Goal: Task Accomplishment & Management: Use online tool/utility

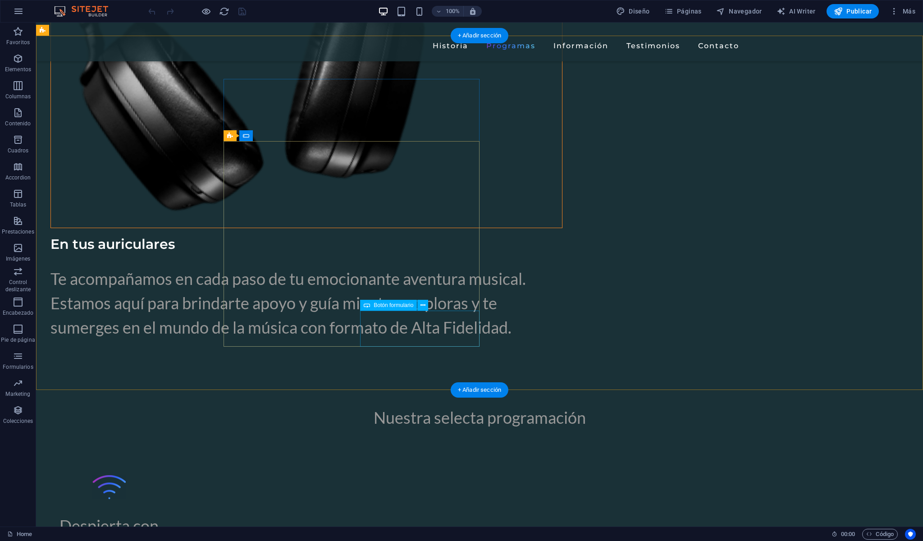
scroll to position [3095, 0]
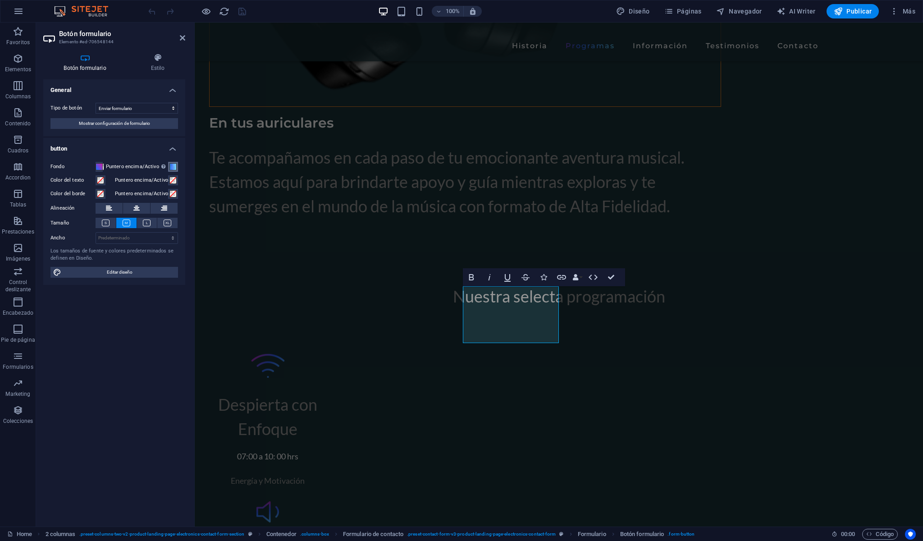
click at [170, 168] on span at bounding box center [172, 166] width 7 height 7
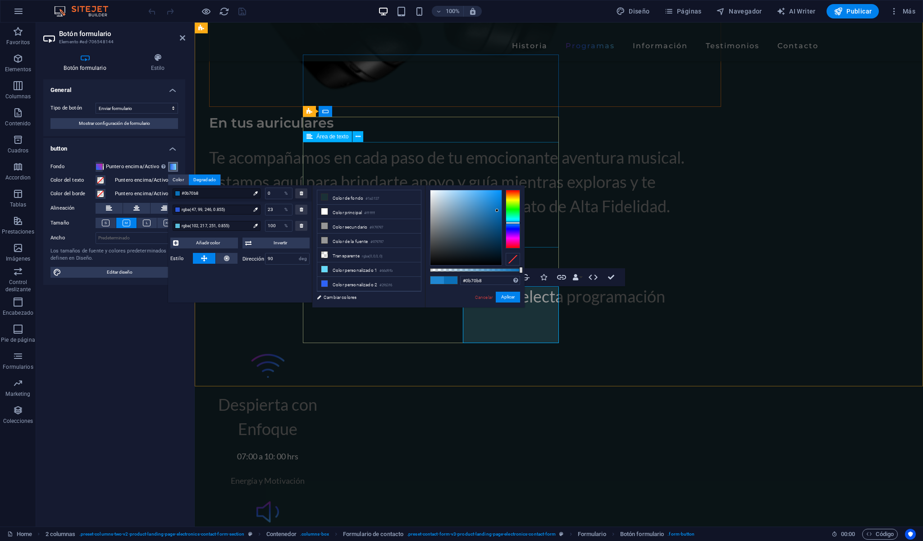
click at [497, 210] on div at bounding box center [465, 227] width 71 height 75
click at [480, 220] on div at bounding box center [465, 227] width 71 height 75
click at [100, 169] on span at bounding box center [99, 166] width 7 height 7
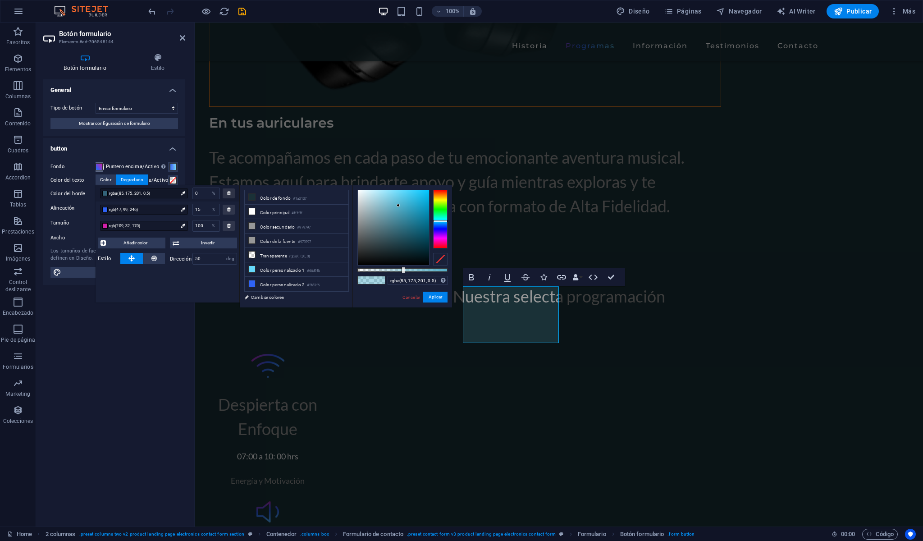
click at [100, 169] on span at bounding box center [99, 166] width 7 height 7
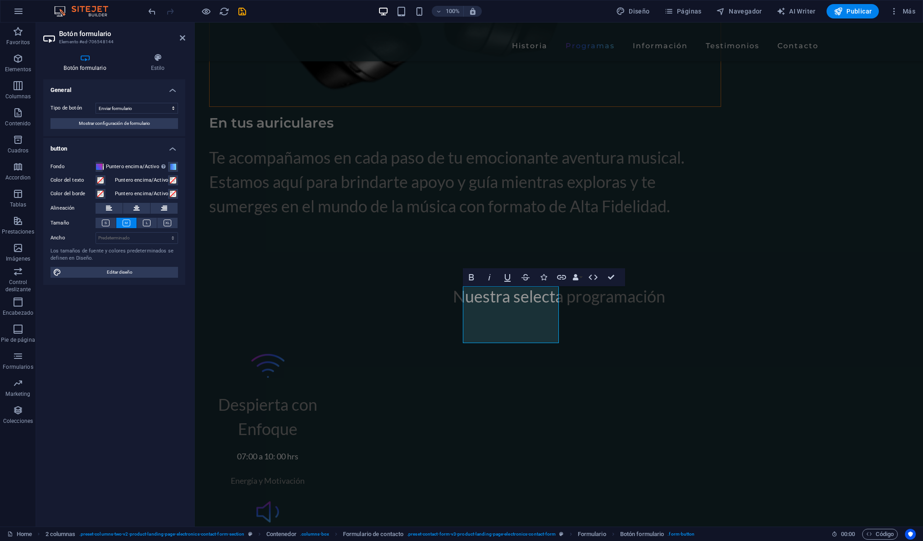
click at [146, 169] on label "Puntero encima/Activo [MEDICAL_DATA] al modo de previsualización para probar el…" at bounding box center [137, 166] width 62 height 11
click at [168, 169] on button "Puntero encima/Activo [MEDICAL_DATA] al modo de previsualización para probar el…" at bounding box center [173, 167] width 10 height 10
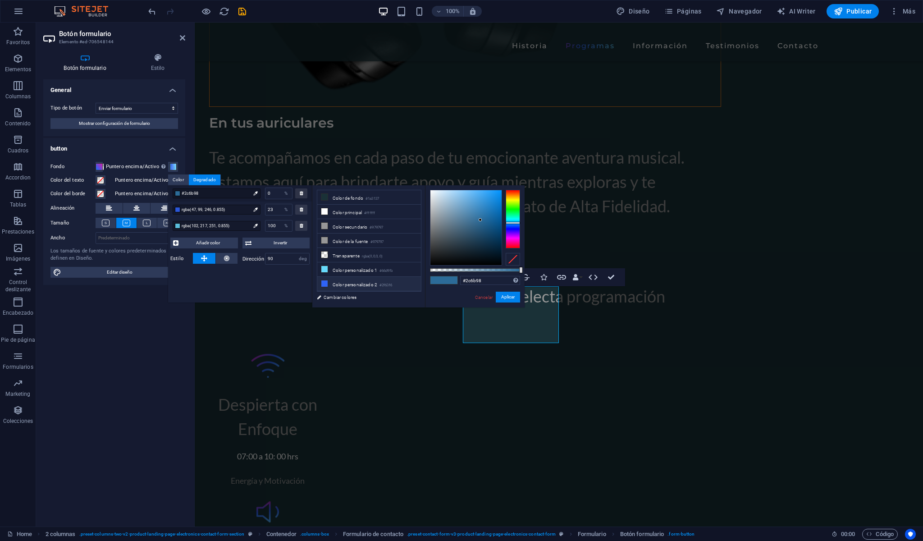
click at [324, 277] on li "Color personalizado 2 #2f63f6" at bounding box center [369, 284] width 104 height 14
click at [474, 226] on div at bounding box center [465, 227] width 71 height 75
type input "#1f3e95"
click at [486, 221] on div at bounding box center [465, 227] width 71 height 75
click at [505, 298] on button "Aplicar" at bounding box center [508, 296] width 24 height 11
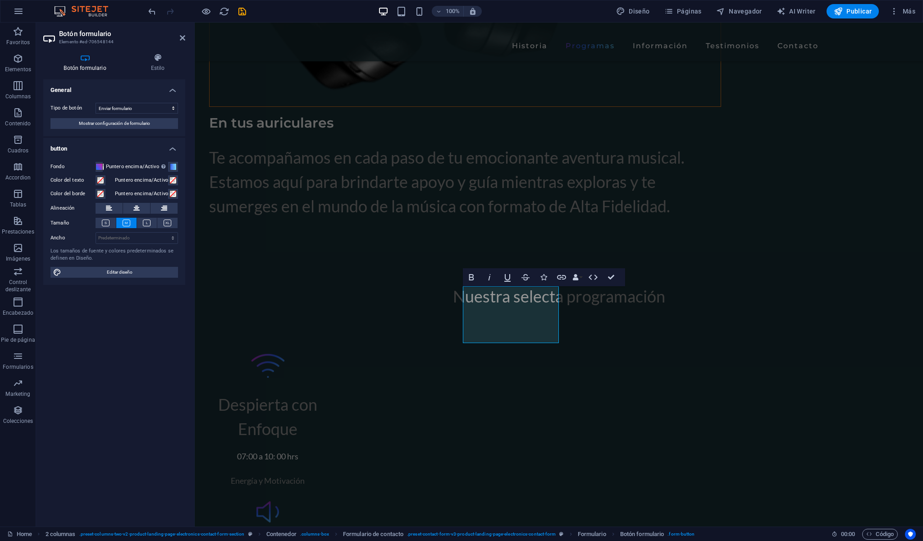
click at [154, 275] on div "Fondo Puntero encima/Activo [MEDICAL_DATA] al modo de previsualización para pro…" at bounding box center [114, 219] width 142 height 131
click at [154, 278] on span "Editar diseño" at bounding box center [119, 272] width 111 height 11
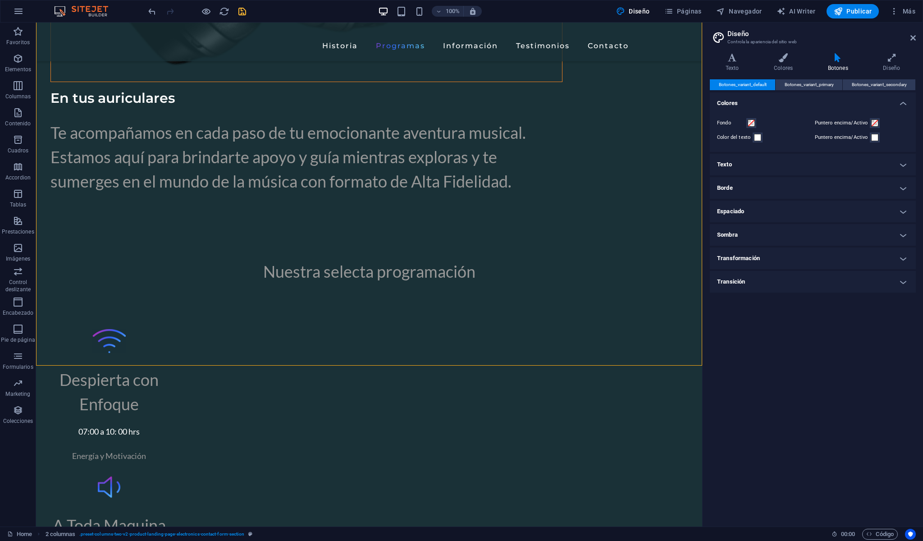
click at [242, 10] on icon "save" at bounding box center [242, 11] width 10 height 10
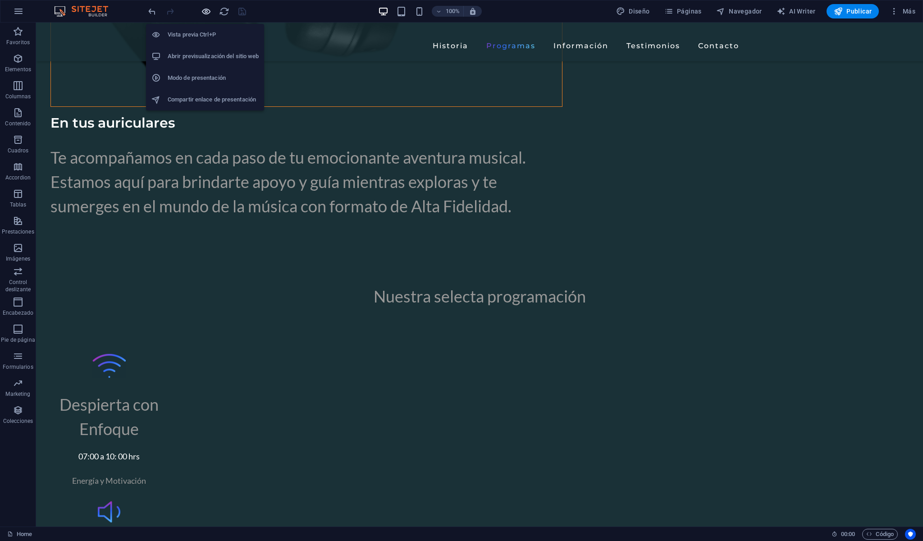
click at [206, 12] on icon "button" at bounding box center [206, 11] width 10 height 10
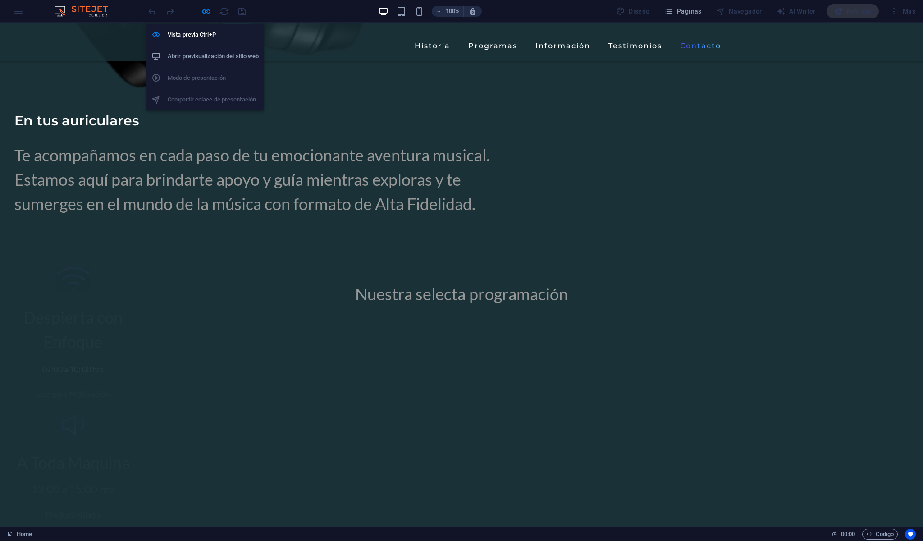
scroll to position [2353, 0]
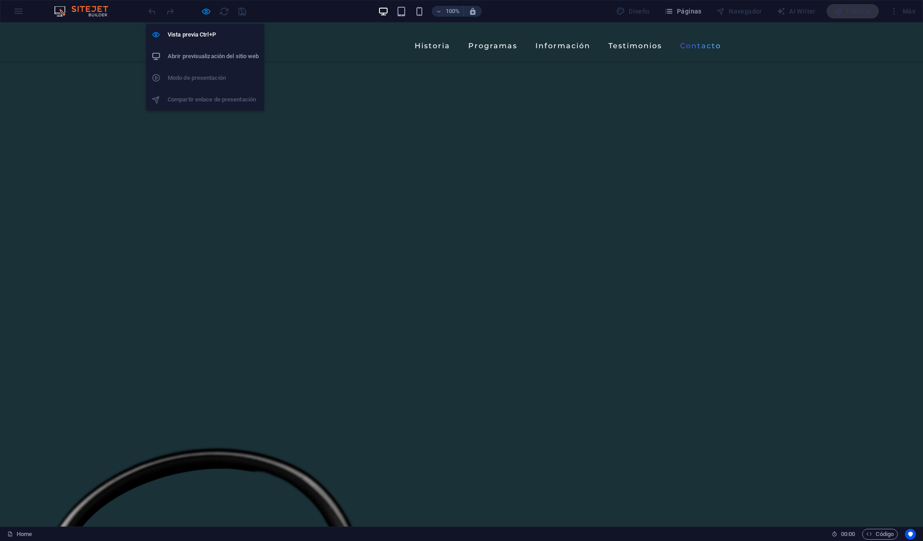
click at [213, 51] on h6 "Abrir previsualización del sitio web" at bounding box center [213, 56] width 91 height 11
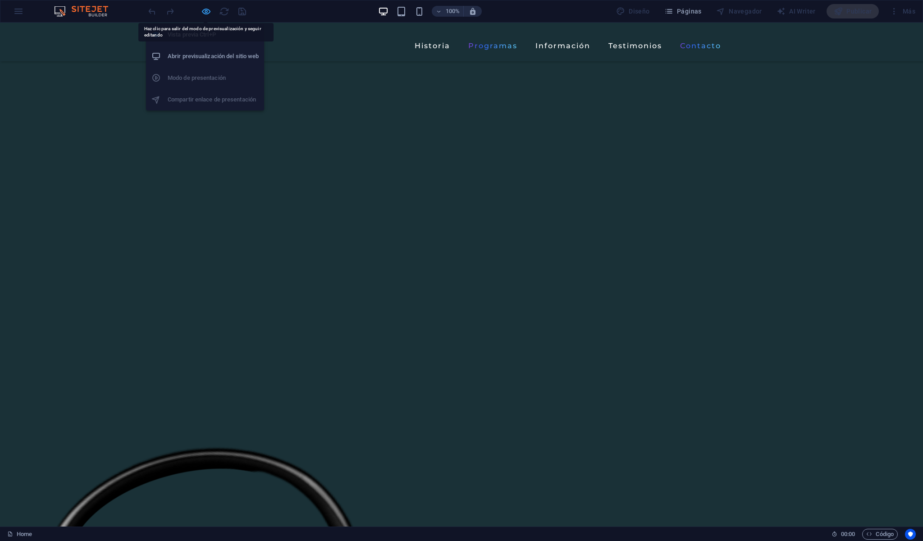
click at [202, 11] on icon "button" at bounding box center [206, 11] width 10 height 10
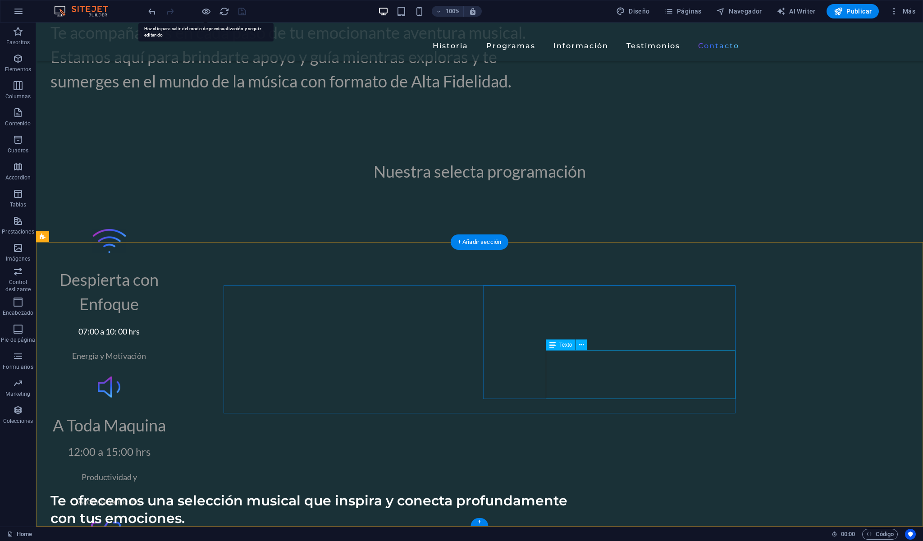
scroll to position [3218, 0]
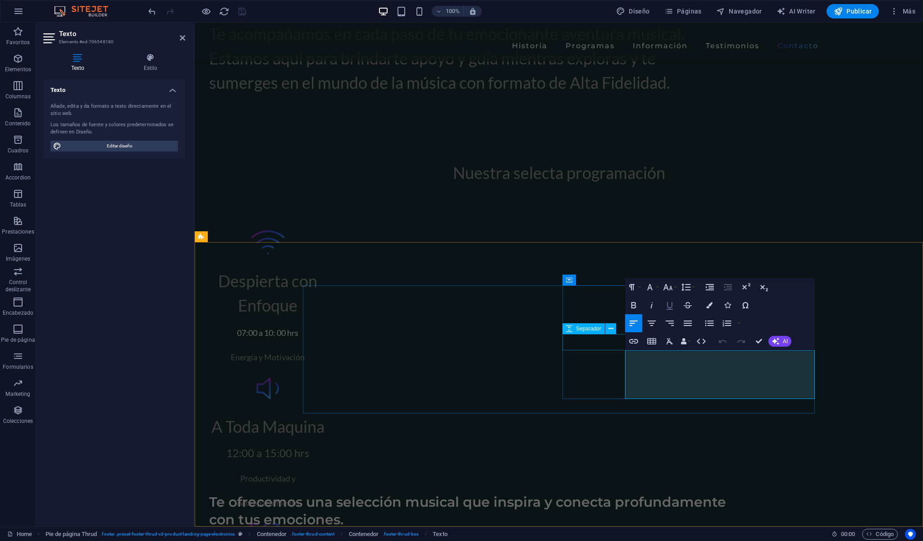
click at [670, 309] on icon "button" at bounding box center [669, 305] width 11 height 11
drag, startPoint x: 813, startPoint y: 388, endPoint x: 624, endPoint y: 391, distance: 188.3
click at [671, 306] on icon "button" at bounding box center [669, 305] width 11 height 11
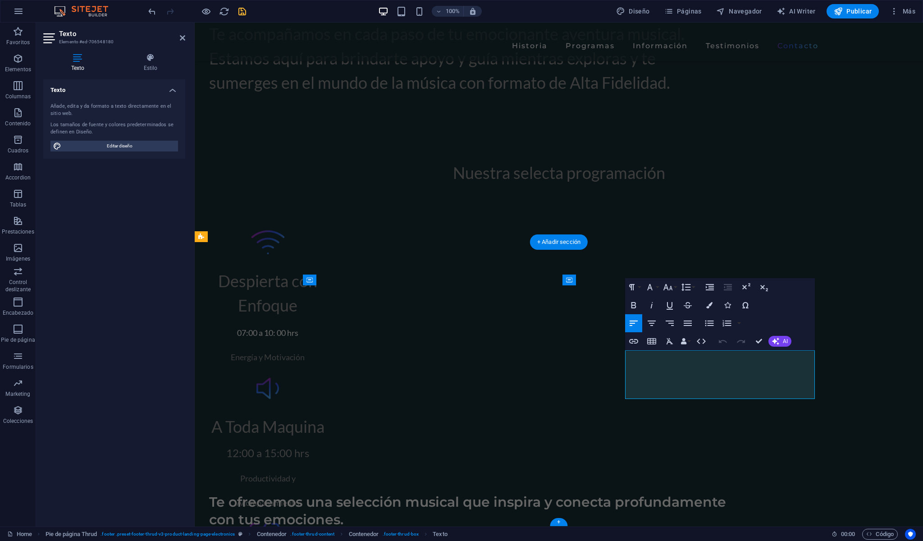
click u "[EMAIL_ADDRESS][DOMAIN_NAME]"
drag, startPoint x: 813, startPoint y: 388, endPoint x: 625, endPoint y: 390, distance: 187.4
click u "[EMAIL_ADDRESS][DOMAIN_NAME]"
click at [672, 308] on icon "button" at bounding box center [669, 305] width 11 height 11
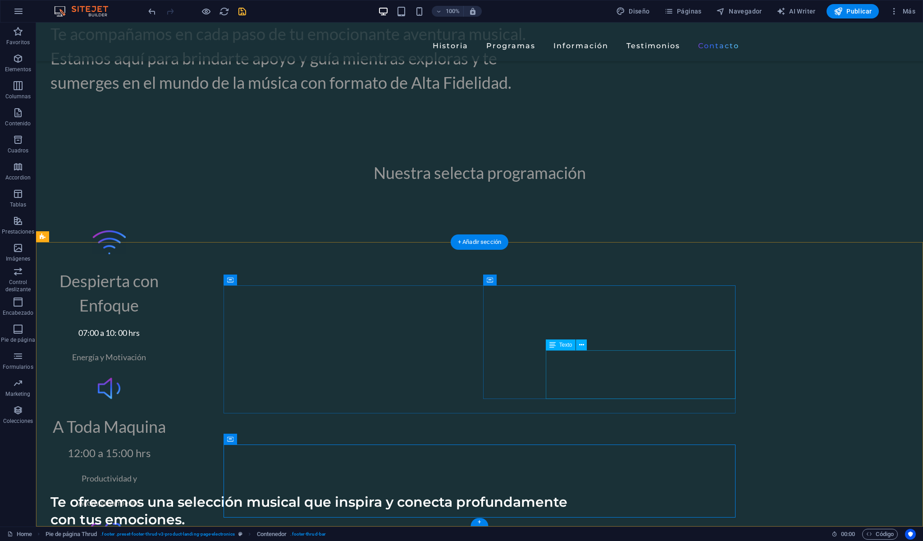
select select "%"
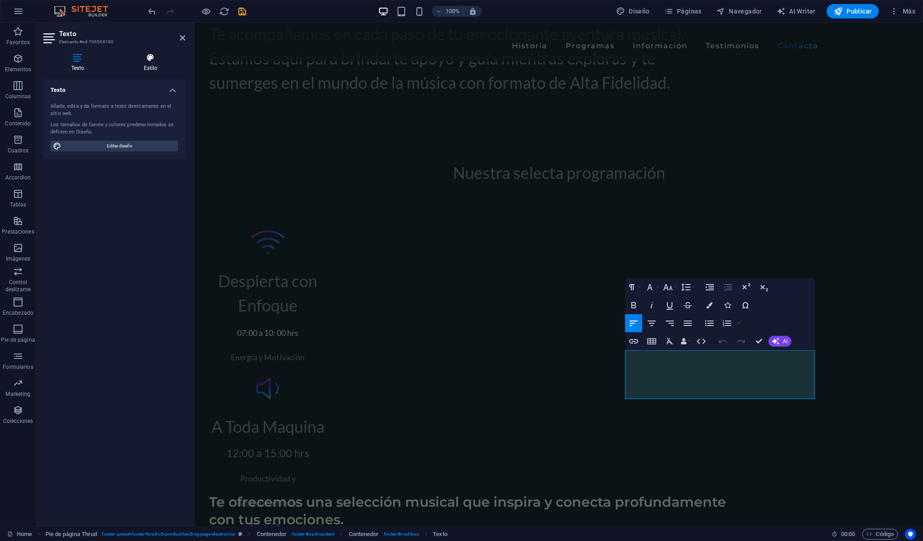
click at [150, 64] on h4 "Estilo" at bounding box center [150, 62] width 69 height 19
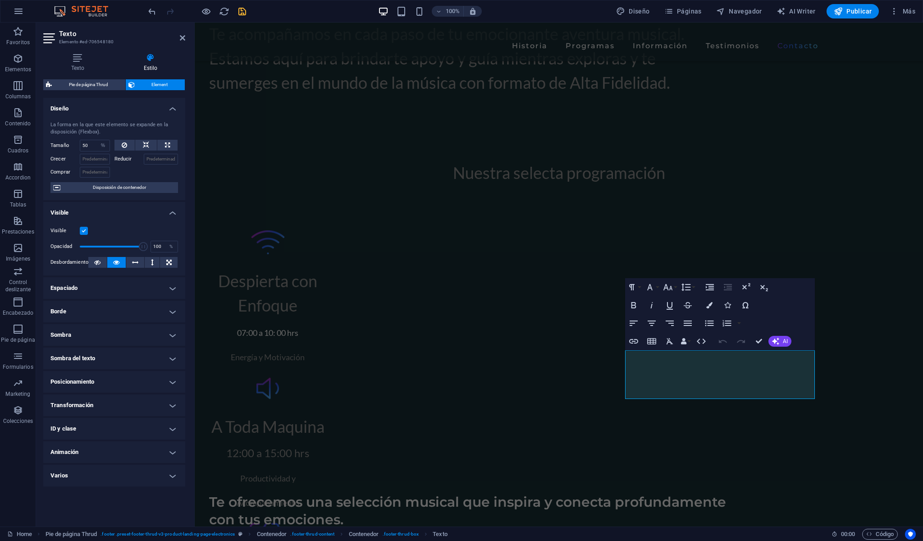
click at [143, 486] on h4 "Varios" at bounding box center [114, 475] width 142 height 22
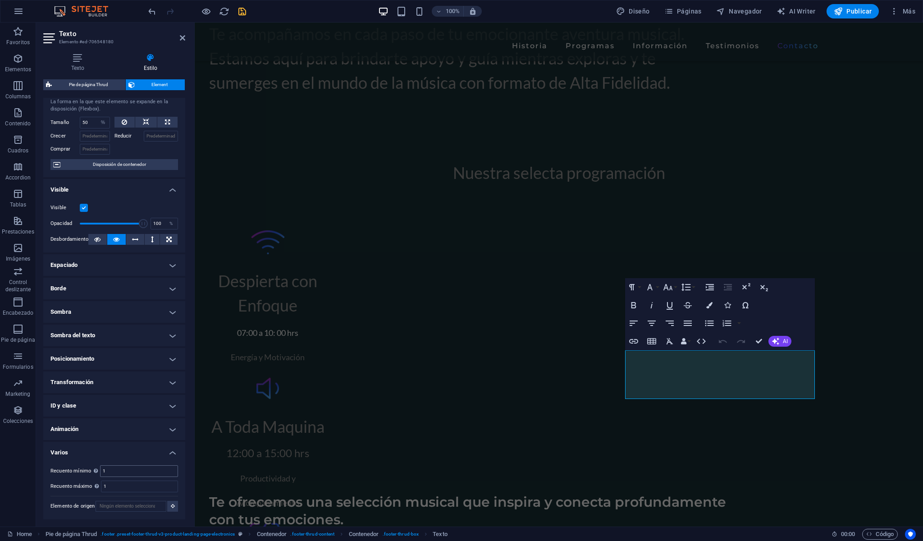
scroll to position [38, 0]
click at [139, 449] on h4 "Varios" at bounding box center [114, 449] width 142 height 16
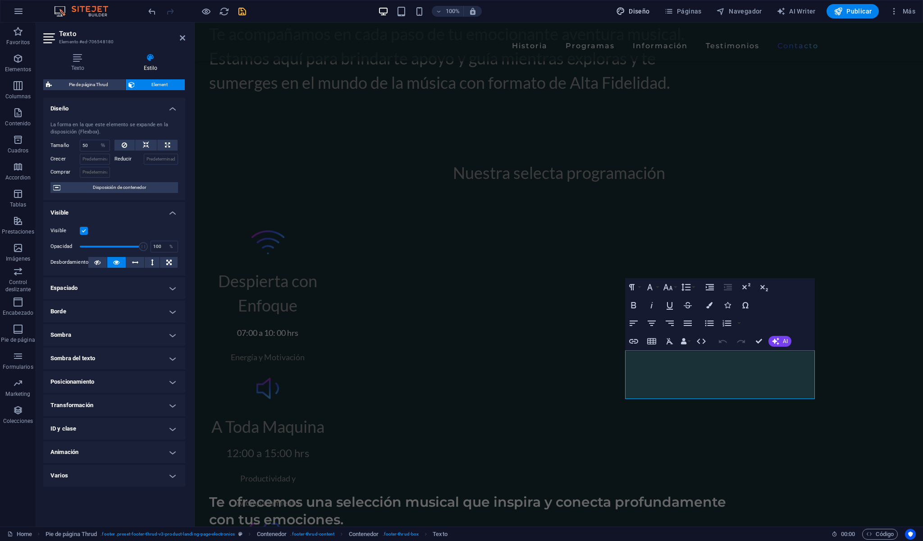
click at [653, 6] on button "Diseño" at bounding box center [632, 11] width 41 height 14
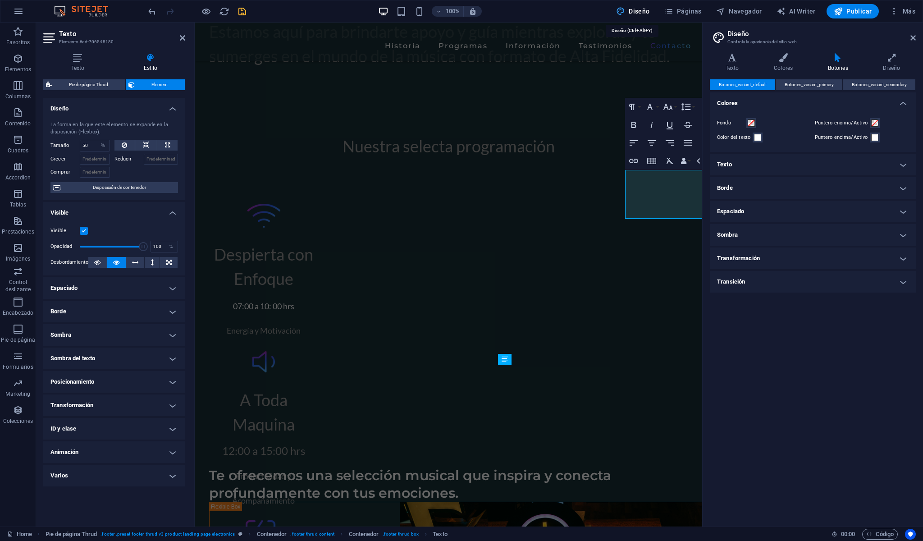
scroll to position [3399, 0]
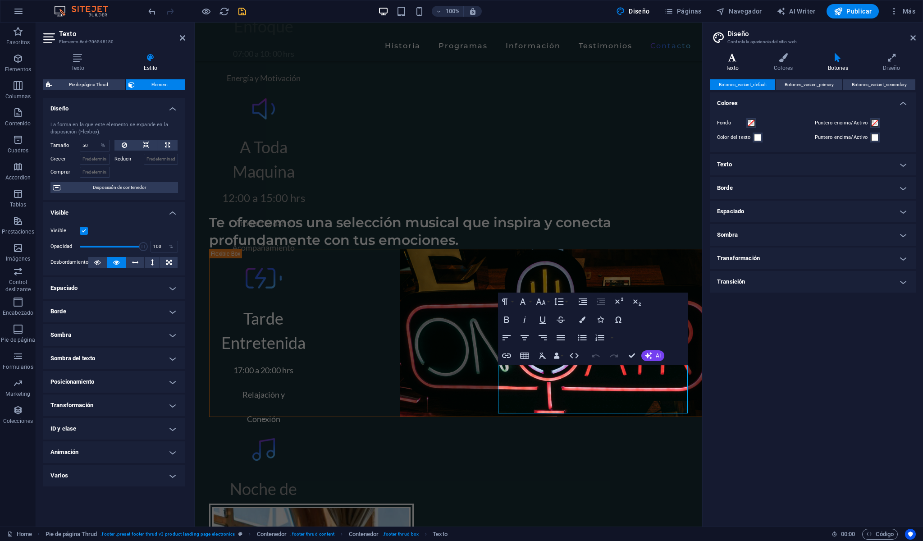
click at [735, 62] on h4 "Texto" at bounding box center [734, 62] width 48 height 19
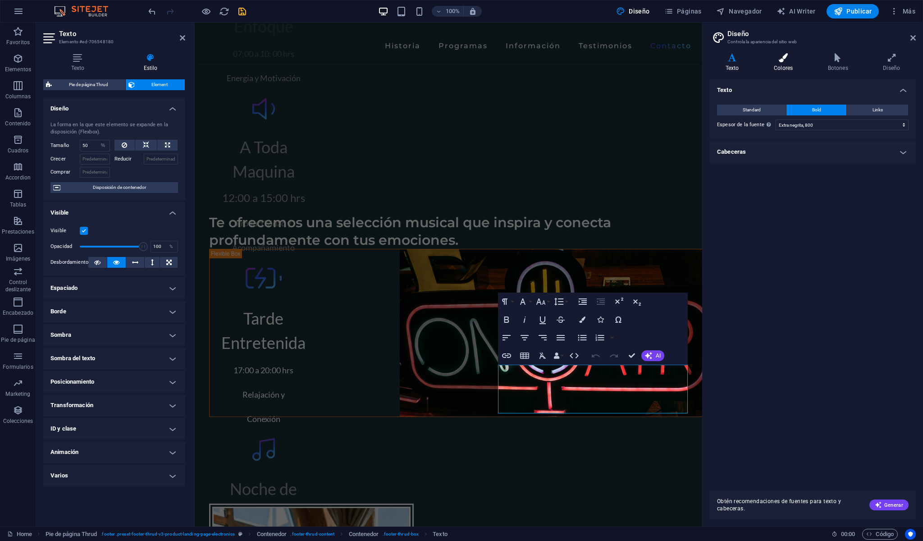
click at [778, 68] on h4 "Colores" at bounding box center [785, 62] width 54 height 19
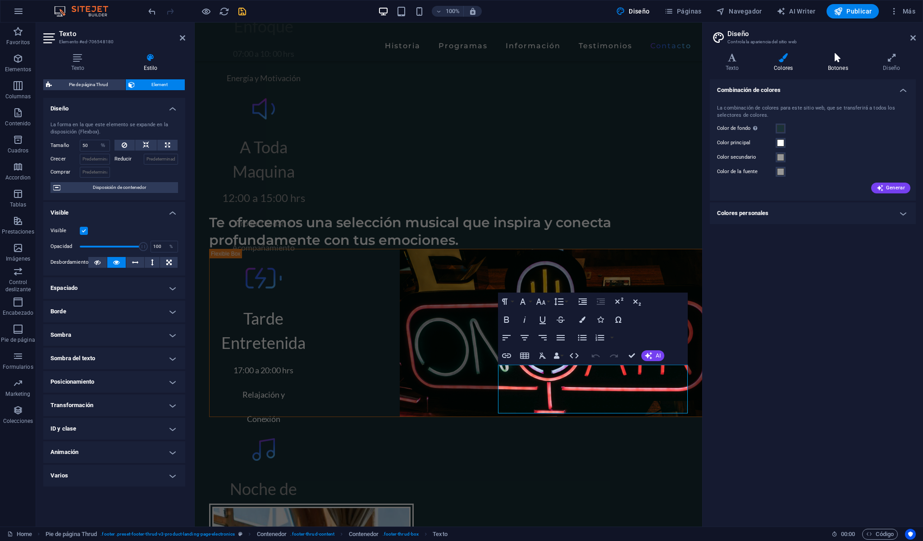
click at [823, 65] on h4 "Botones" at bounding box center [839, 62] width 55 height 19
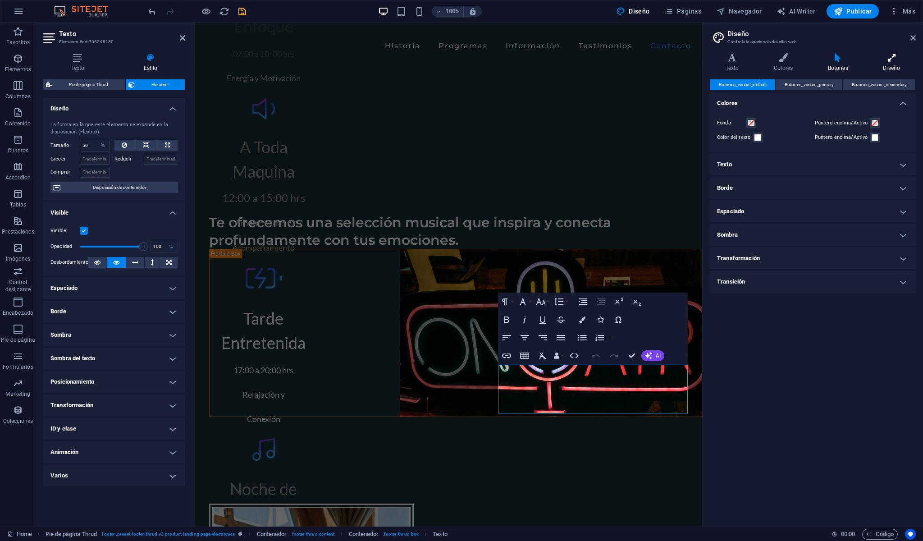
click at [881, 67] on h4 "Diseño" at bounding box center [891, 62] width 48 height 19
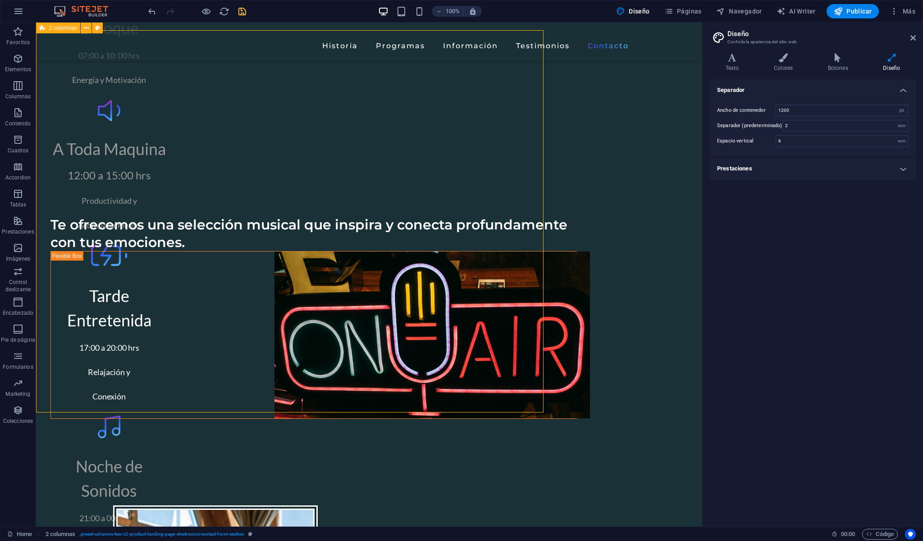
scroll to position [3218, 0]
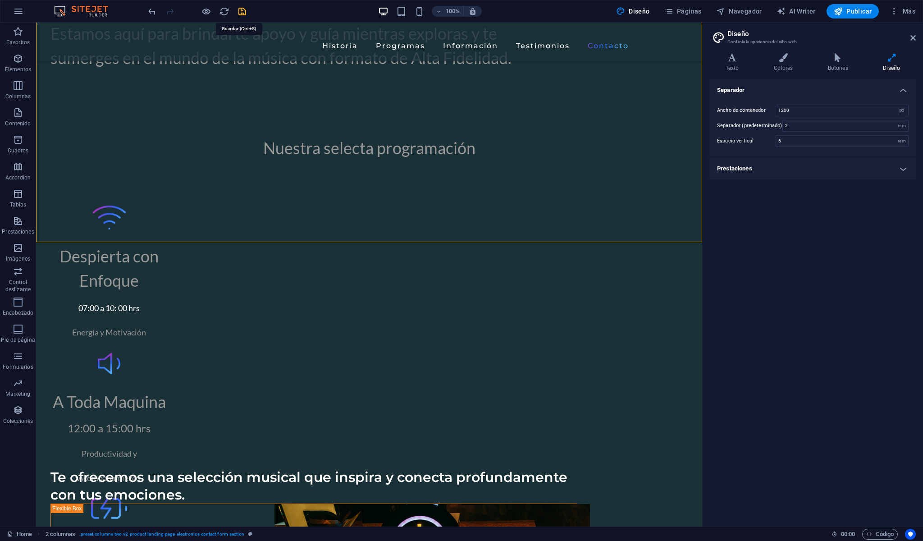
click at [241, 12] on icon "save" at bounding box center [242, 11] width 10 height 10
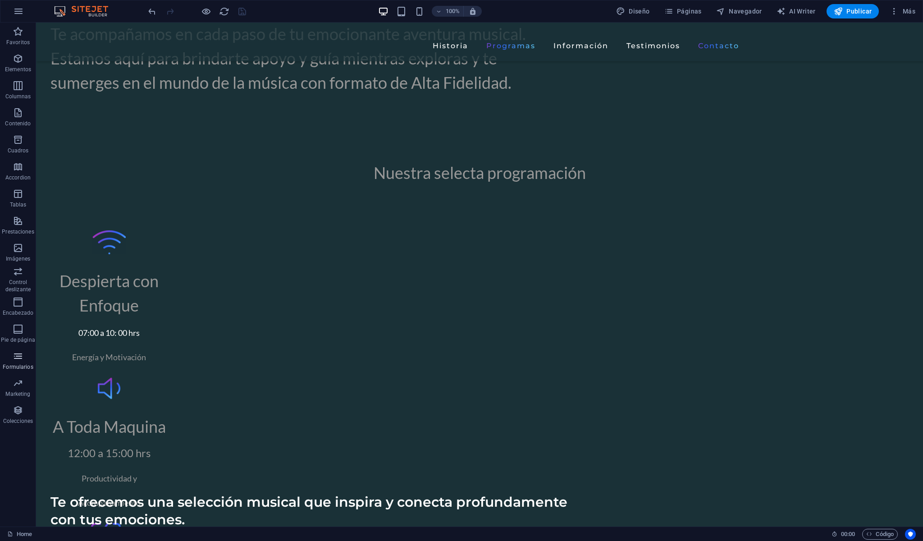
click at [14, 364] on p "Formularios" at bounding box center [18, 366] width 30 height 7
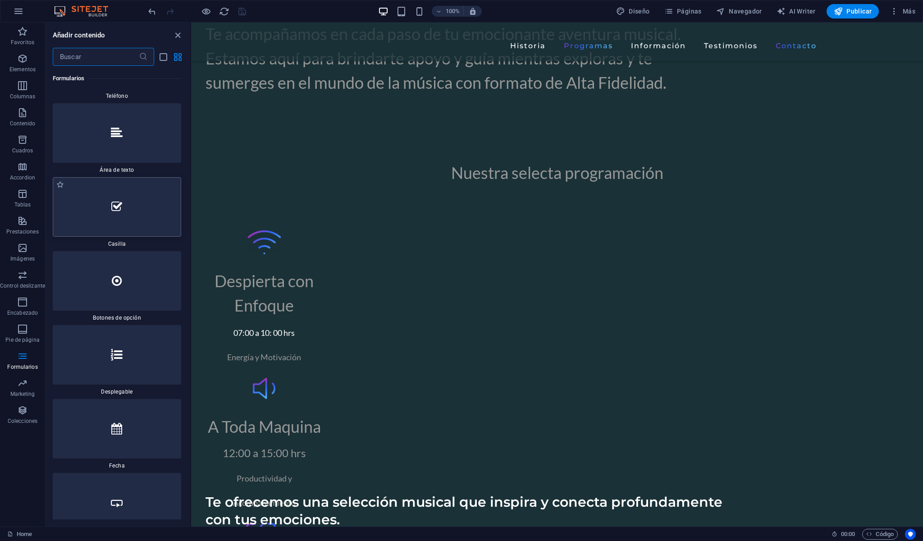
scroll to position [14080, 0]
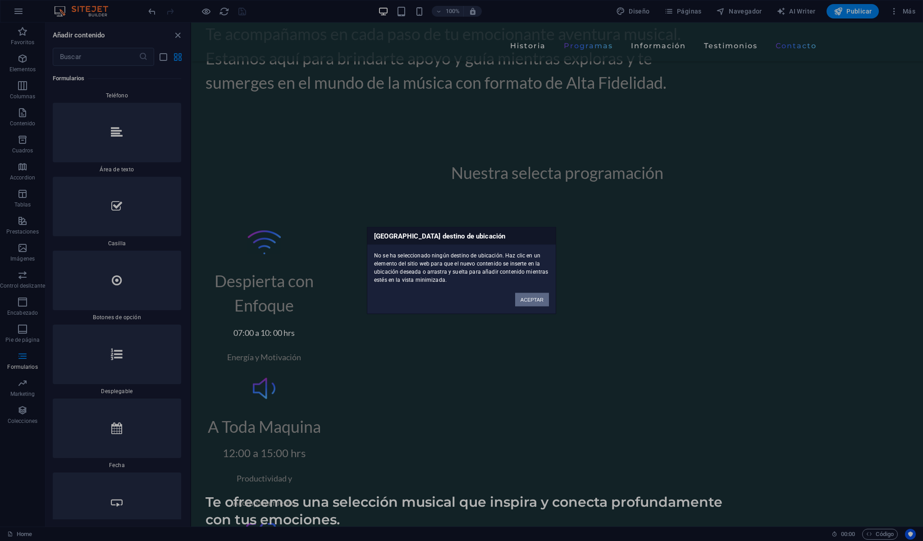
click at [525, 296] on button "ACEPTAR" at bounding box center [532, 300] width 34 height 14
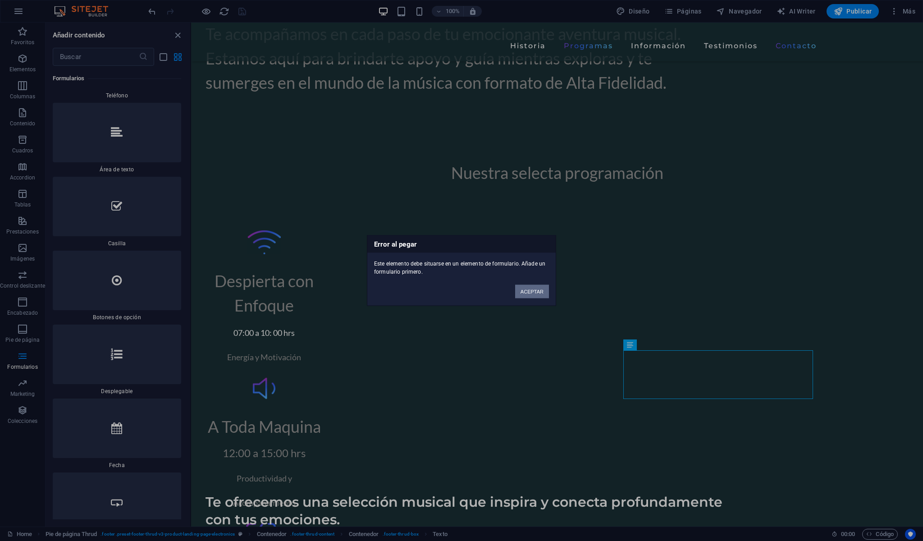
click at [521, 293] on button "ACEPTAR" at bounding box center [532, 292] width 34 height 14
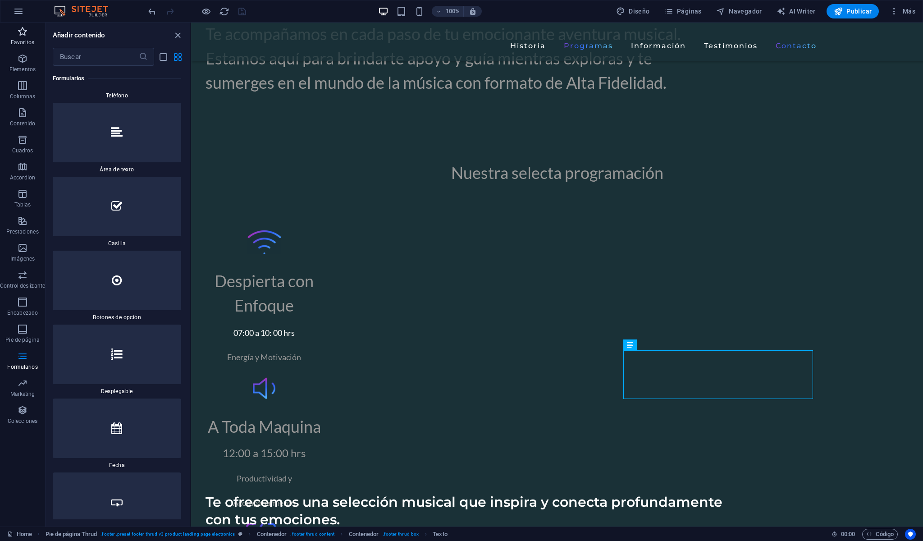
click at [18, 36] on icon "button" at bounding box center [22, 31] width 11 height 11
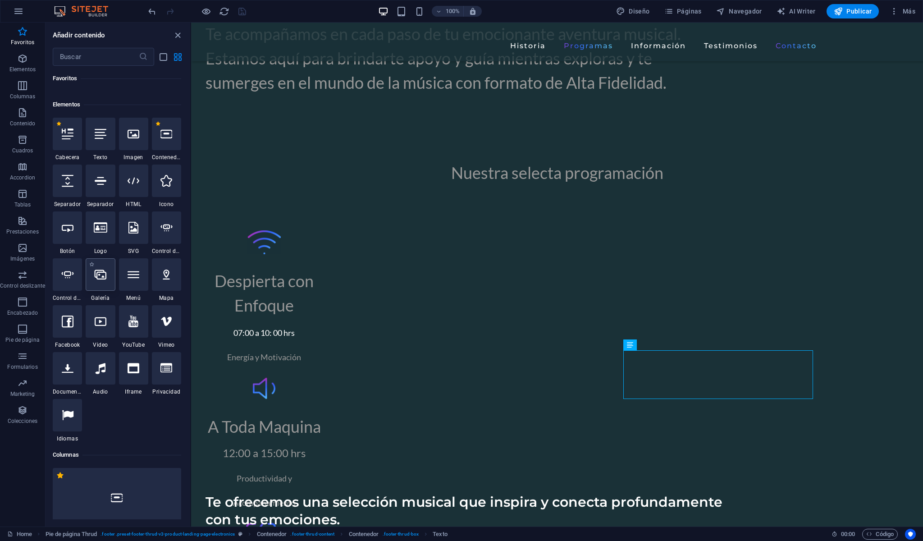
scroll to position [138, 0]
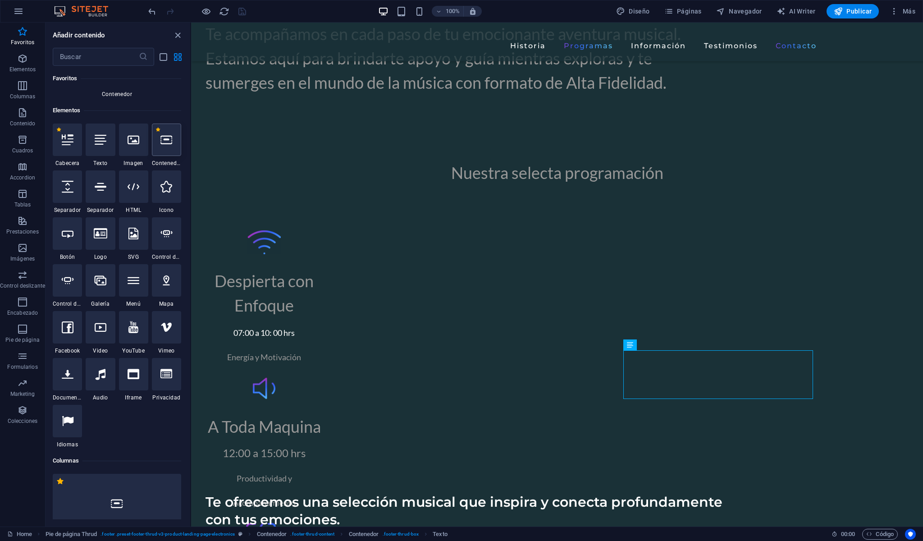
click at [166, 148] on div at bounding box center [166, 139] width 29 height 32
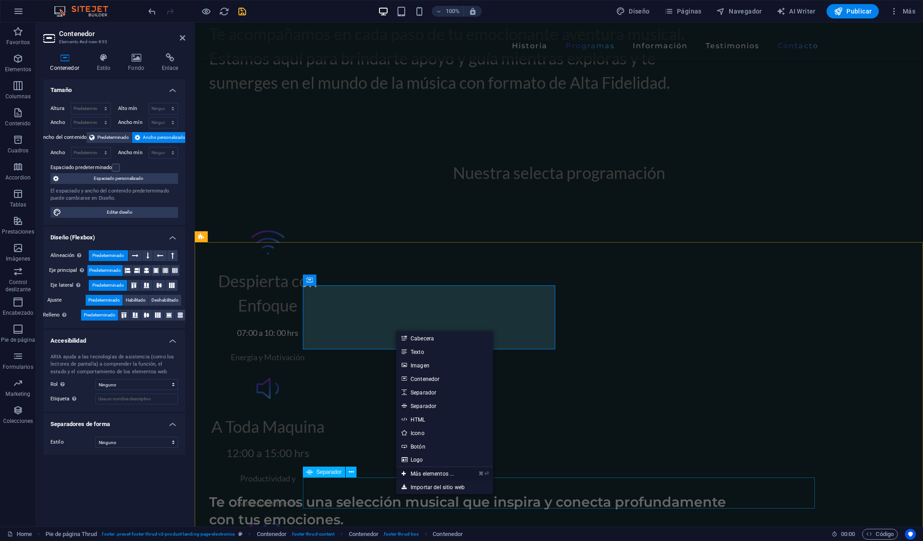
click at [432, 473] on link "⌘ ⏎ Más elementos ..." at bounding box center [427, 474] width 63 height 14
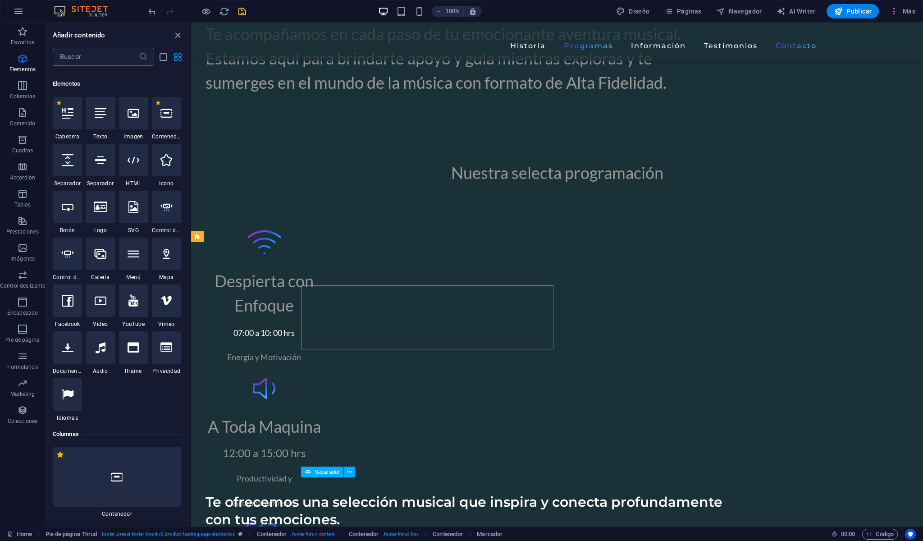
scroll to position [170, 0]
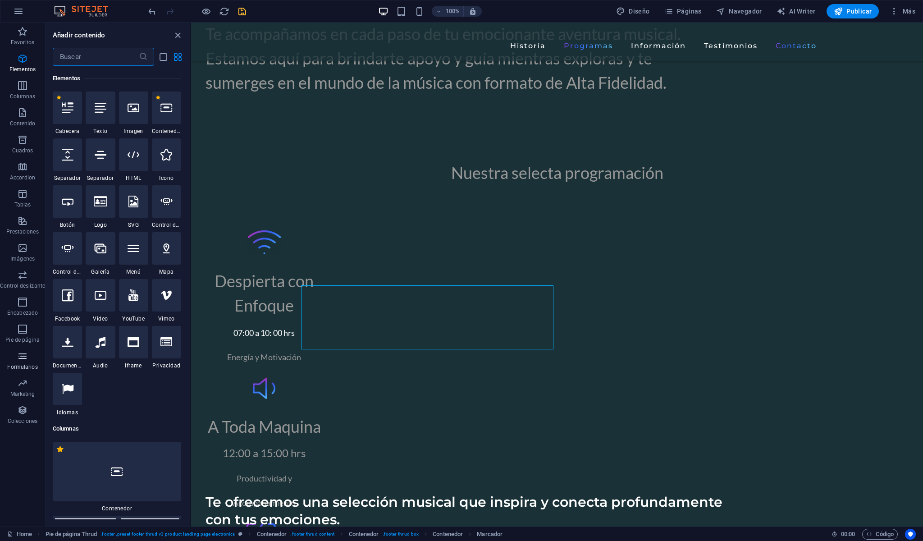
click at [20, 357] on icon "button" at bounding box center [22, 355] width 11 height 11
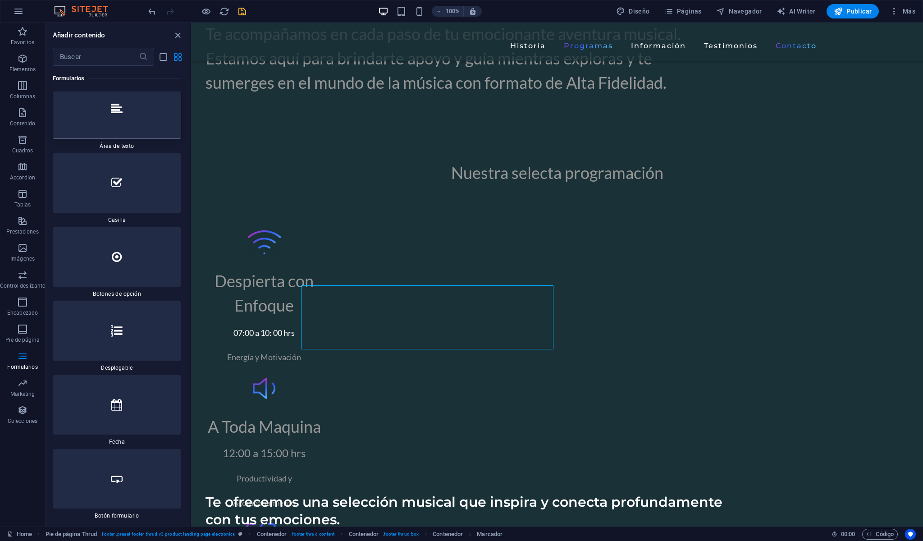
scroll to position [14082, 0]
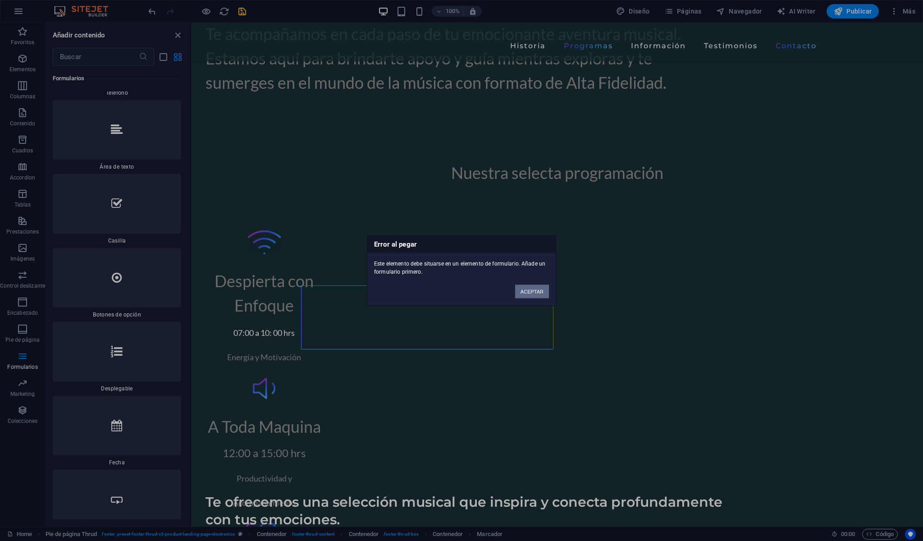
click at [524, 297] on button "ACEPTAR" at bounding box center [532, 292] width 34 height 14
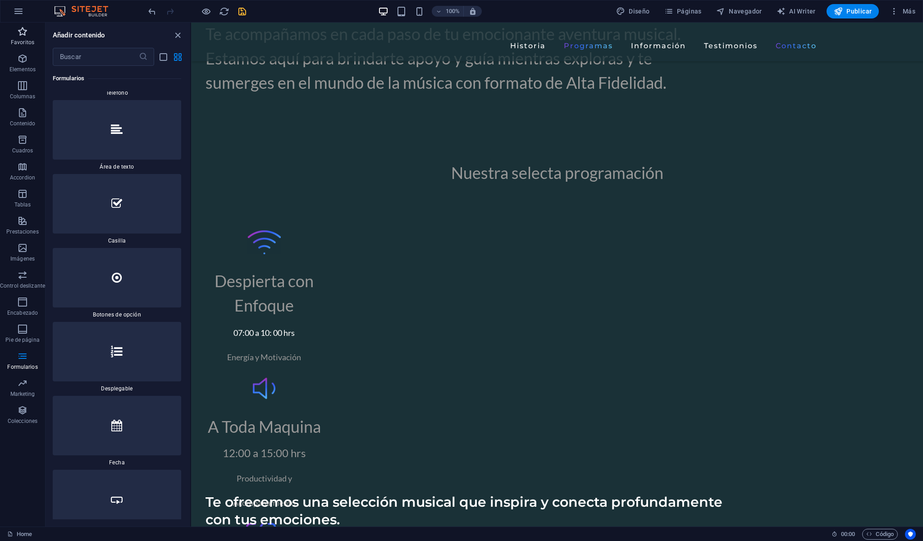
click at [18, 39] on p "Favoritos" at bounding box center [22, 42] width 23 height 7
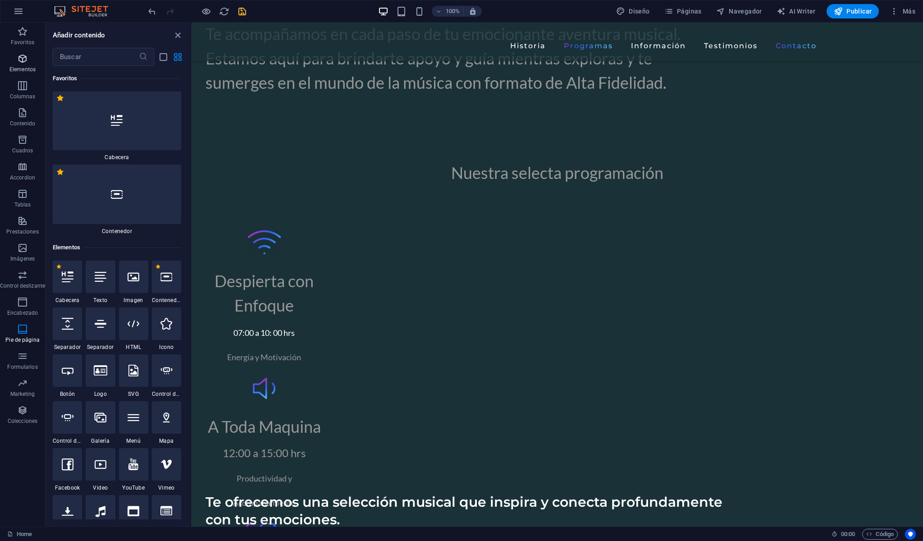
click at [26, 66] on p "Elementos" at bounding box center [22, 69] width 26 height 7
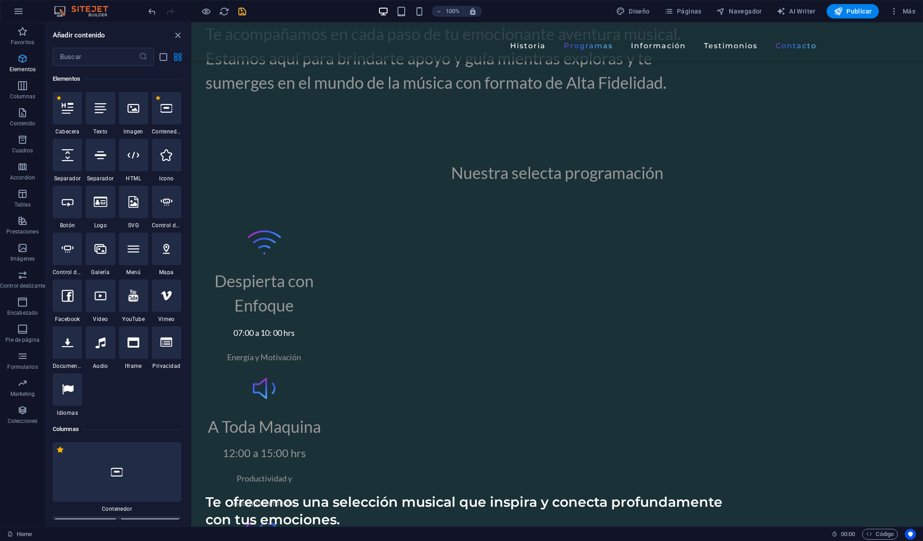
scroll to position [170, 0]
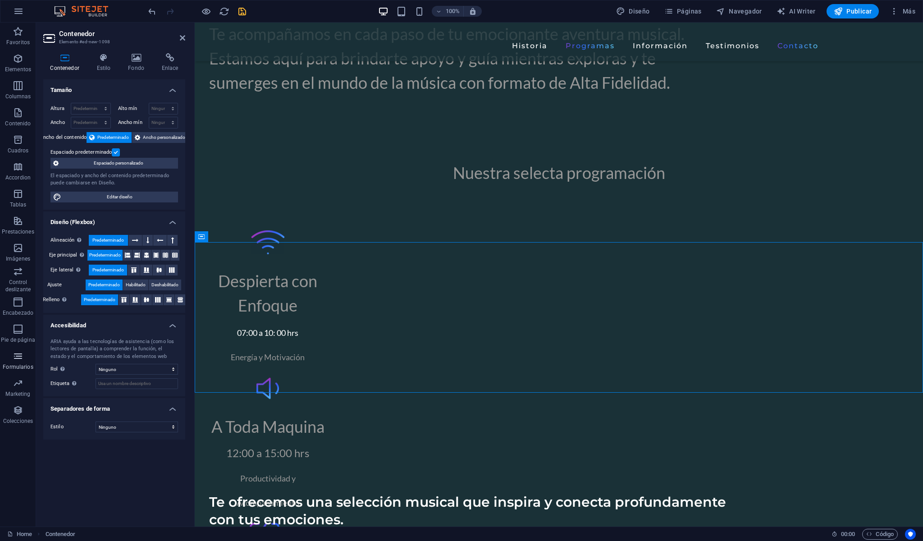
click at [16, 356] on icon "button" at bounding box center [18, 355] width 11 height 11
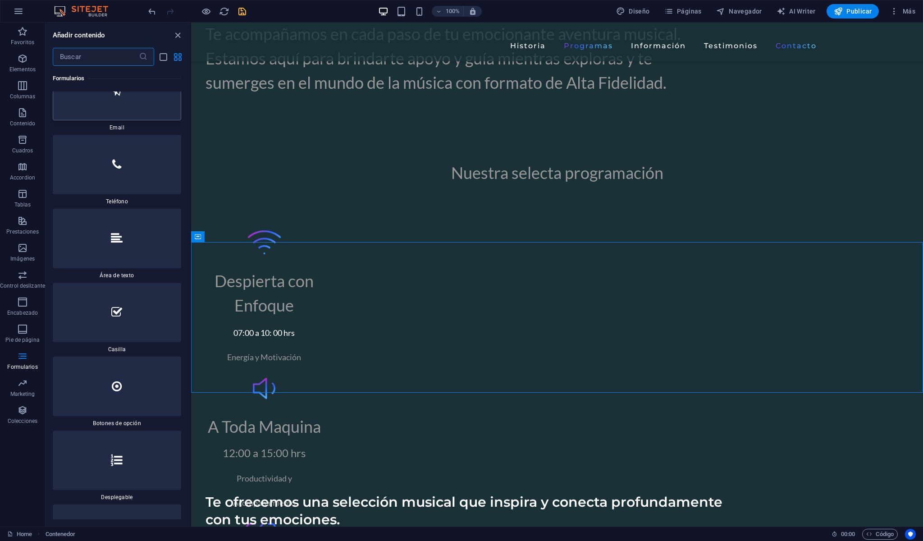
scroll to position [13975, 0]
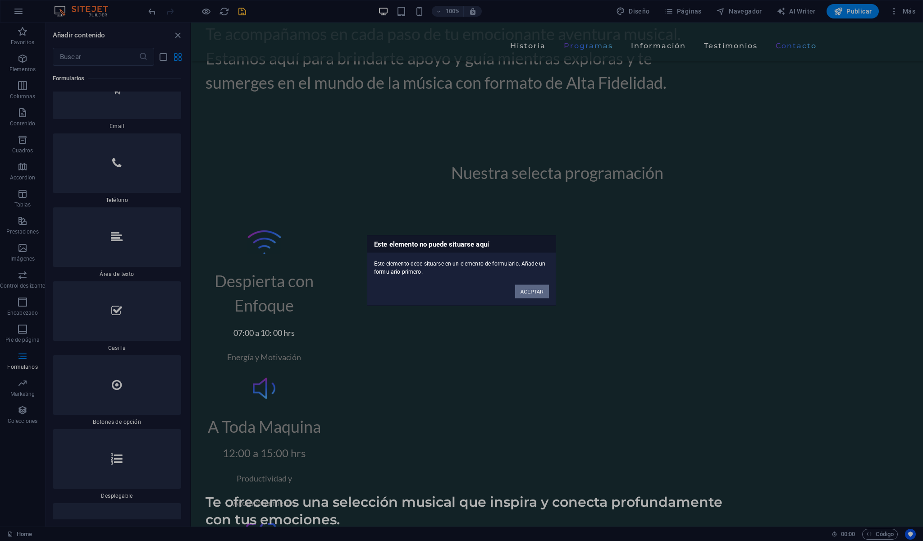
click at [528, 296] on button "ACEPTAR" at bounding box center [532, 292] width 34 height 14
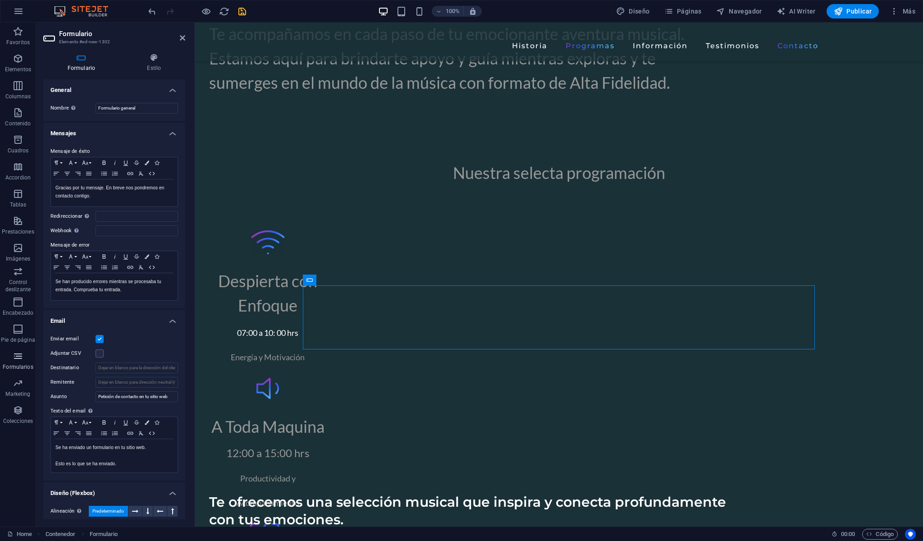
click at [18, 360] on icon "button" at bounding box center [18, 355] width 11 height 11
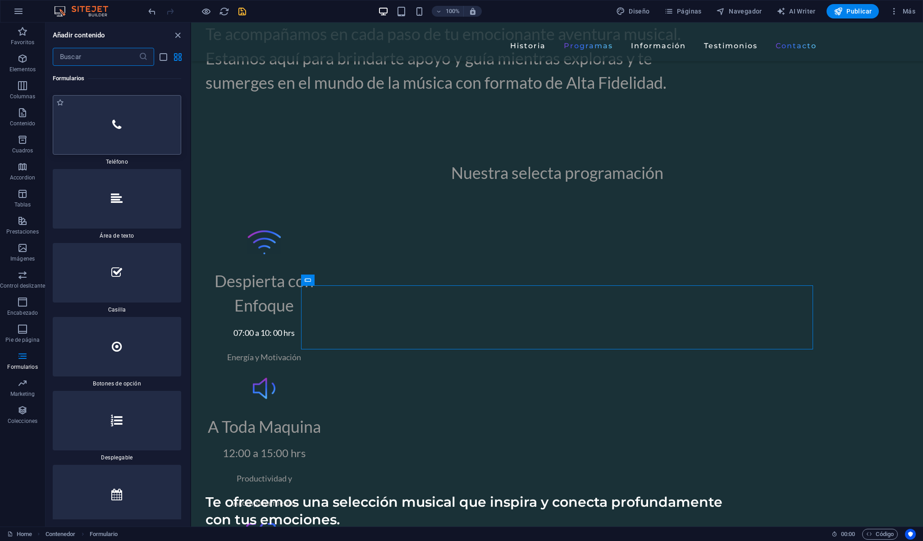
scroll to position [14027, 0]
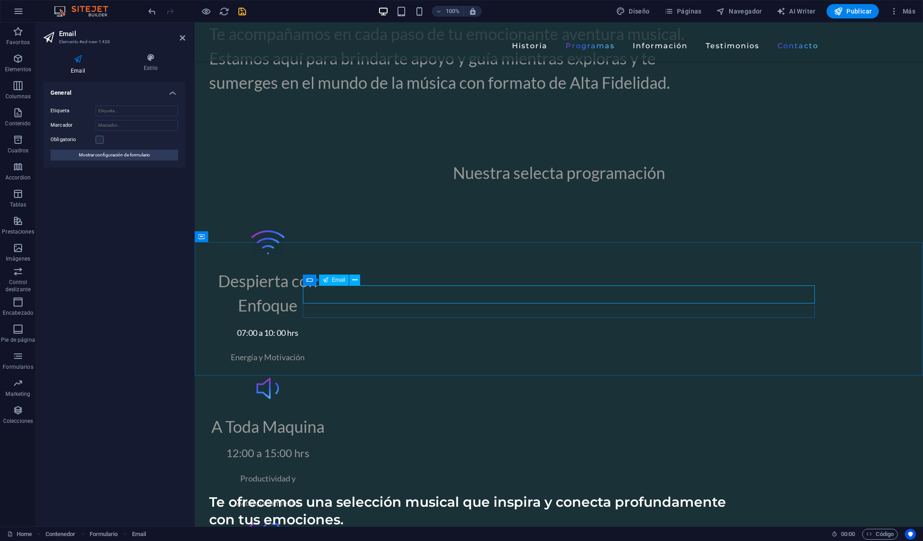
type input "c"
type input "C"
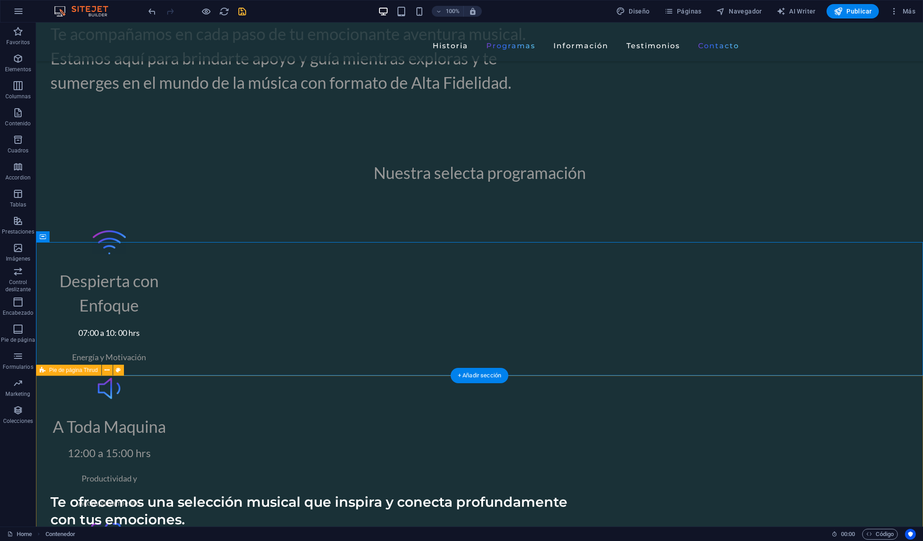
type input "[EMAIL_ADDRESS][DOMAIN_NAME]"
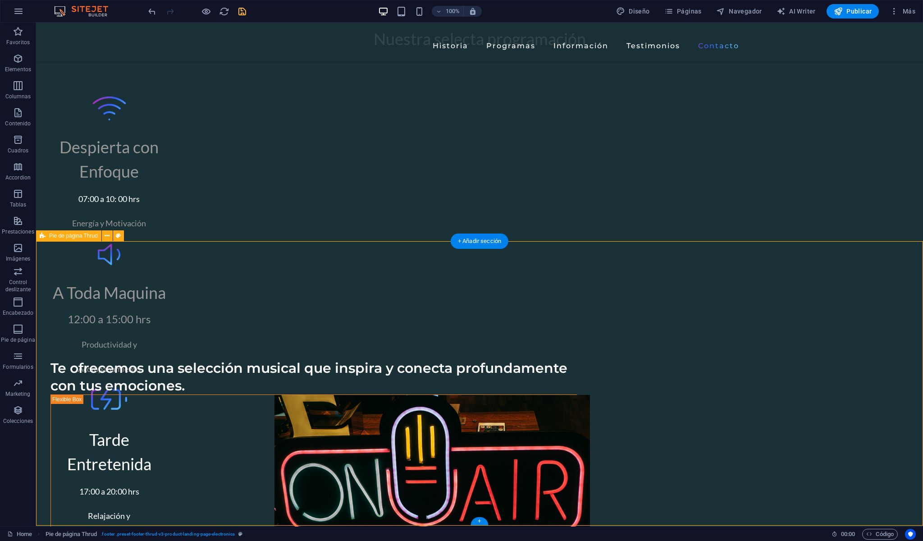
scroll to position [3352, 0]
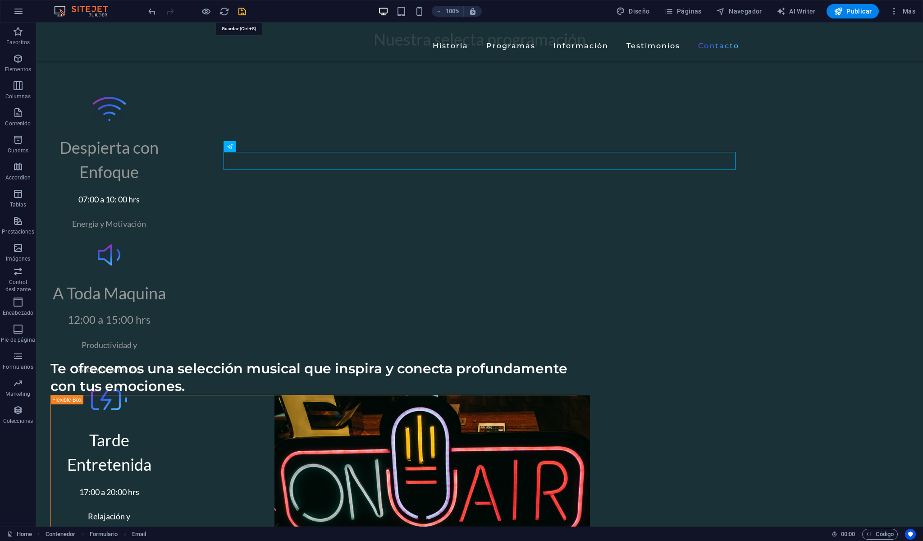
click at [241, 13] on icon "save" at bounding box center [242, 11] width 10 height 10
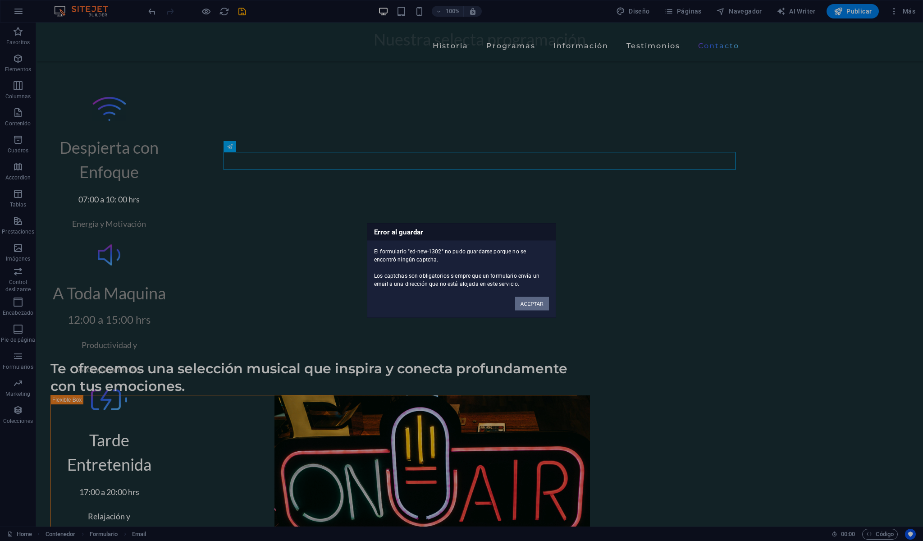
click at [528, 304] on button "ACEPTAR" at bounding box center [532, 304] width 34 height 14
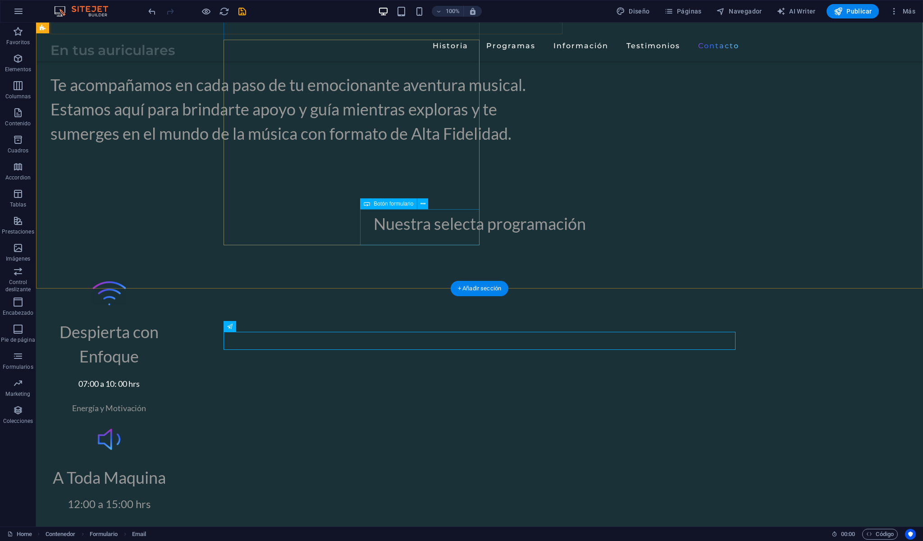
scroll to position [3173, 0]
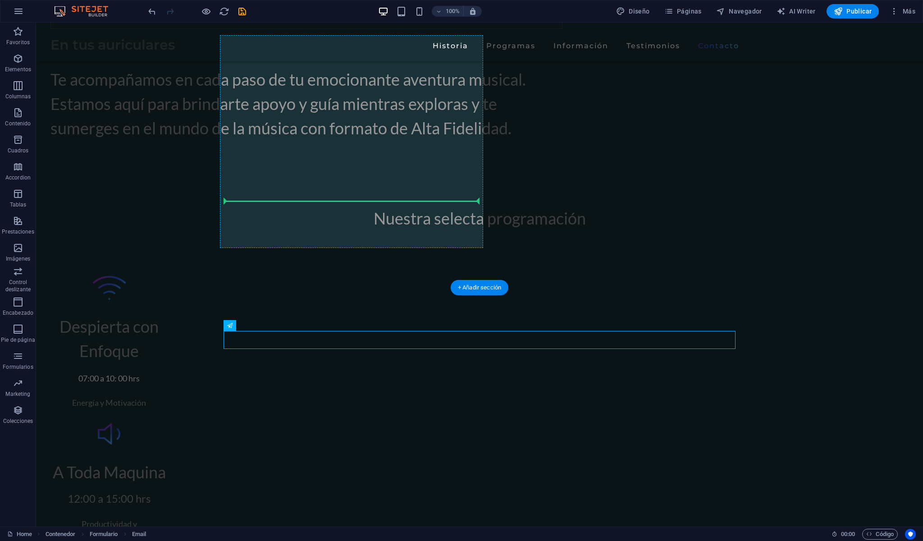
drag, startPoint x: 384, startPoint y: 344, endPoint x: 386, endPoint y: 195, distance: 149.1
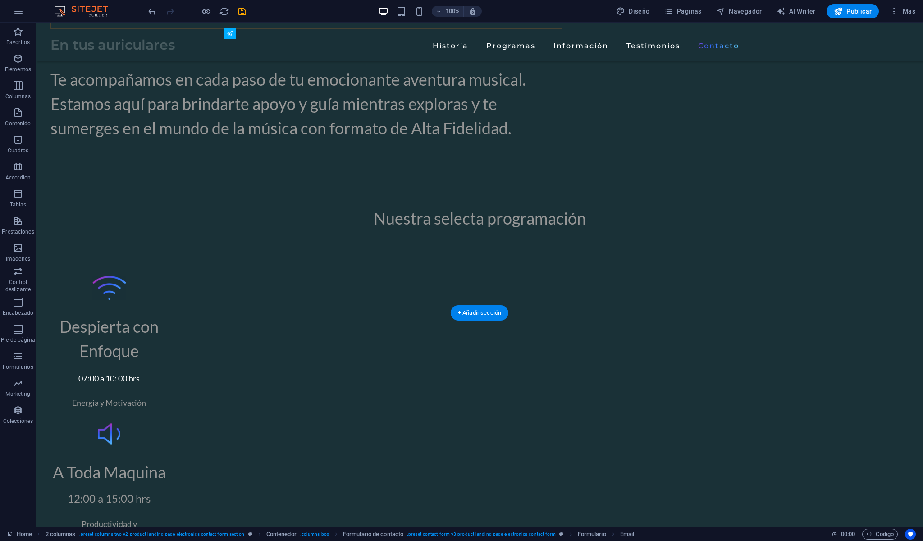
drag, startPoint x: 338, startPoint y: 215, endPoint x: 338, endPoint y: 186, distance: 29.3
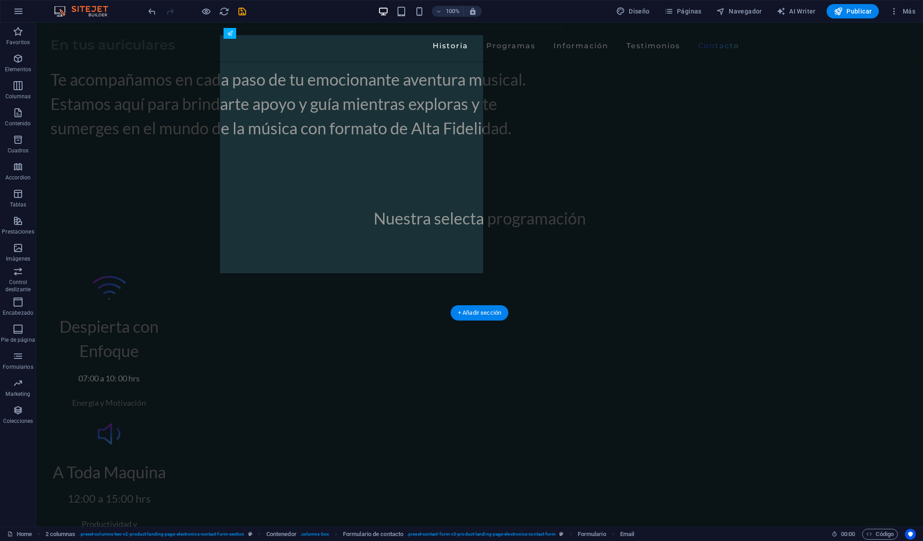
drag, startPoint x: 326, startPoint y: 214, endPoint x: 325, endPoint y: 159, distance: 55.0
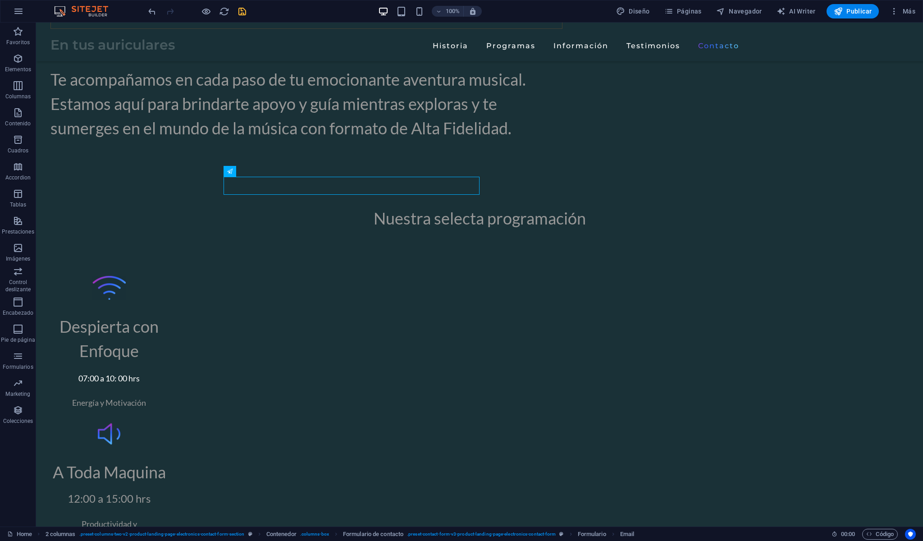
click at [242, 10] on icon "save" at bounding box center [242, 11] width 10 height 10
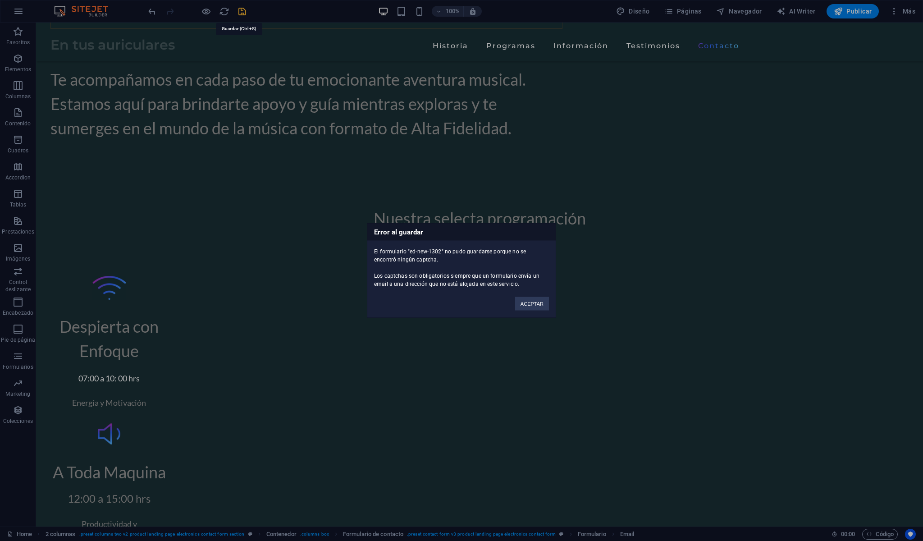
scroll to position [3409, 0]
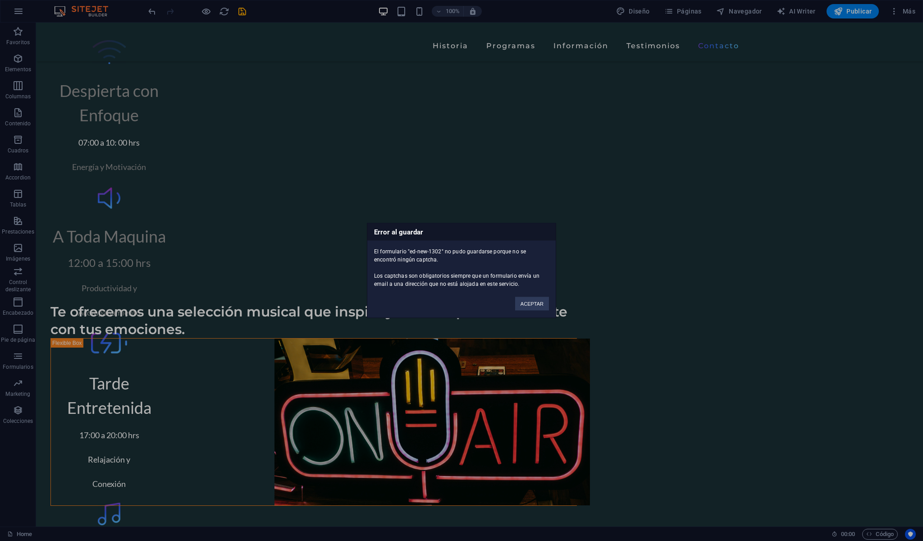
click at [531, 312] on div "Error al guardar El formulario "ed-new-1302" no pudo guardarse porque no se enc…" at bounding box center [461, 270] width 189 height 95
click at [531, 305] on button "ACEPTAR" at bounding box center [532, 304] width 34 height 14
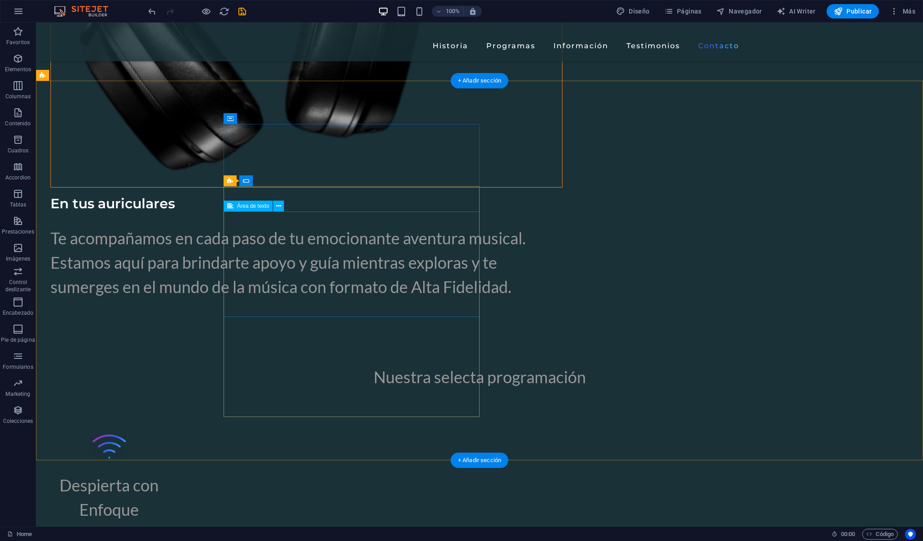
scroll to position [3044, 0]
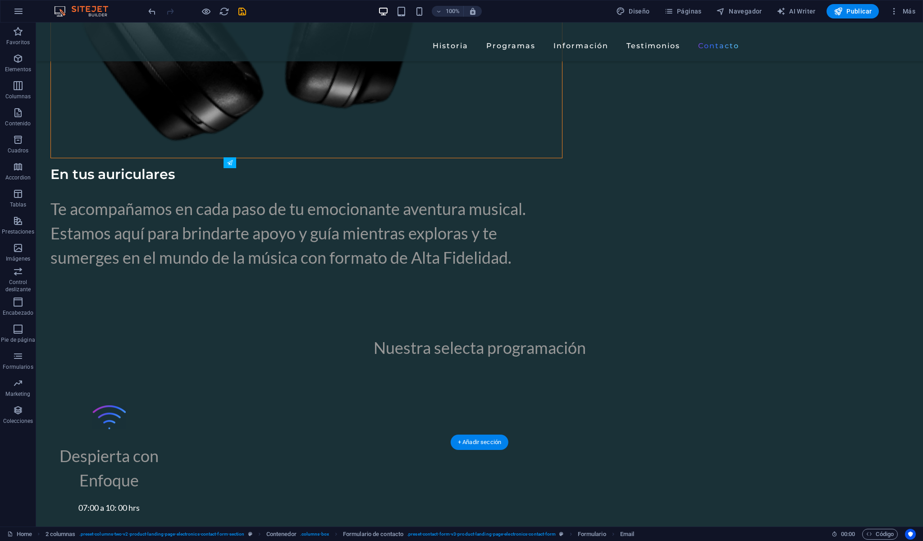
drag, startPoint x: 393, startPoint y: 312, endPoint x: 469, endPoint y: 452, distance: 159.9
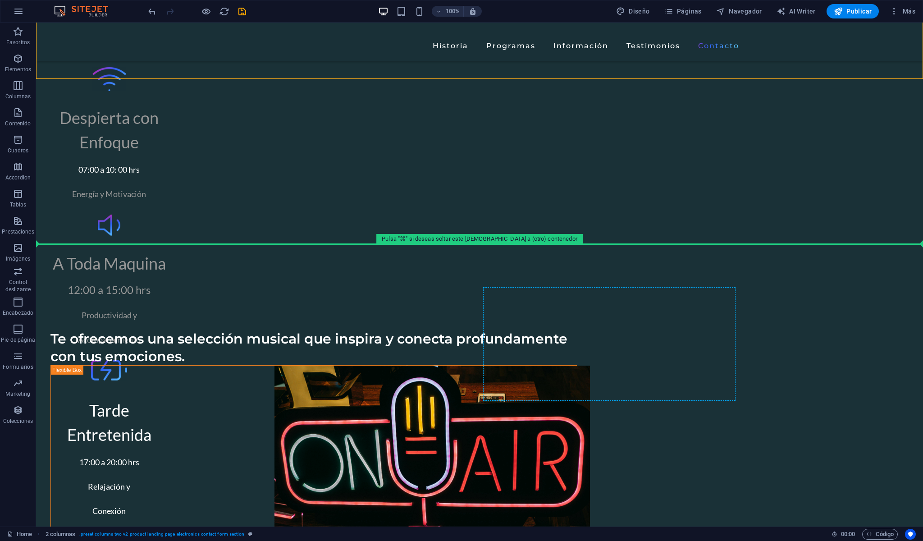
scroll to position [3409, 0]
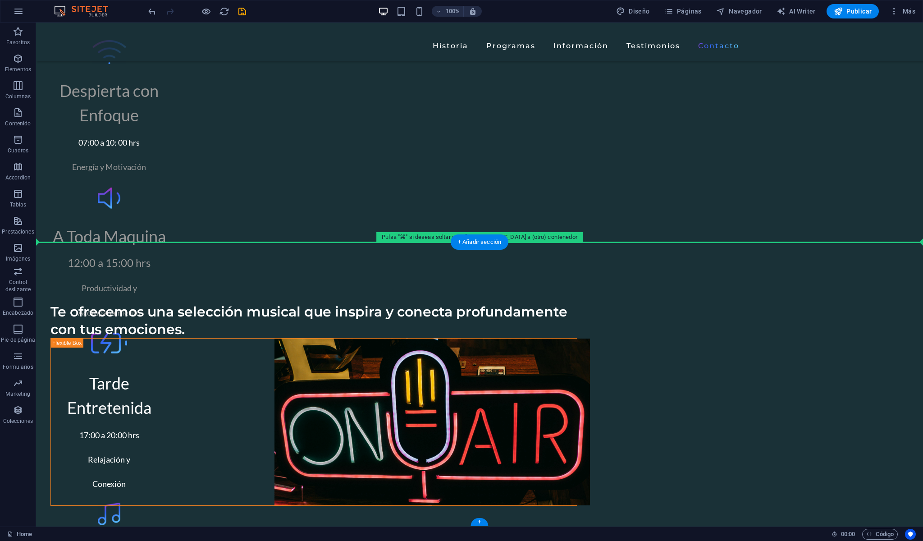
drag, startPoint x: 316, startPoint y: 314, endPoint x: 506, endPoint y: 263, distance: 196.4
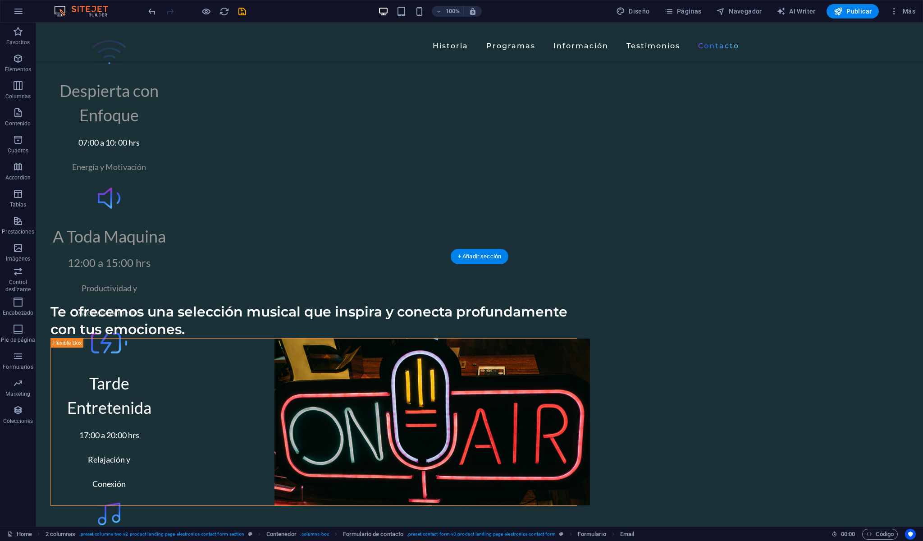
drag, startPoint x: 377, startPoint y: 109, endPoint x: 482, endPoint y: 319, distance: 234.5
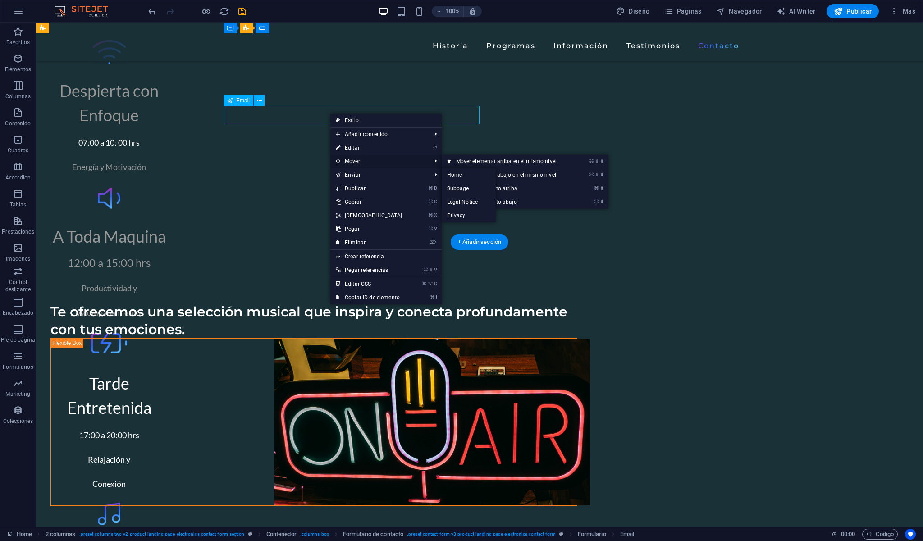
click at [358, 163] on span "Mover" at bounding box center [379, 162] width 98 height 14
click at [485, 176] on link "⌘ ⇧ ⬇ Mover elemento abajo en el mismo nivel" at bounding box center [507, 175] width 133 height 14
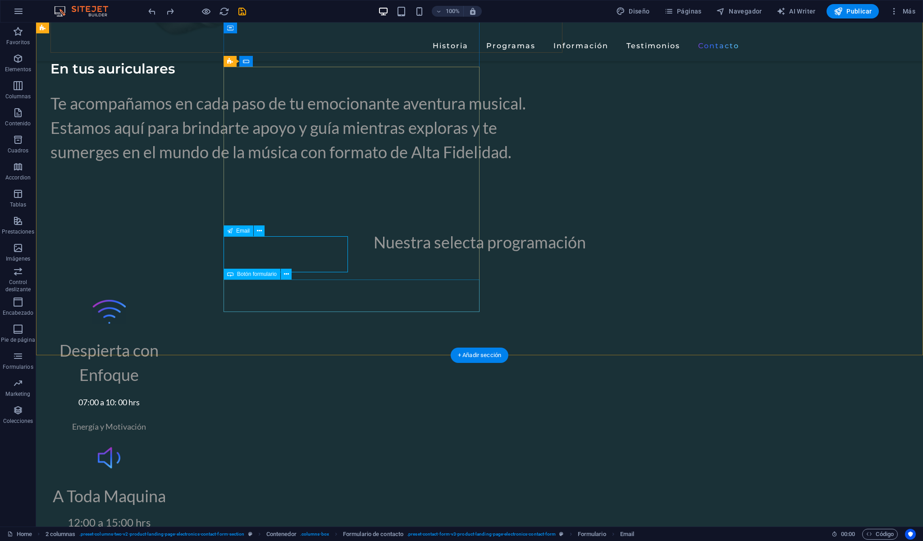
scroll to position [3145, 0]
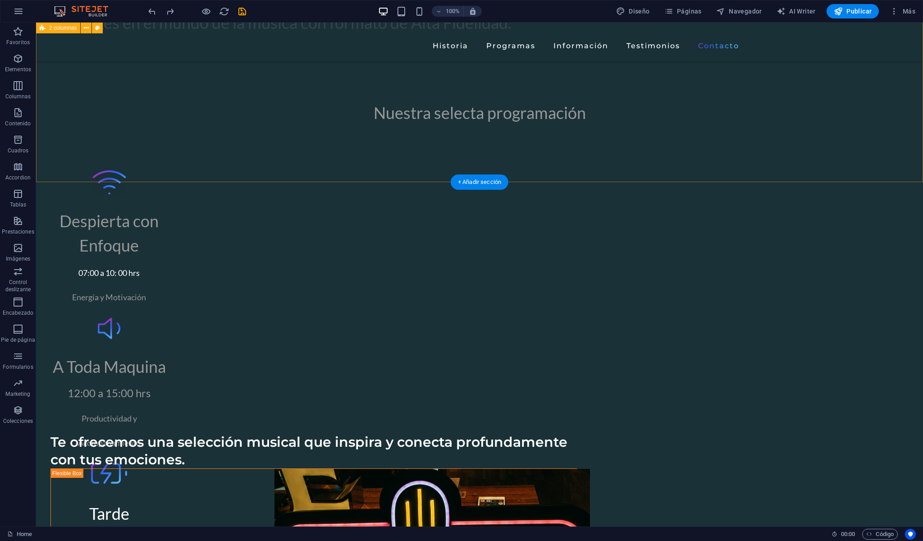
scroll to position [3281, 0]
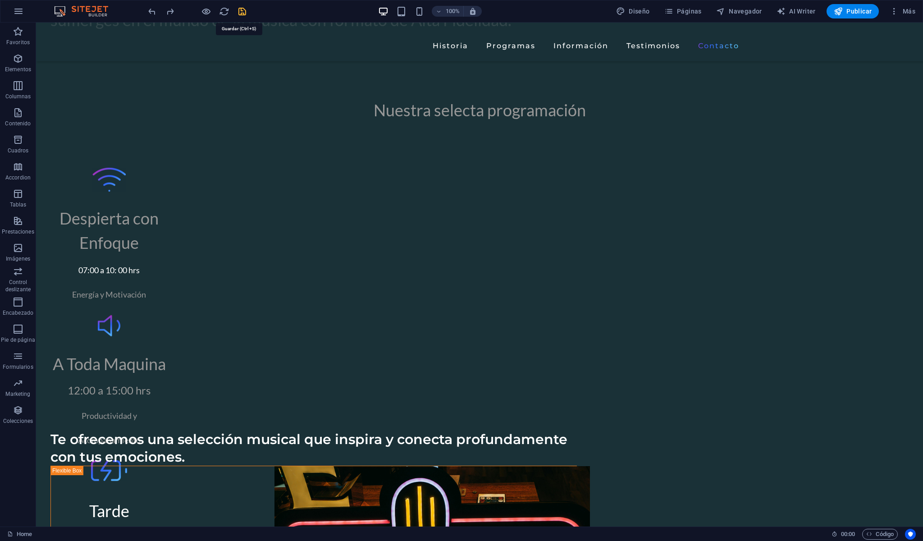
click at [244, 14] on icon "save" at bounding box center [242, 11] width 10 height 10
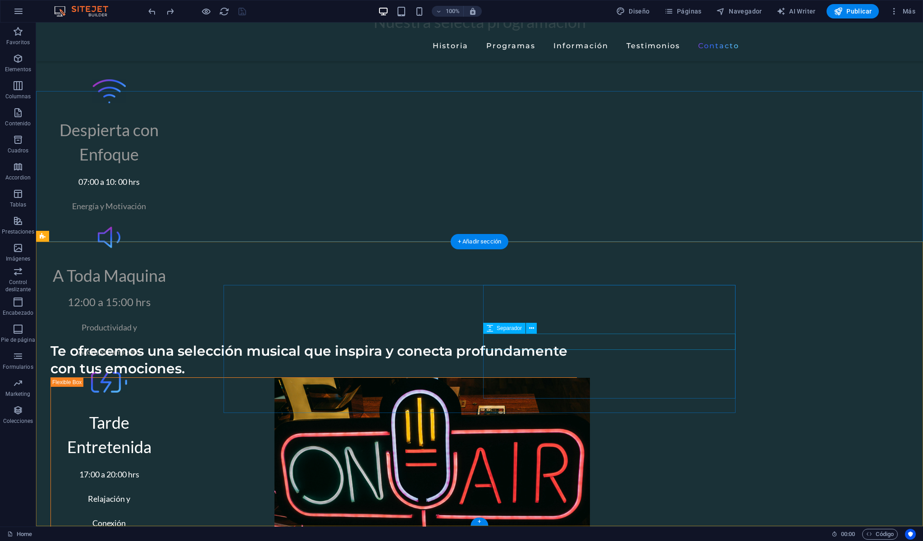
scroll to position [3369, 0]
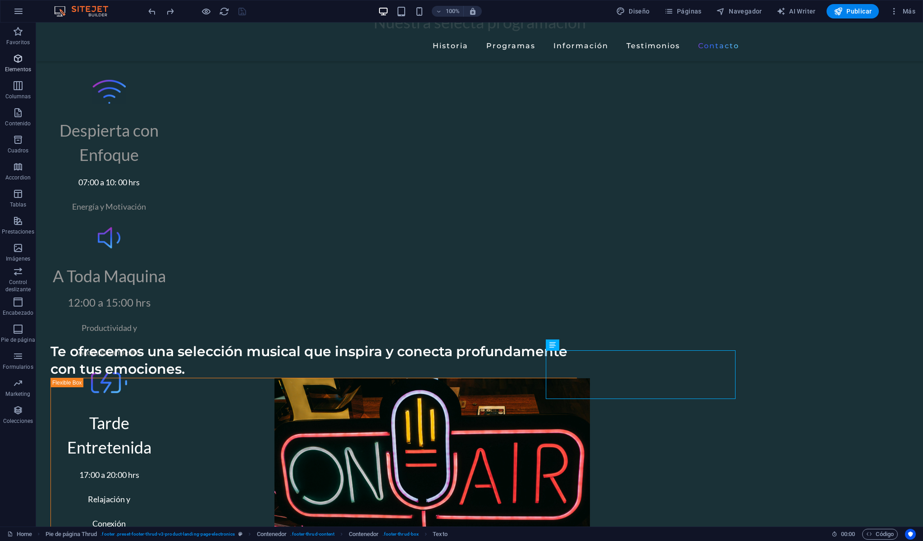
click at [23, 59] on icon "button" at bounding box center [18, 58] width 11 height 11
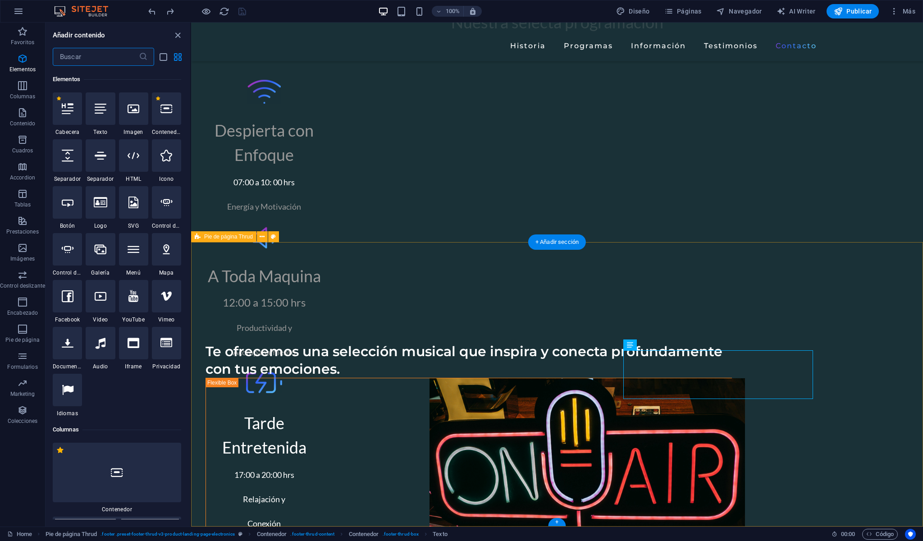
scroll to position [170, 0]
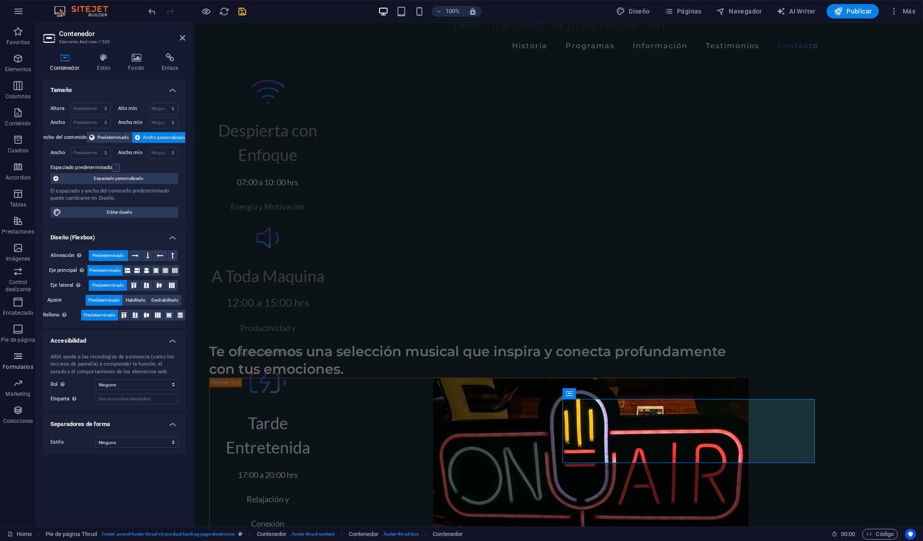
click at [19, 362] on span "Formularios" at bounding box center [18, 361] width 36 height 22
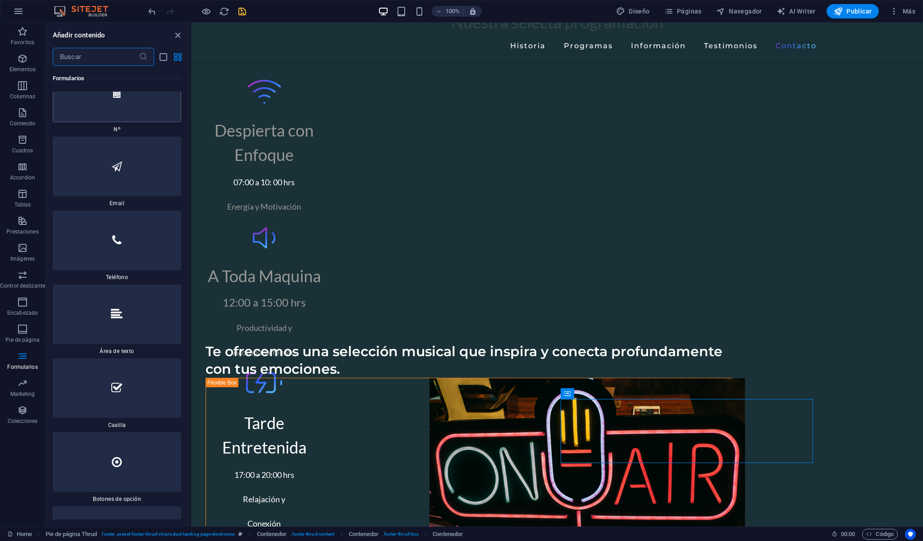
scroll to position [13912, 0]
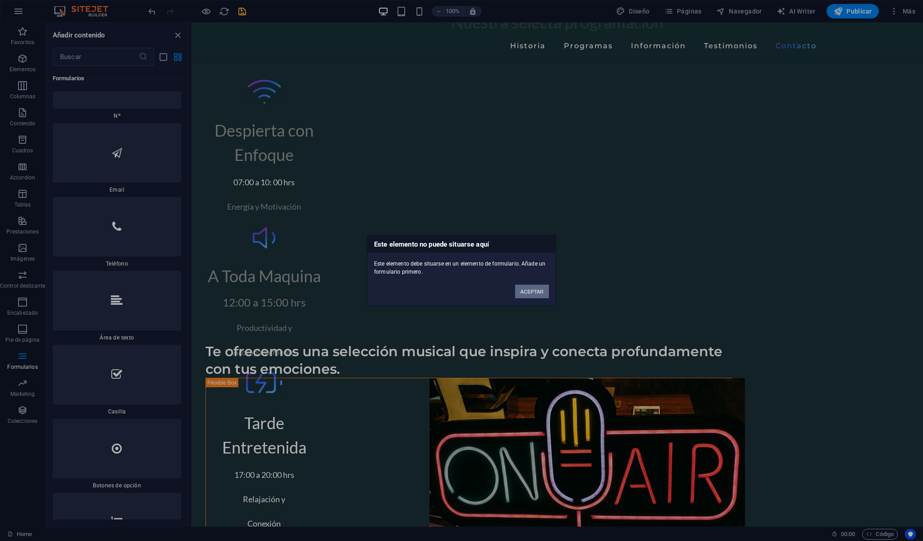
click at [530, 293] on button "ACEPTAR" at bounding box center [532, 292] width 34 height 14
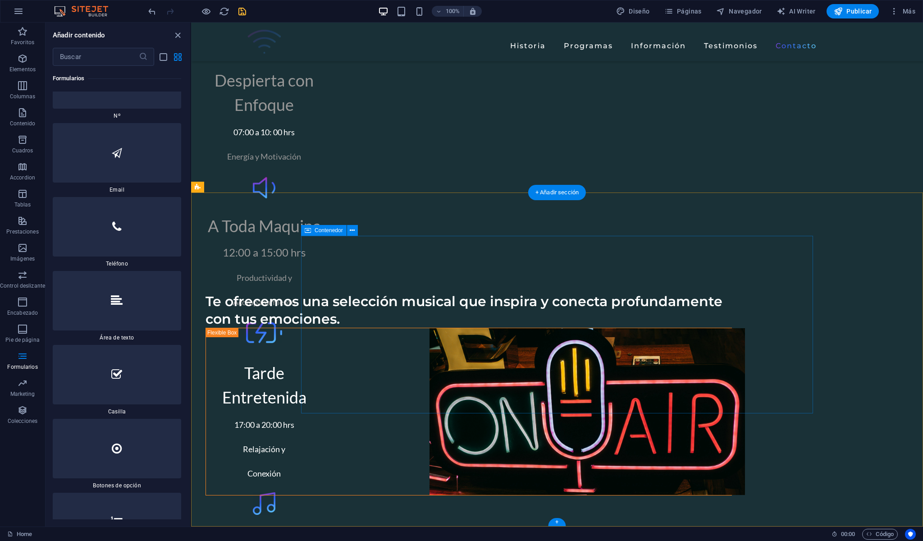
scroll to position [3418, 0]
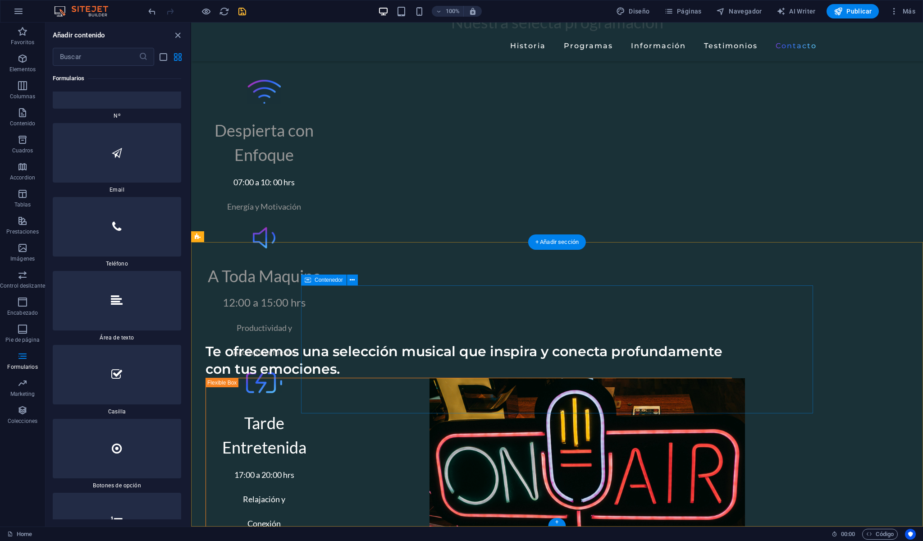
click at [334, 410] on span "Separador" at bounding box center [326, 407] width 25 height 5
click at [350, 408] on icon at bounding box center [349, 407] width 5 height 9
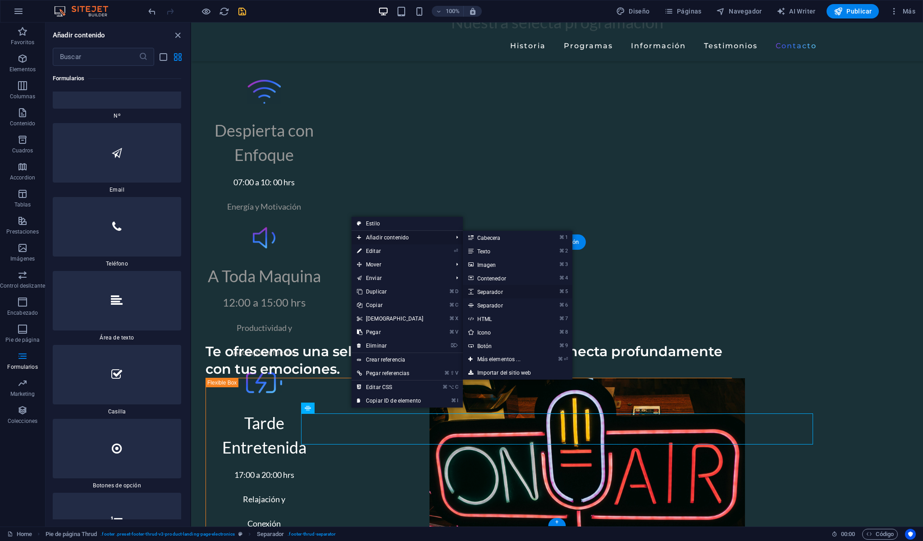
click at [487, 291] on link "⌘ 5 Separador" at bounding box center [501, 292] width 76 height 14
select select "px"
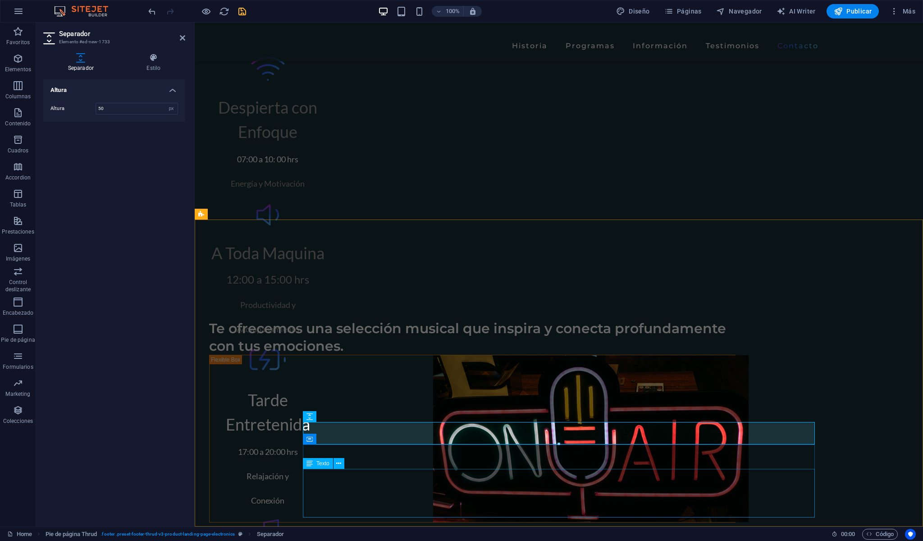
scroll to position [3391, 0]
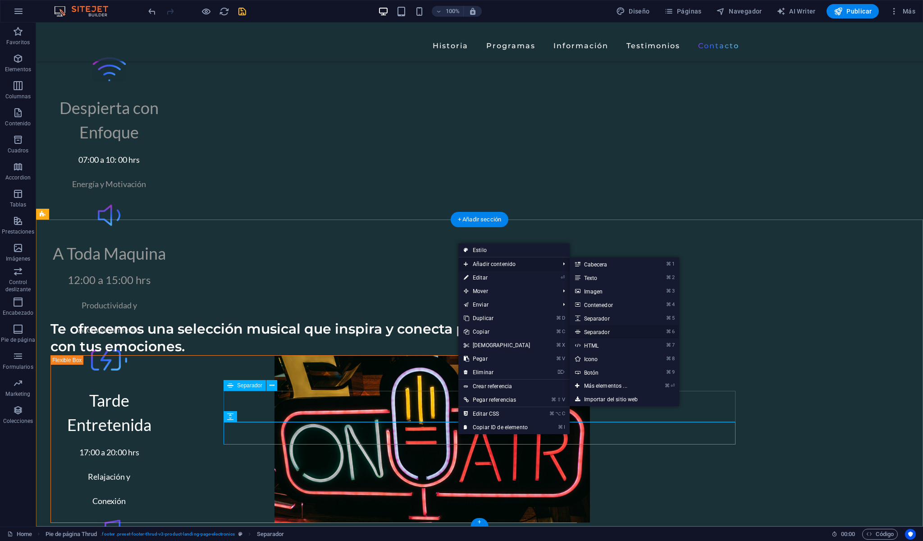
click at [597, 332] on link "⌘ 6 Separador" at bounding box center [607, 332] width 76 height 14
select select "%"
select select "px"
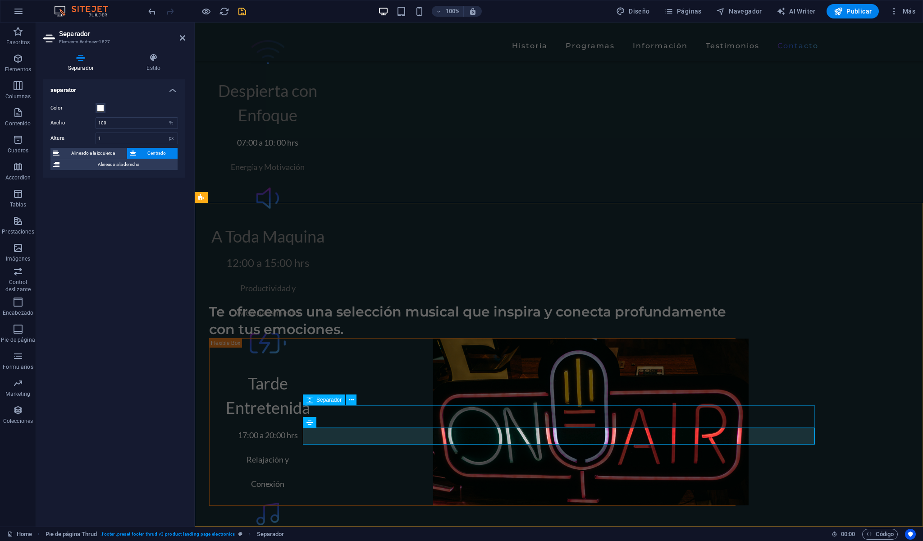
scroll to position [3408, 0]
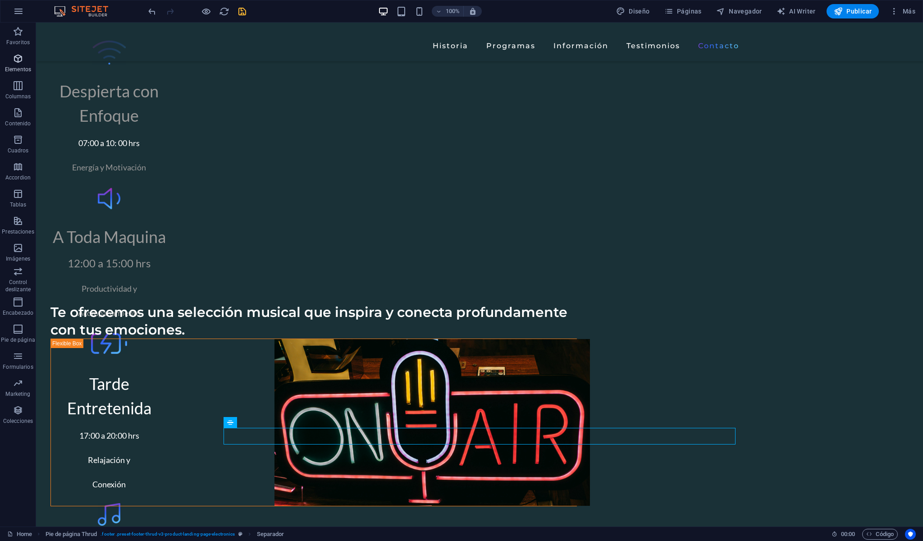
click at [19, 55] on icon "button" at bounding box center [18, 58] width 11 height 11
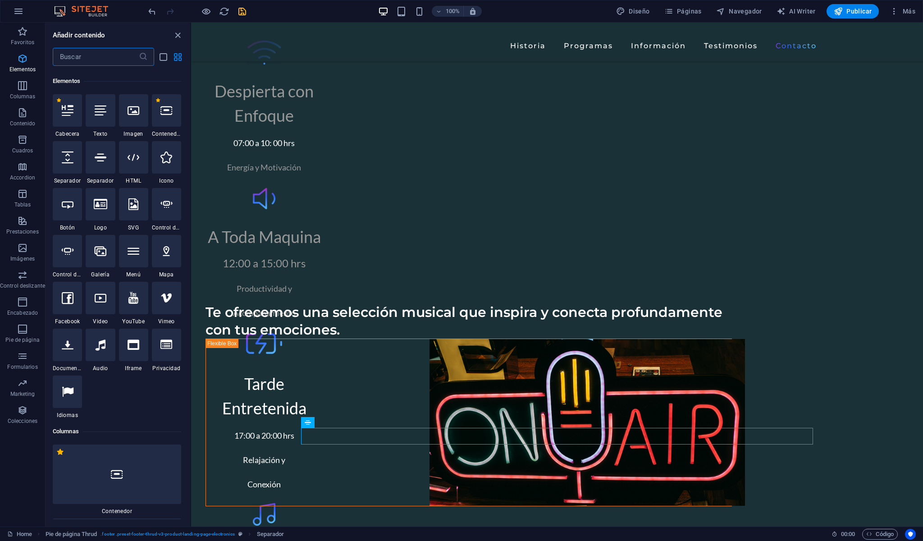
scroll to position [170, 0]
click at [23, 27] on icon "button" at bounding box center [22, 31] width 11 height 11
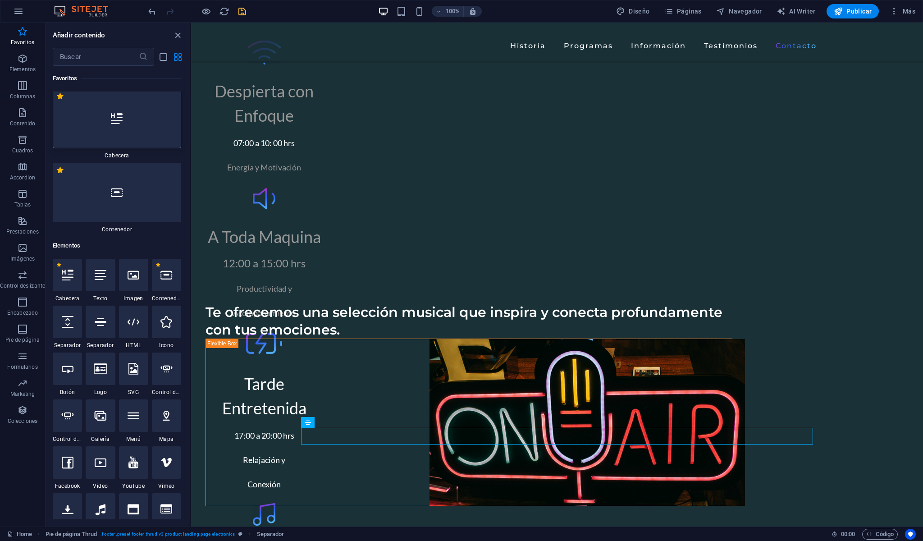
scroll to position [0, 0]
click at [18, 356] on icon "button" at bounding box center [22, 355] width 11 height 11
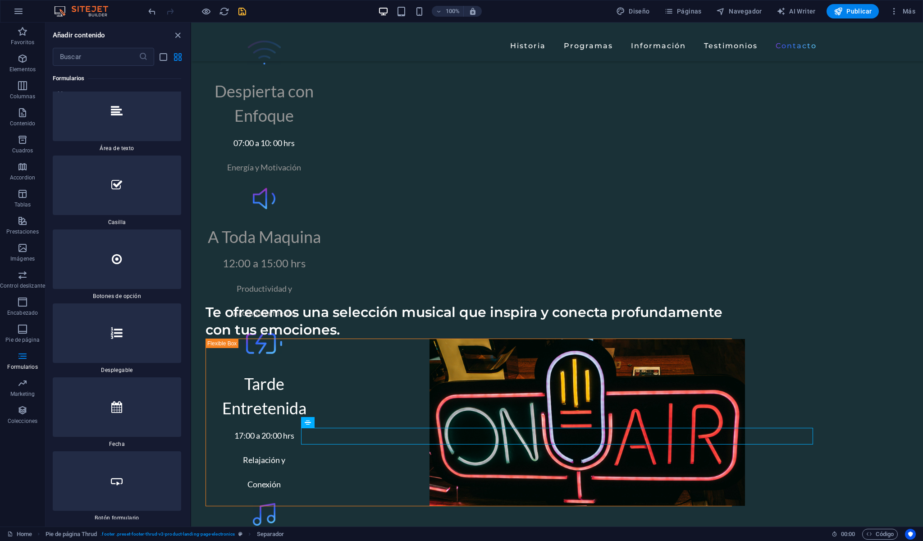
scroll to position [14099, 0]
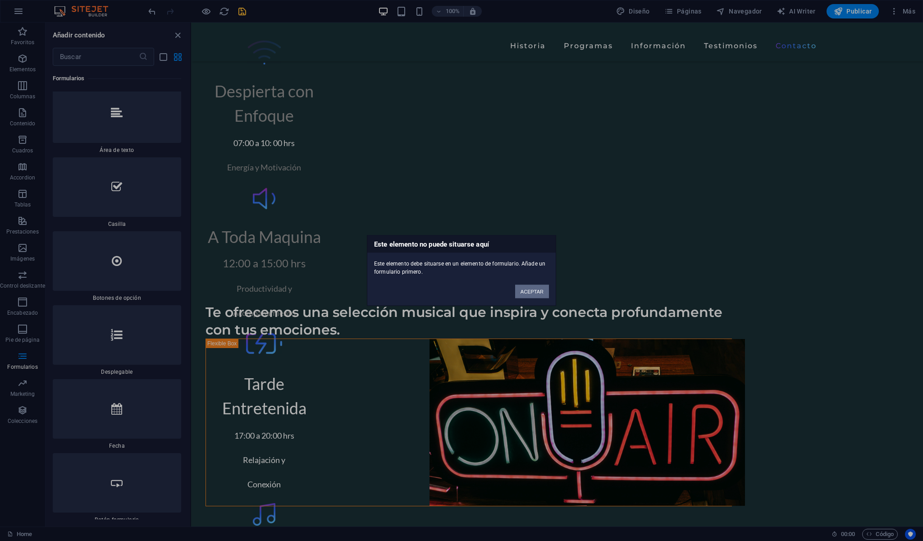
click at [530, 291] on button "ACEPTAR" at bounding box center [532, 292] width 34 height 14
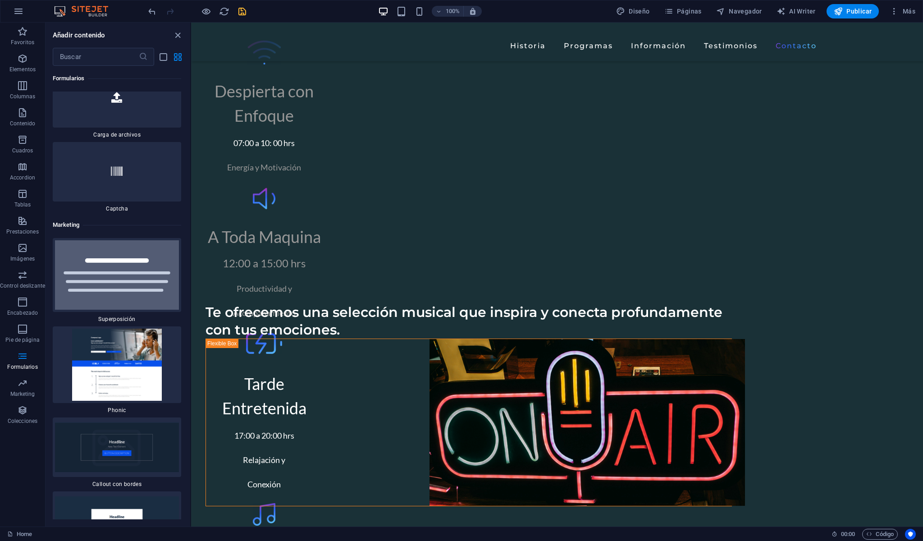
scroll to position [14559, 0]
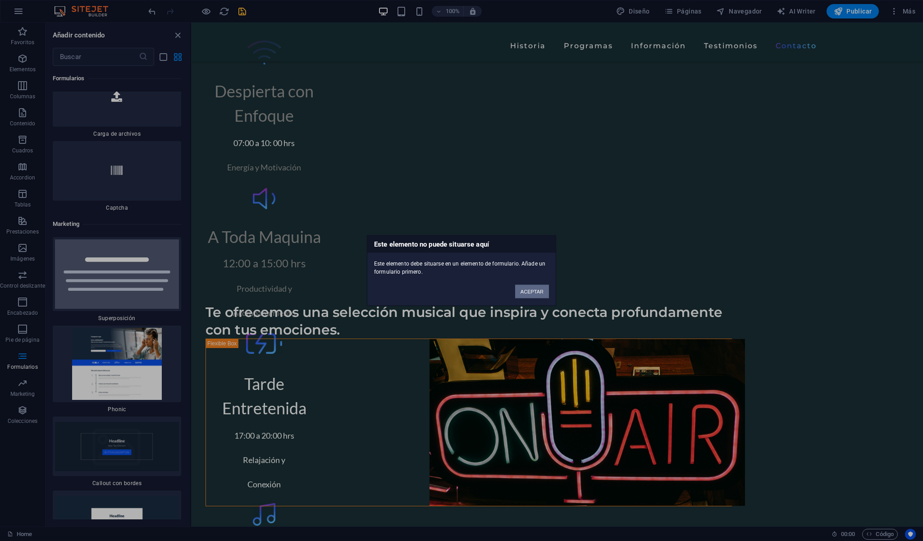
click at [531, 289] on button "ACEPTAR" at bounding box center [532, 292] width 34 height 14
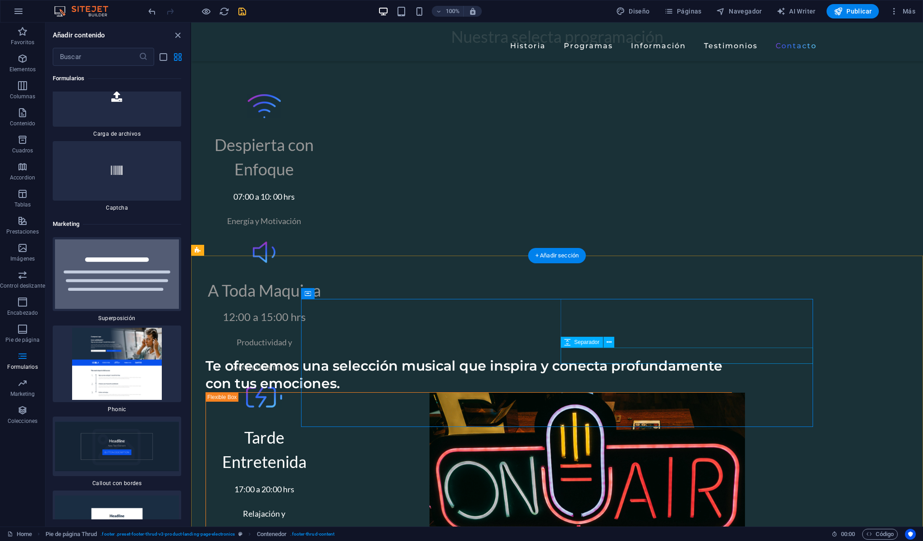
scroll to position [3359, 0]
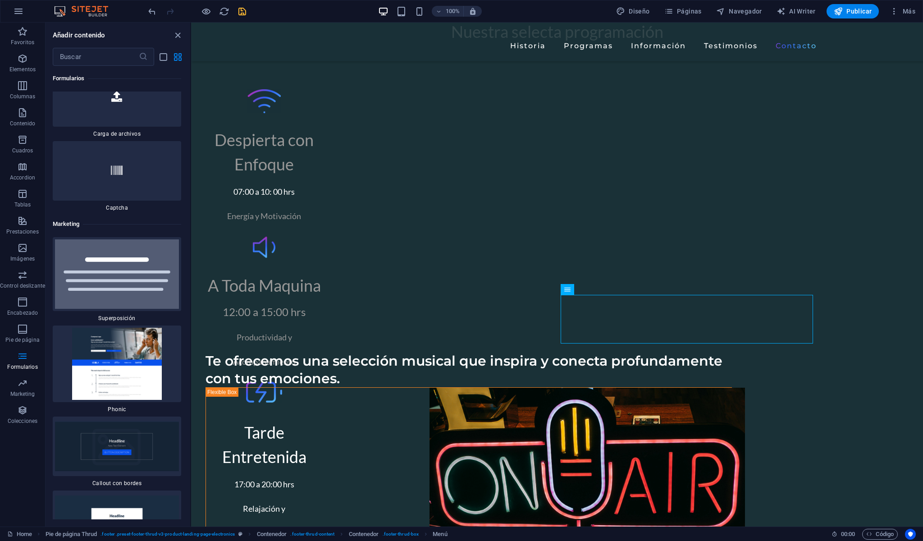
click at [244, 13] on icon "save" at bounding box center [242, 11] width 10 height 10
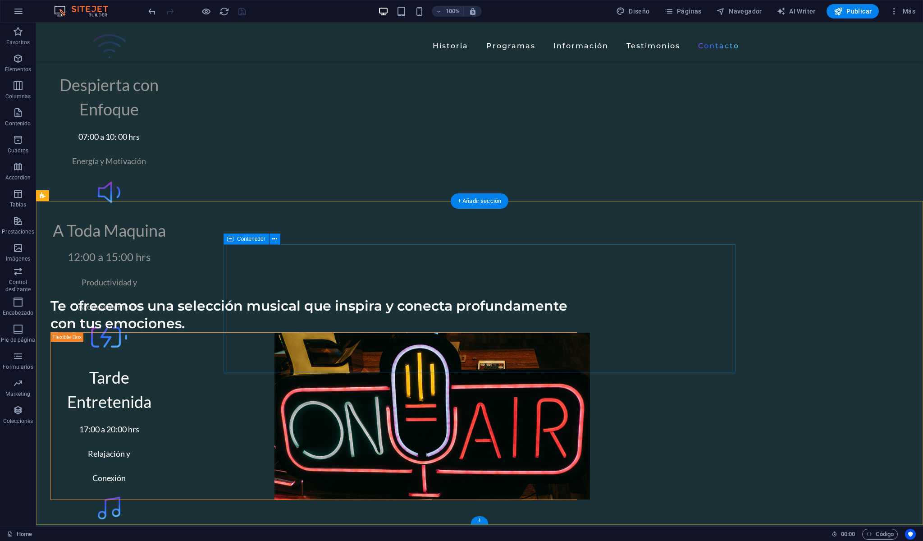
scroll to position [3408, 0]
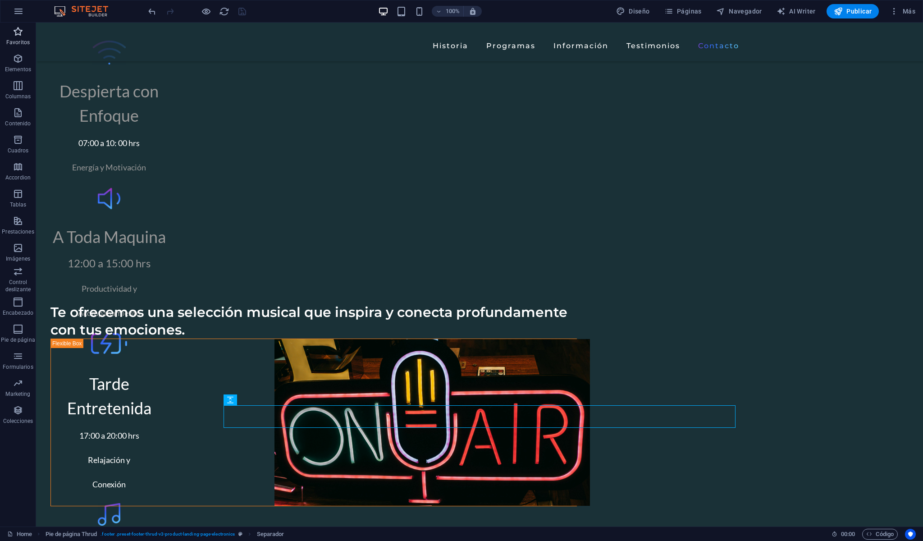
click at [19, 36] on icon "button" at bounding box center [18, 31] width 11 height 11
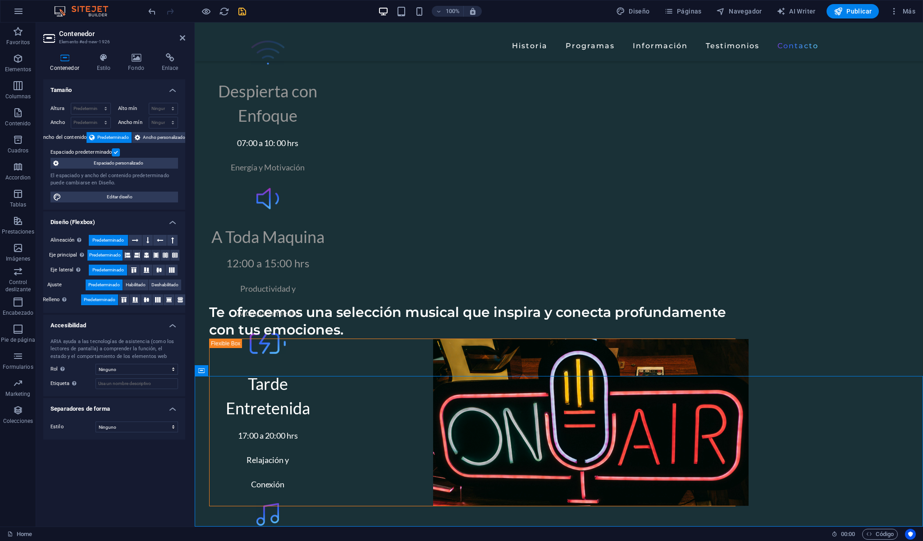
scroll to position [3559, 0]
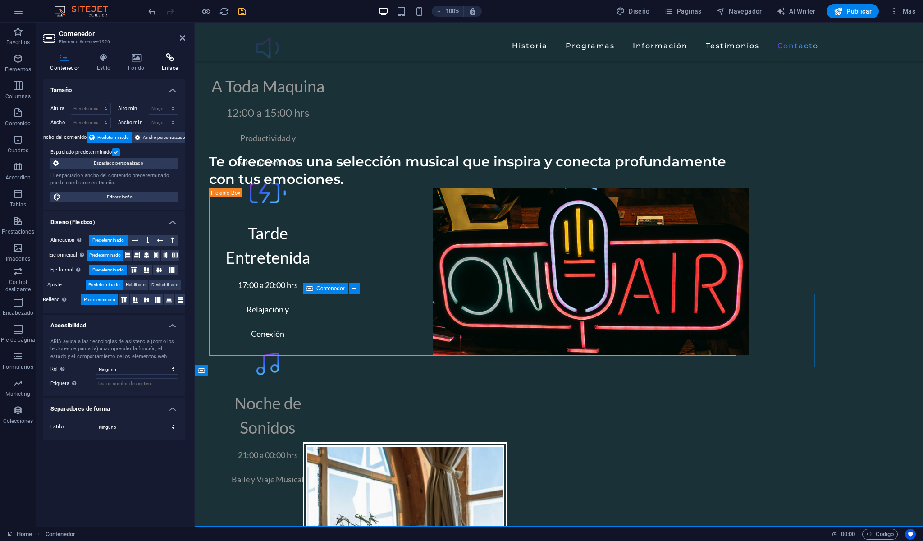
click at [169, 57] on icon at bounding box center [170, 57] width 31 height 9
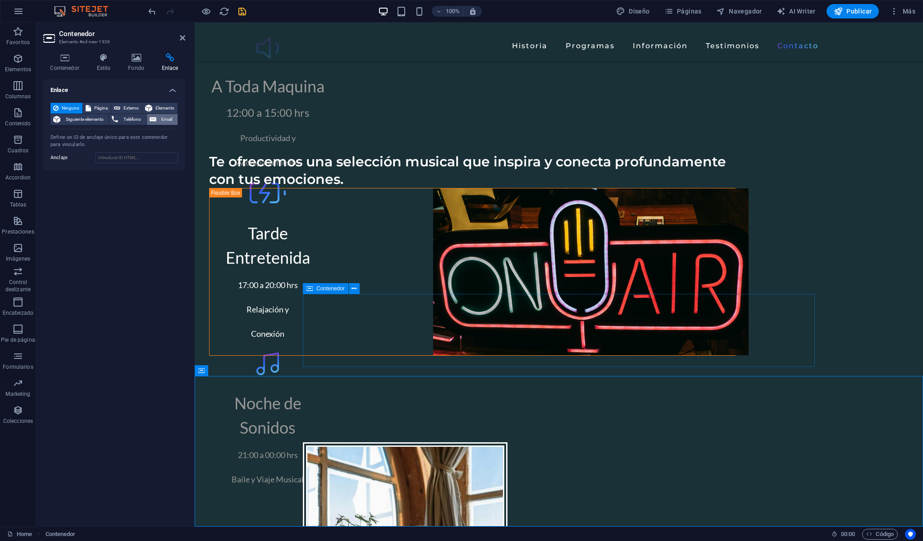
click at [159, 125] on span "Email" at bounding box center [167, 119] width 16 height 11
type input "[EMAIL_ADDRESS][DOMAIN_NAME]"
click at [243, 13] on icon "save" at bounding box center [242, 11] width 10 height 10
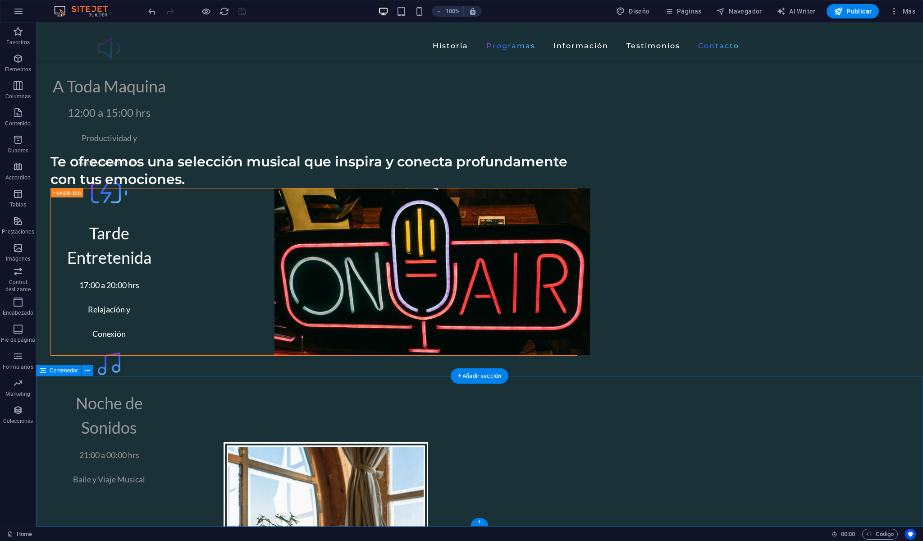
click at [16, 57] on icon "button" at bounding box center [18, 58] width 11 height 11
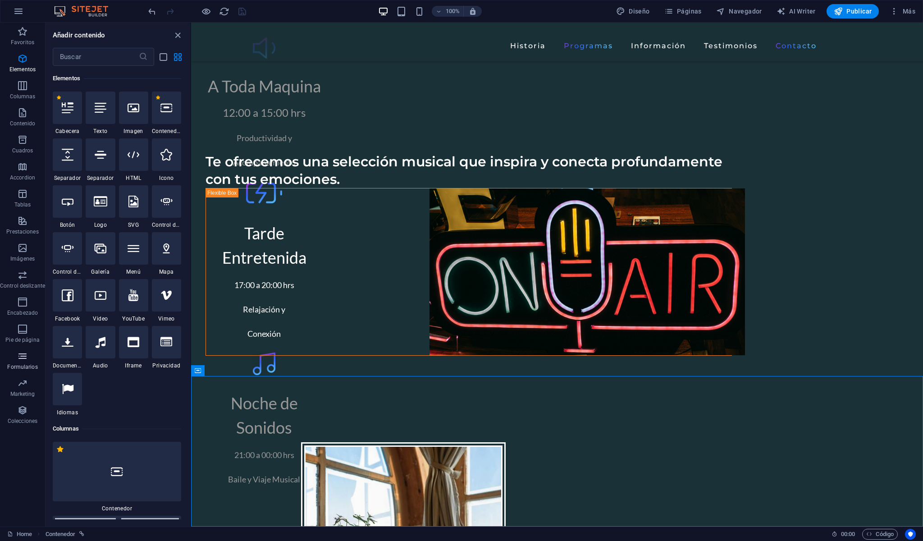
click at [21, 360] on icon "button" at bounding box center [22, 355] width 11 height 11
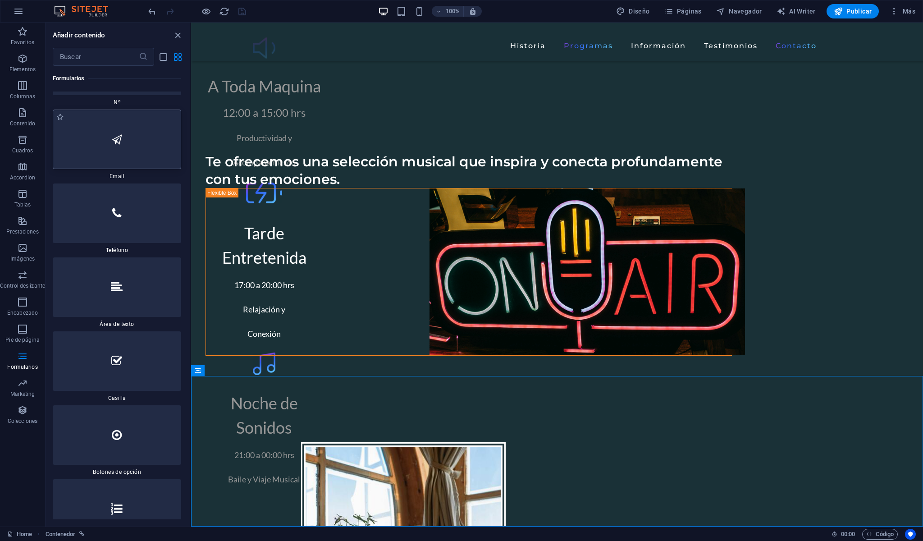
scroll to position [13936, 0]
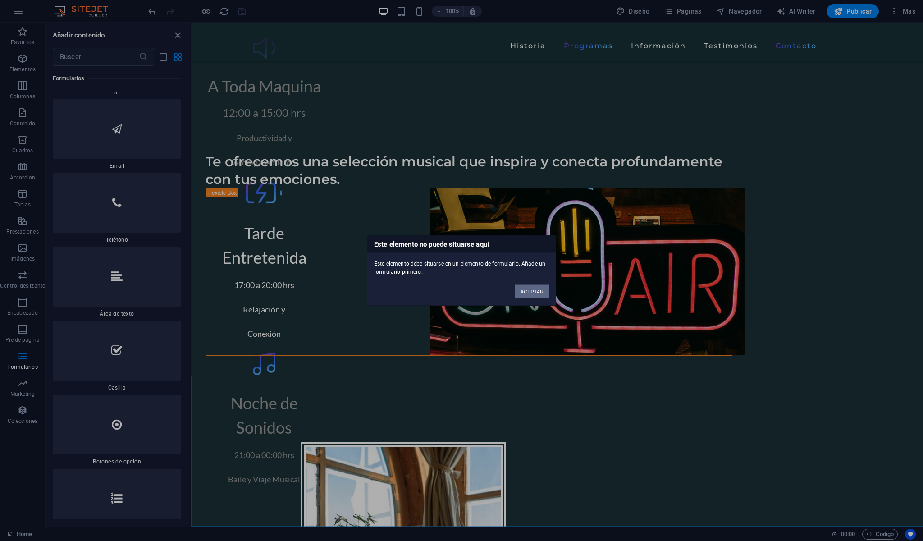
click at [525, 295] on button "ACEPTAR" at bounding box center [532, 292] width 34 height 14
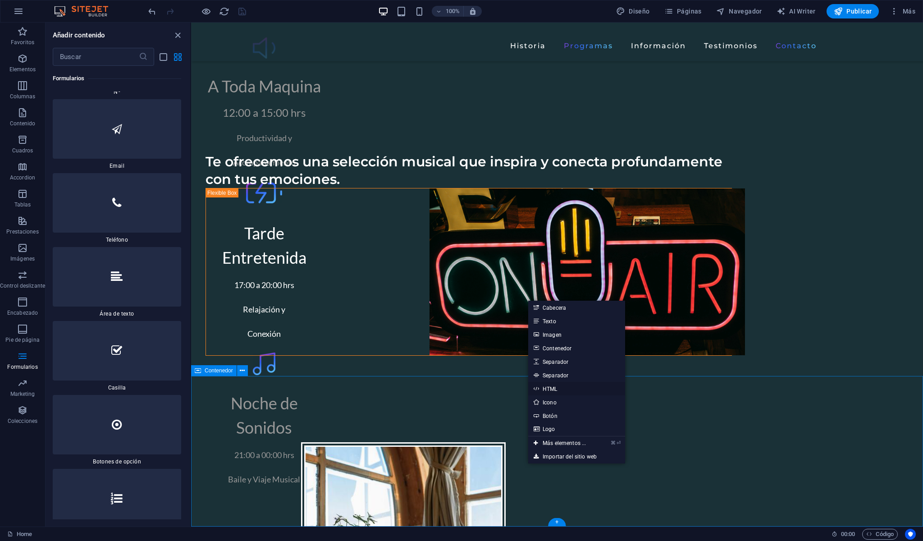
click at [547, 389] on link "HTML" at bounding box center [576, 389] width 97 height 14
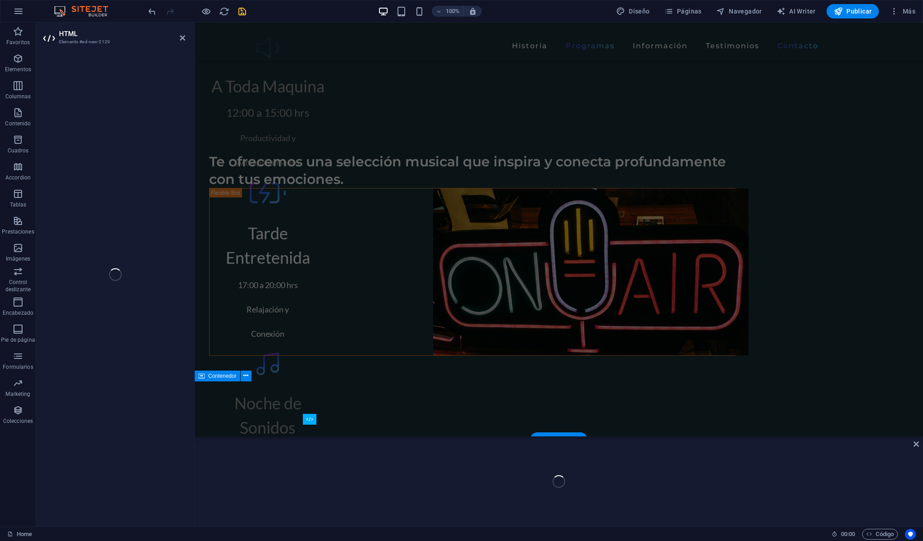
scroll to position [3495, 0]
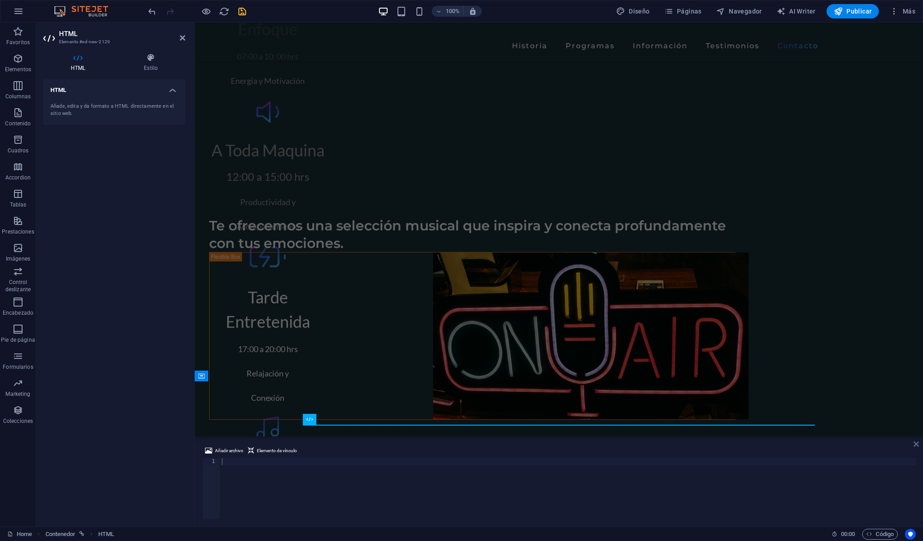
click at [918, 444] on icon at bounding box center [915, 443] width 5 height 7
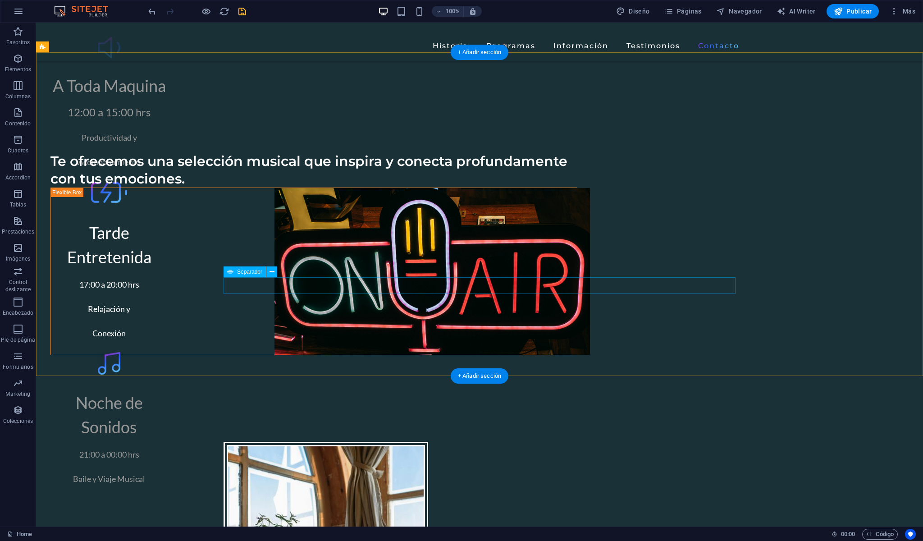
scroll to position [3559, 0]
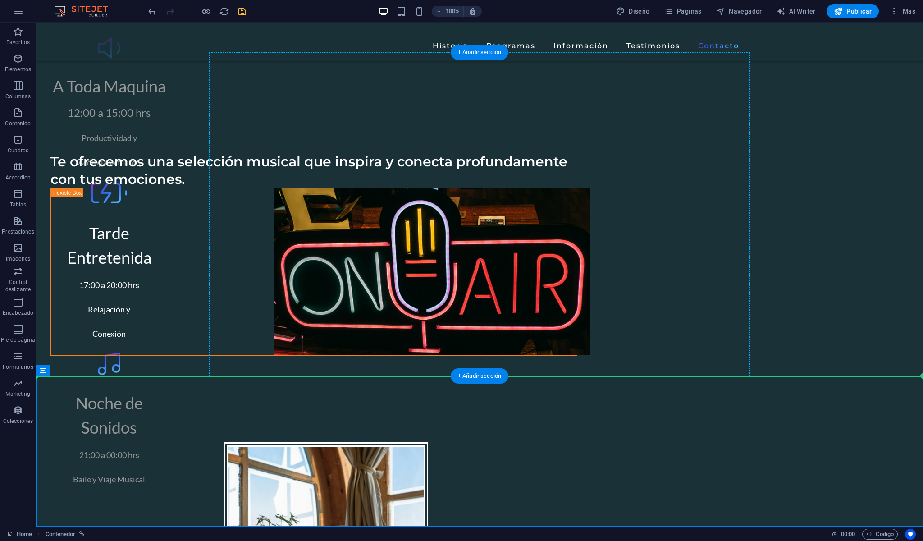
drag, startPoint x: 531, startPoint y: 427, endPoint x: 532, endPoint y: 264, distance: 162.2
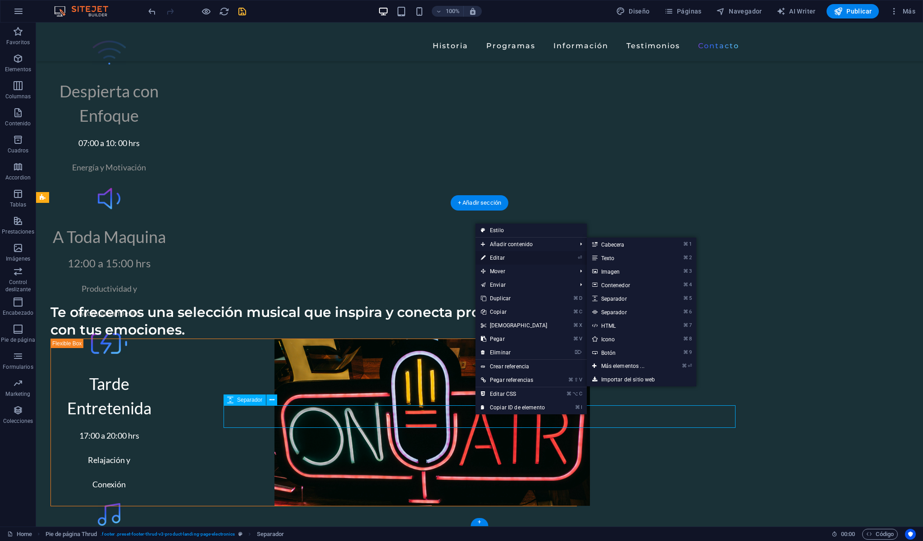
click at [501, 258] on link "⏎ Editar" at bounding box center [513, 258] width 77 height 14
select select "px"
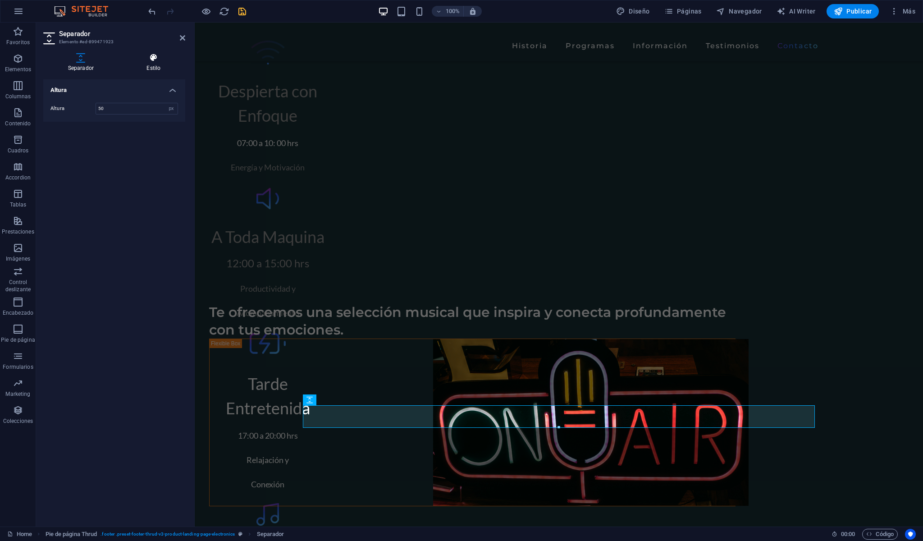
click at [157, 65] on h4 "Estilo" at bounding box center [153, 62] width 63 height 19
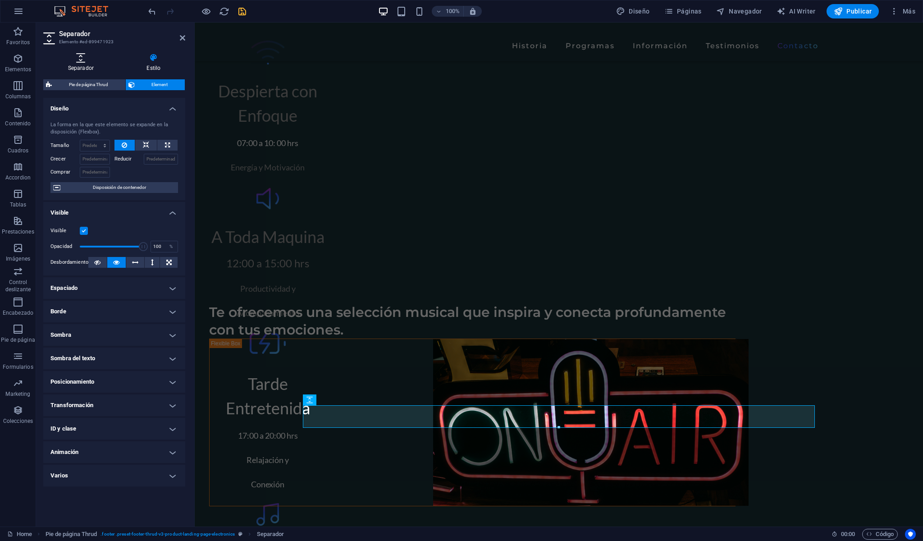
click at [85, 58] on icon at bounding box center [80, 57] width 75 height 9
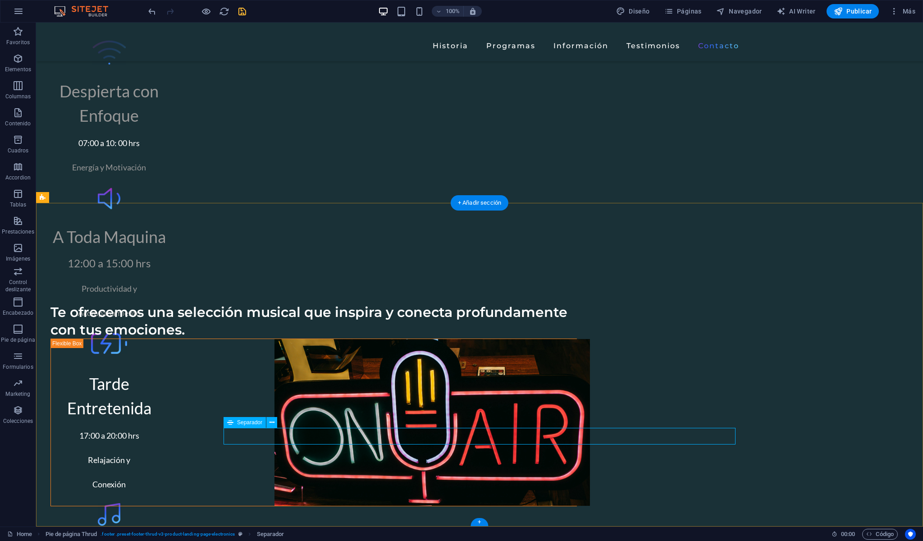
click at [20, 59] on icon "button" at bounding box center [18, 58] width 11 height 11
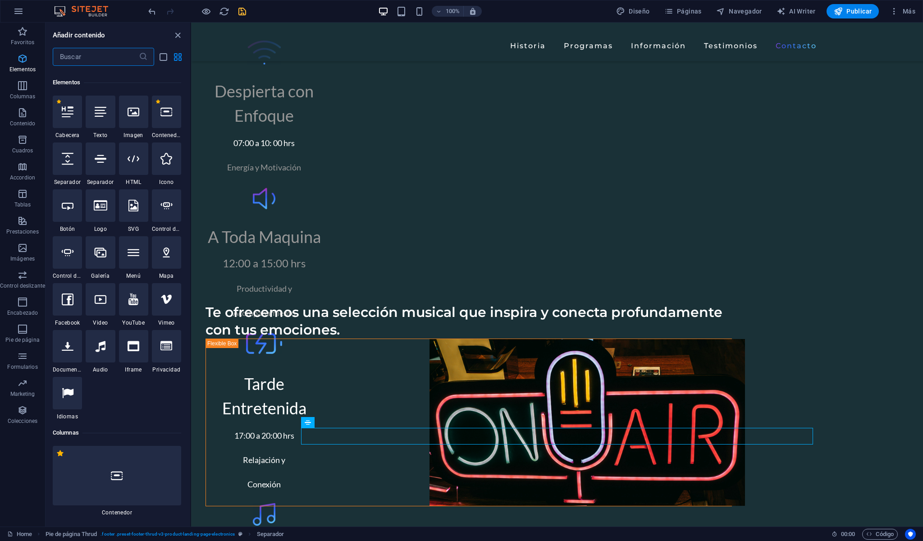
scroll to position [170, 0]
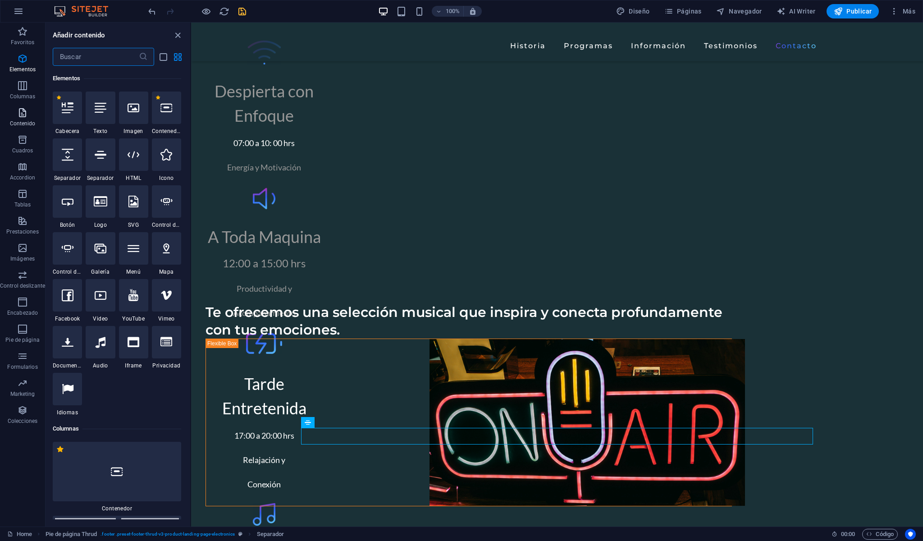
click at [24, 111] on icon "button" at bounding box center [22, 112] width 11 height 11
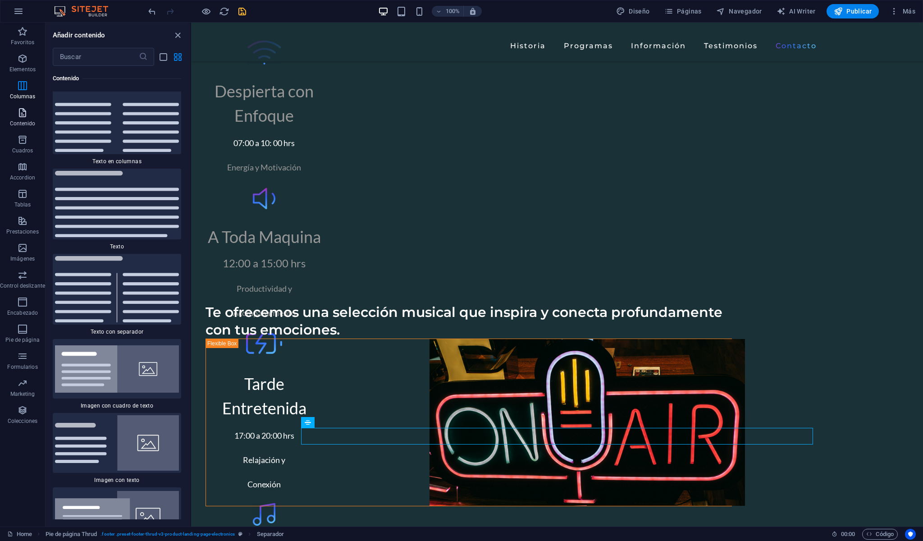
scroll to position [3073, 0]
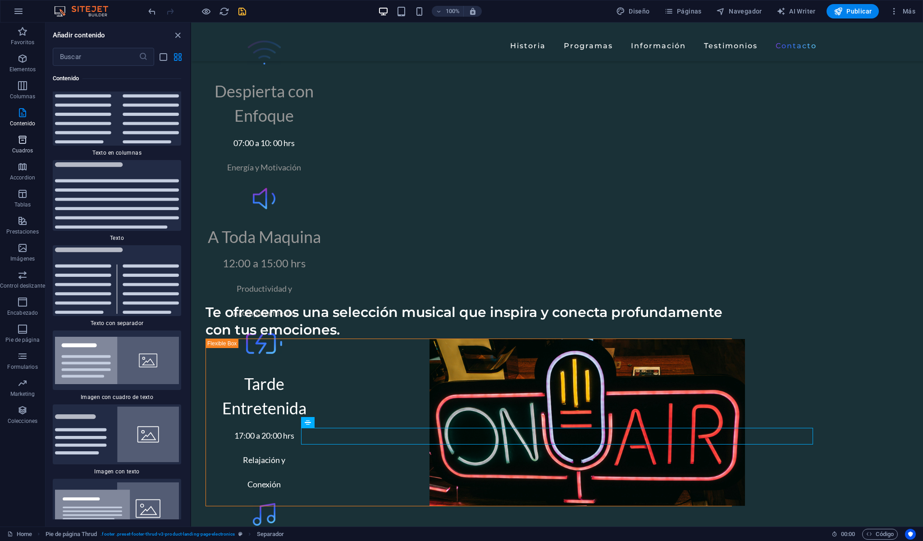
click at [23, 139] on icon "button" at bounding box center [22, 139] width 11 height 11
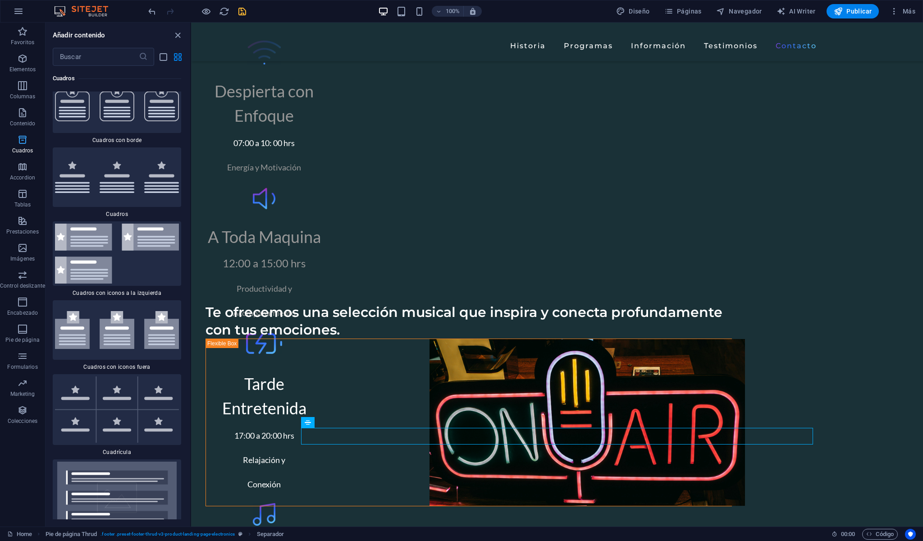
scroll to position [4975, 0]
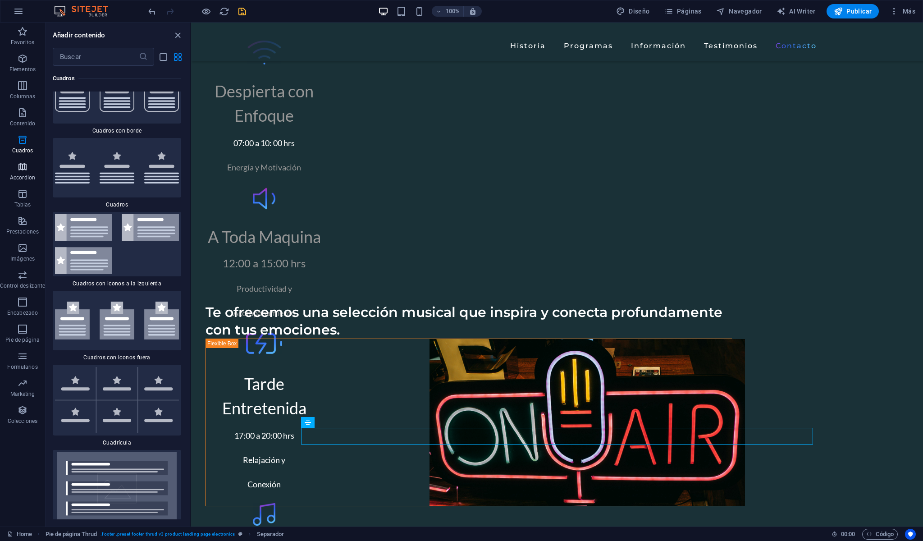
click at [20, 180] on p "Accordion" at bounding box center [22, 177] width 25 height 7
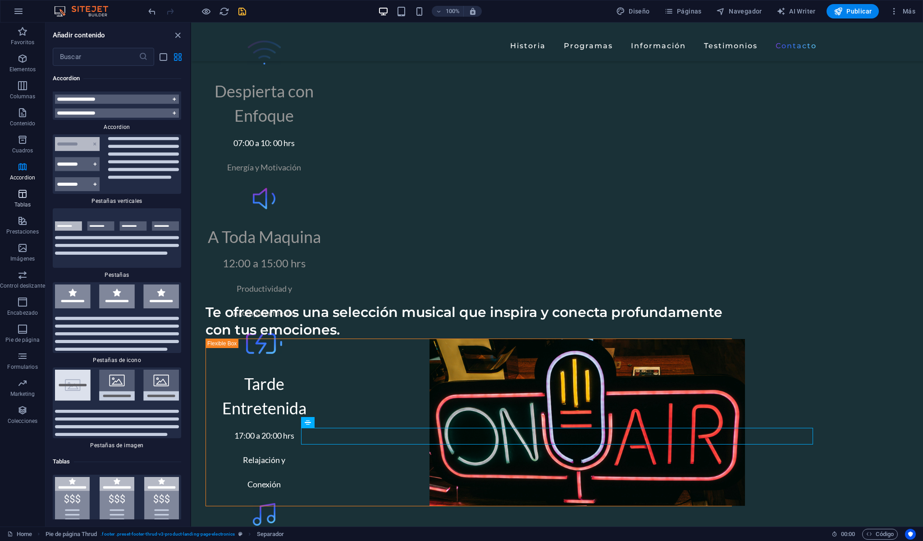
click at [21, 196] on icon "button" at bounding box center [22, 193] width 11 height 11
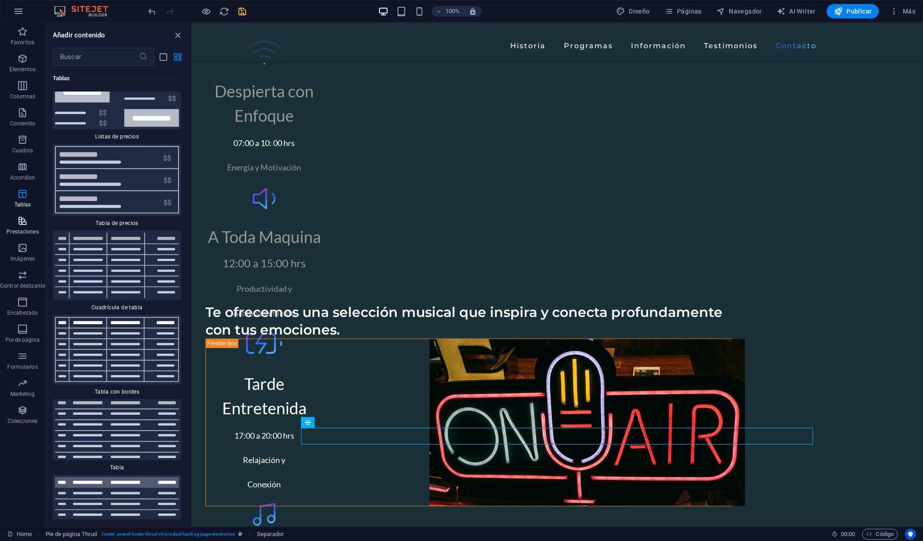
click at [24, 223] on icon "button" at bounding box center [22, 220] width 11 height 11
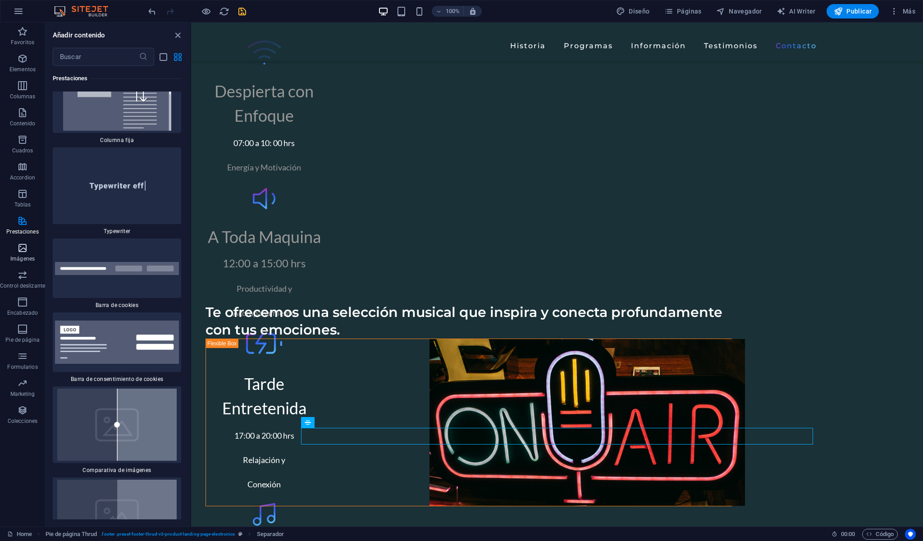
click at [24, 247] on icon "button" at bounding box center [22, 247] width 11 height 11
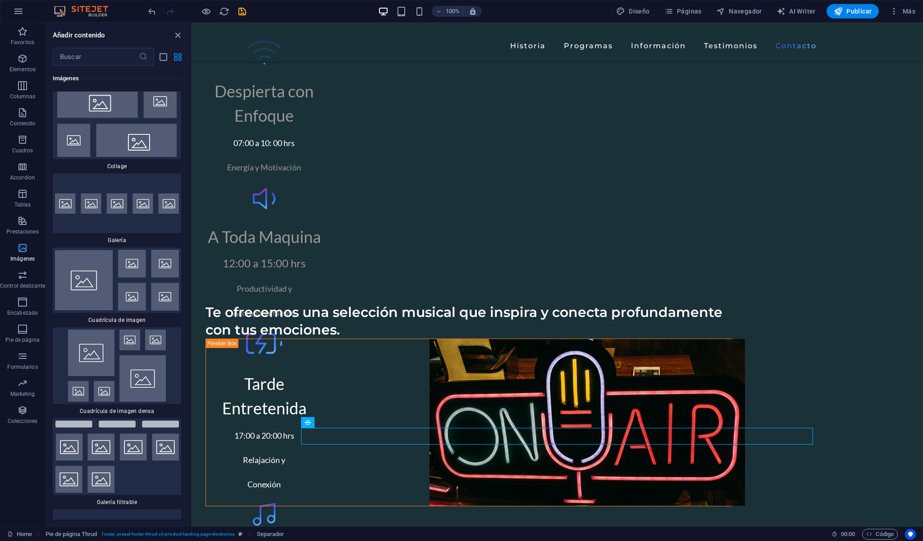
scroll to position [9212, 0]
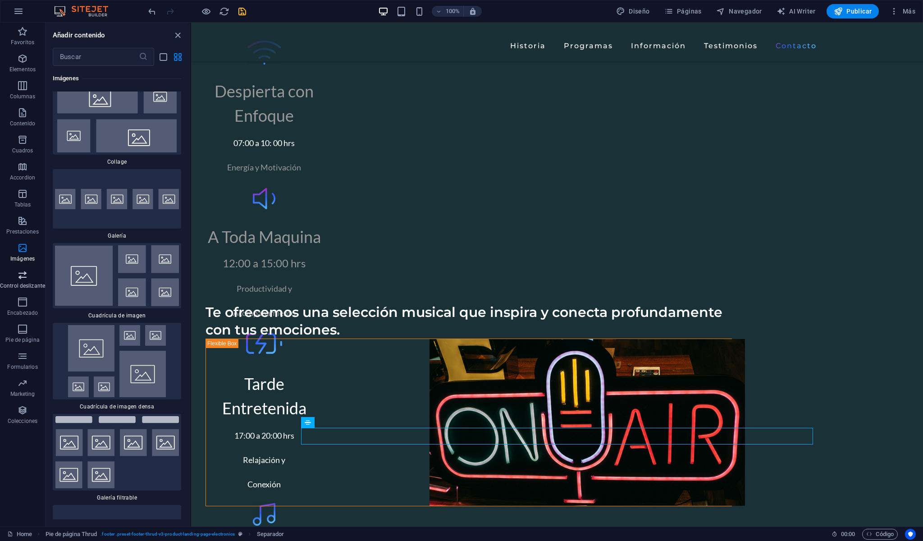
click at [25, 278] on icon "button" at bounding box center [22, 274] width 11 height 11
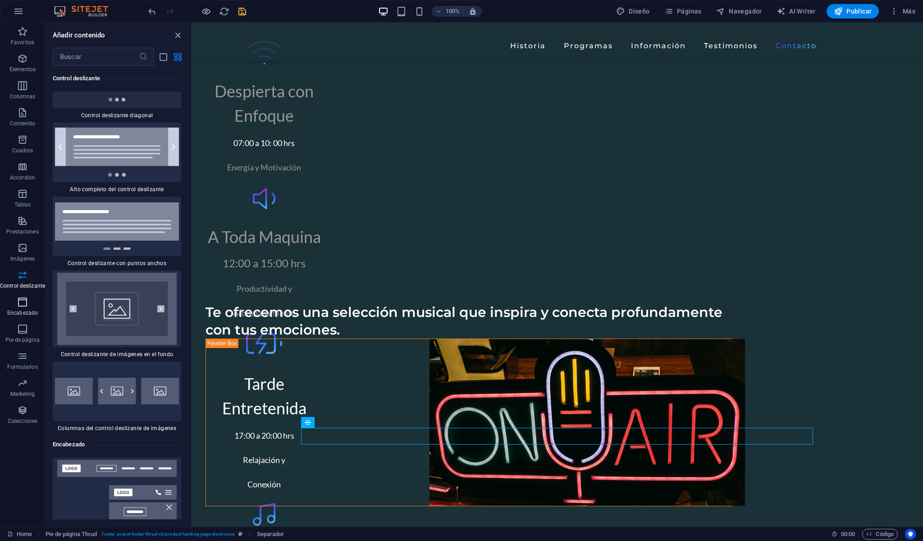
click at [23, 305] on icon "button" at bounding box center [22, 301] width 11 height 11
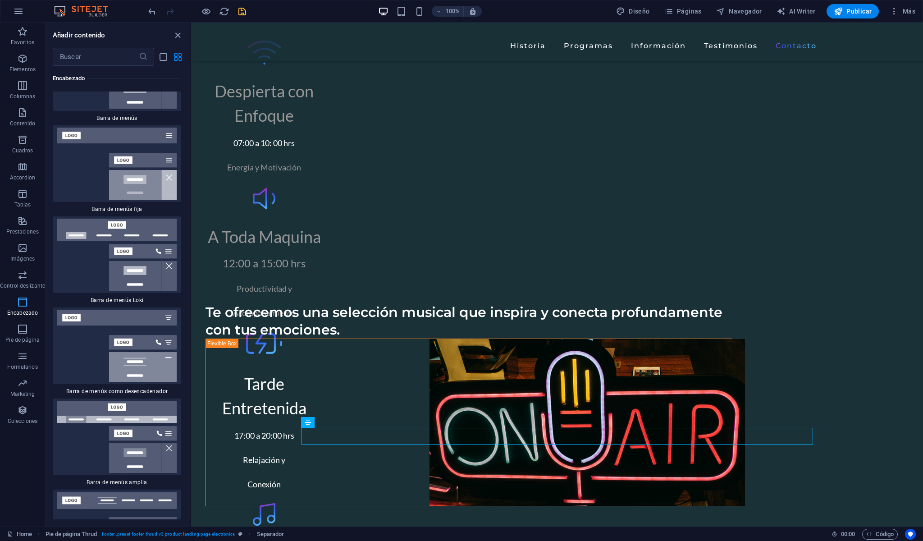
scroll to position [11046, 0]
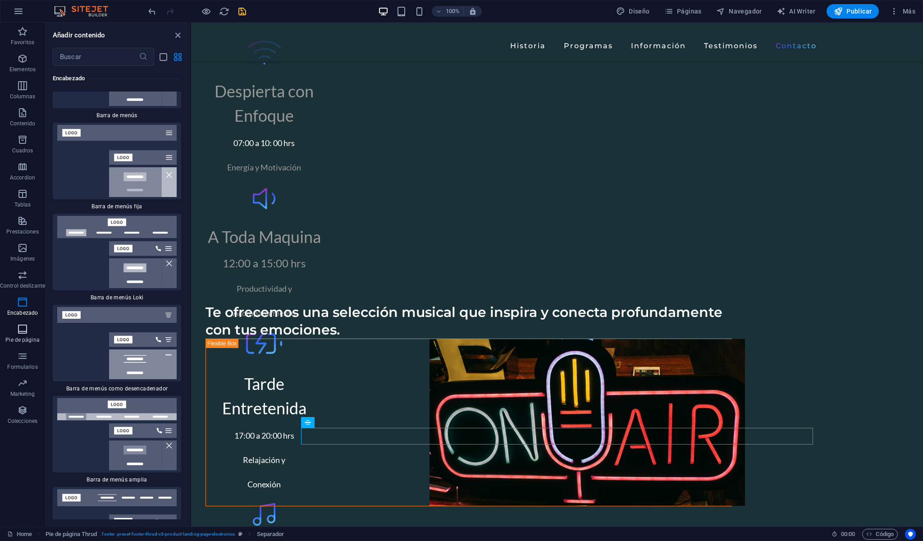
click at [23, 332] on icon "button" at bounding box center [22, 328] width 11 height 11
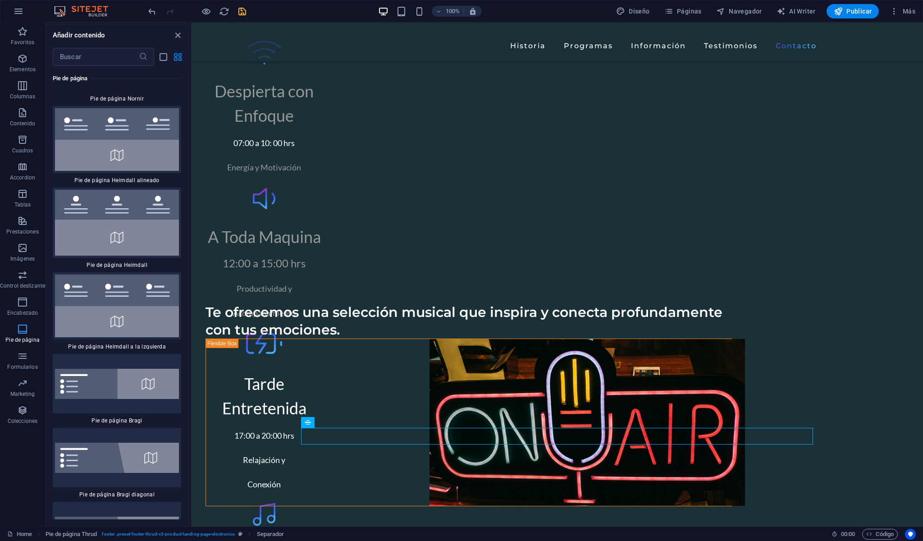
scroll to position [12291, 0]
click at [23, 354] on icon "button" at bounding box center [22, 355] width 11 height 11
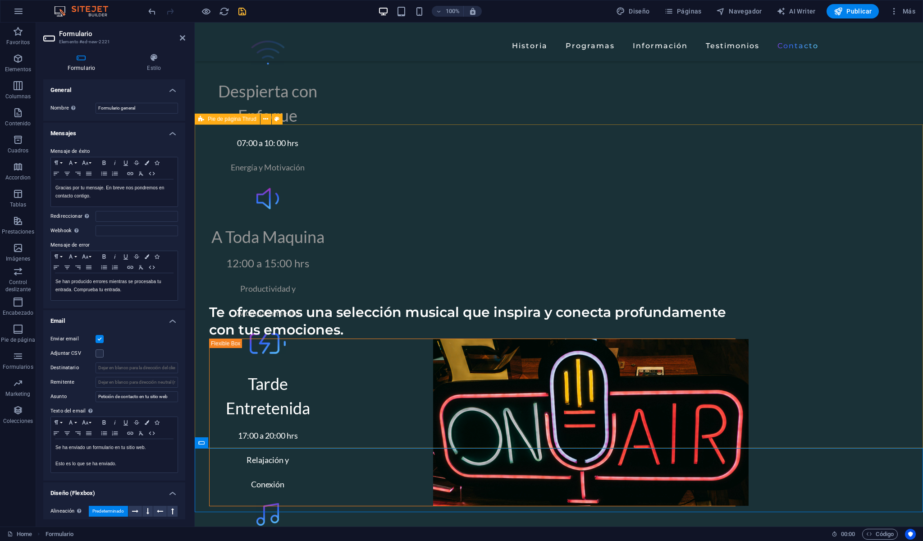
scroll to position [3486, 0]
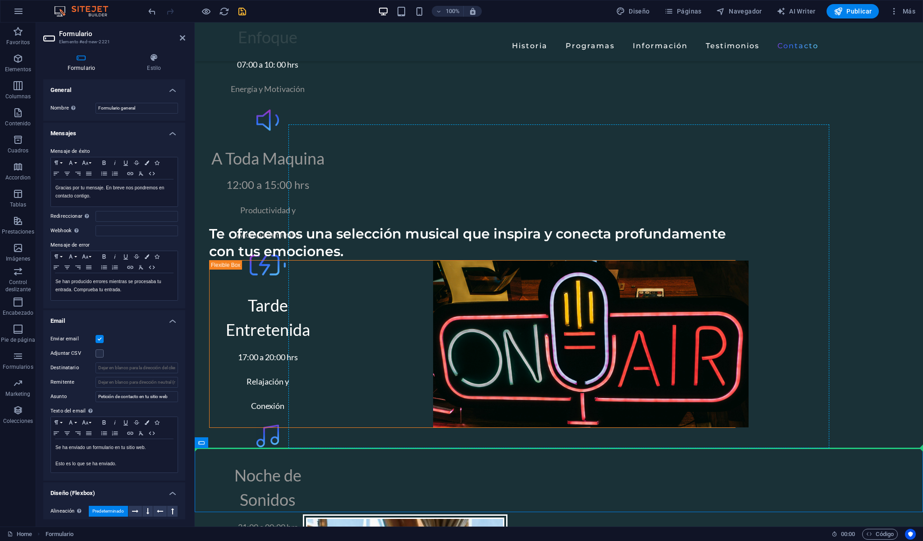
drag, startPoint x: 488, startPoint y: 458, endPoint x: 489, endPoint y: 341, distance: 116.2
drag, startPoint x: 414, startPoint y: 494, endPoint x: 418, endPoint y: 350, distance: 143.8
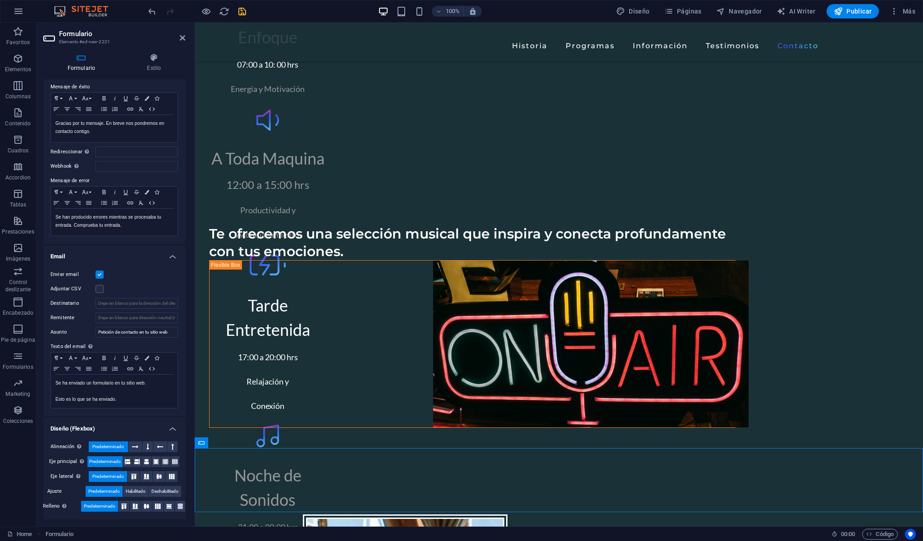
scroll to position [0, 0]
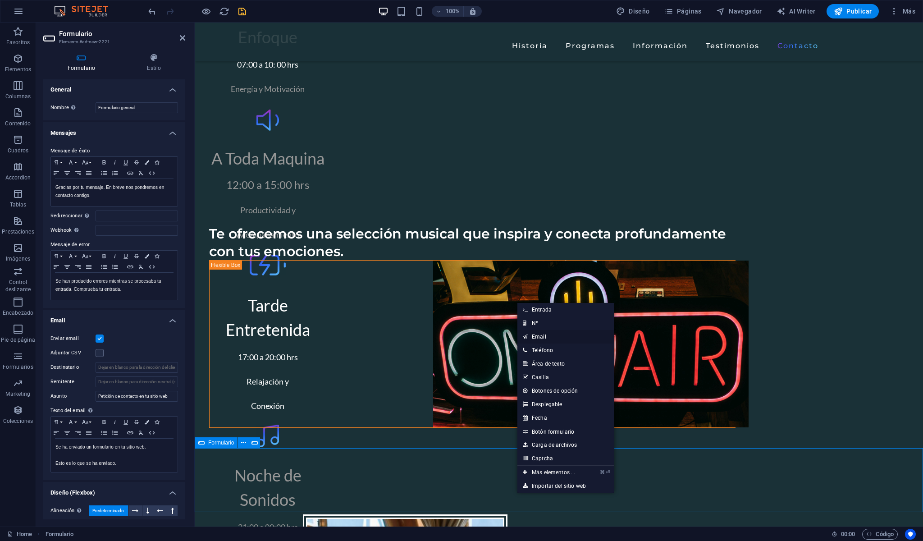
click at [538, 337] on link "Email" at bounding box center [565, 337] width 97 height 14
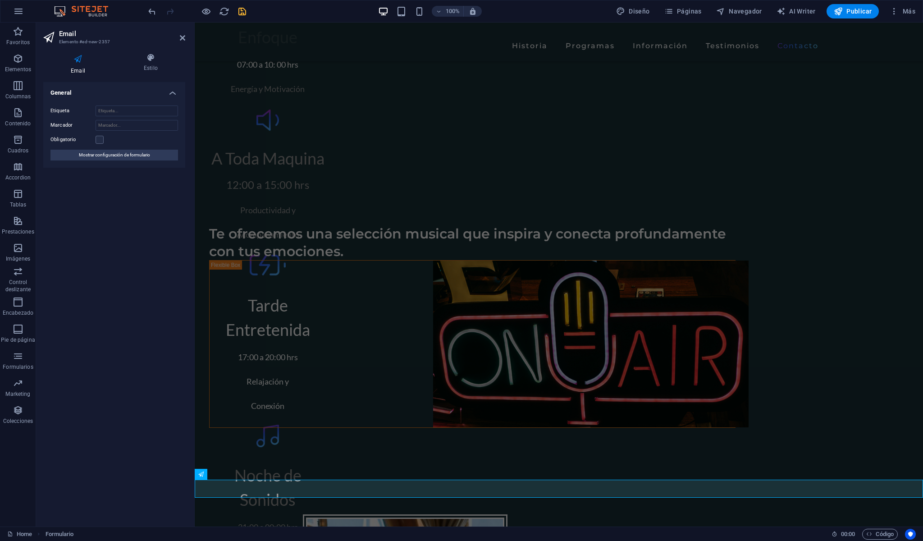
scroll to position [3455, 0]
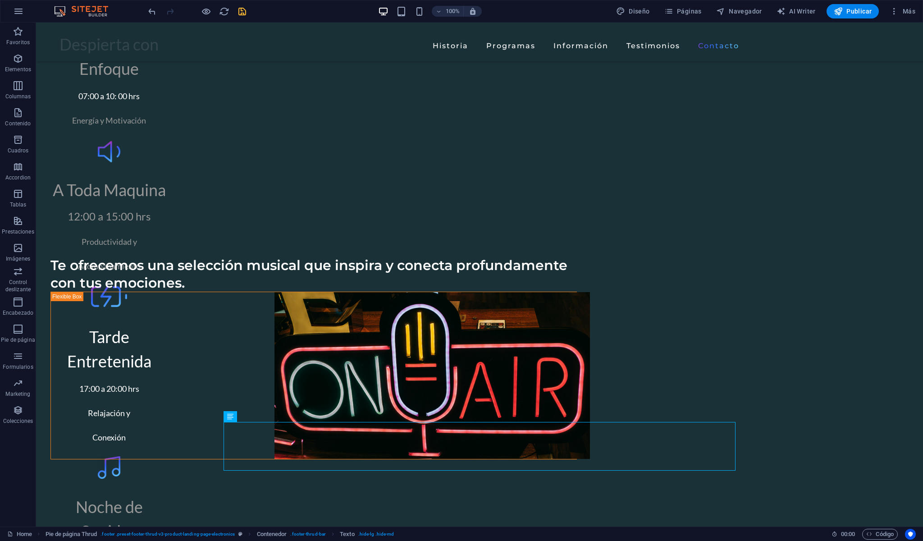
click at [157, 14] on div at bounding box center [196, 11] width 101 height 14
click at [151, 12] on icon "undo" at bounding box center [152, 11] width 10 height 10
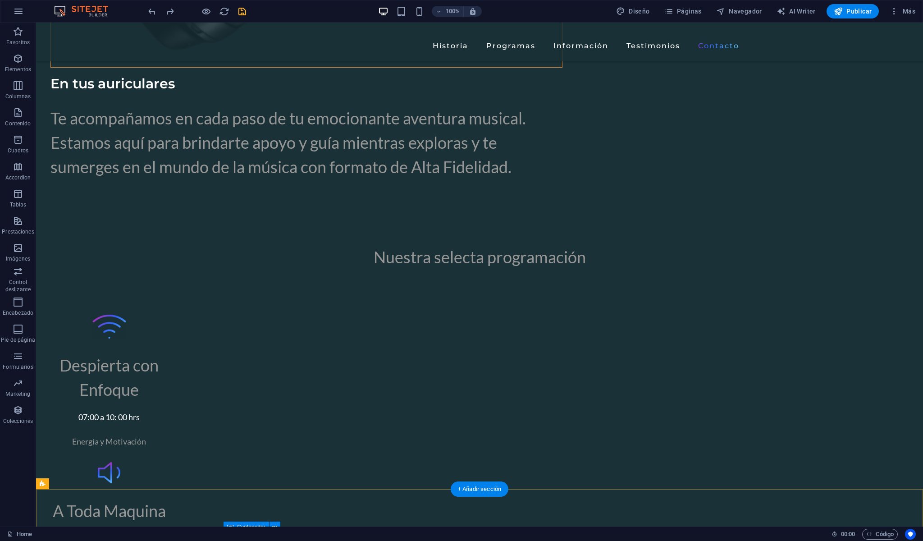
scroll to position [3118, 0]
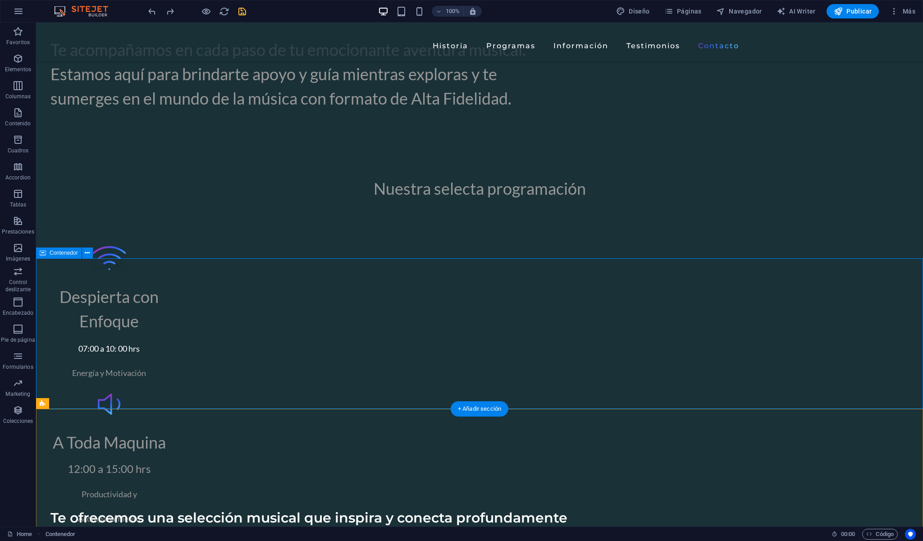
scroll to position [3202, 0]
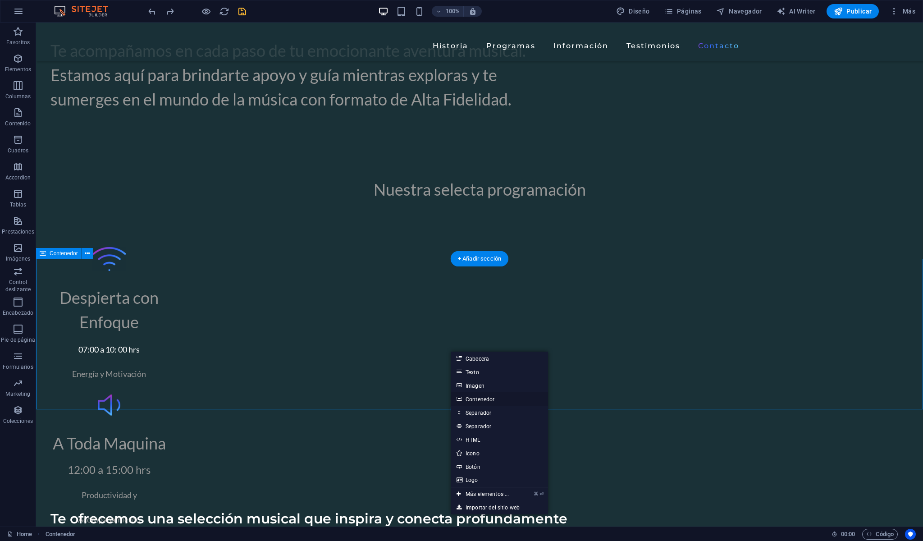
click at [489, 397] on link "Contenedor" at bounding box center [499, 399] width 97 height 14
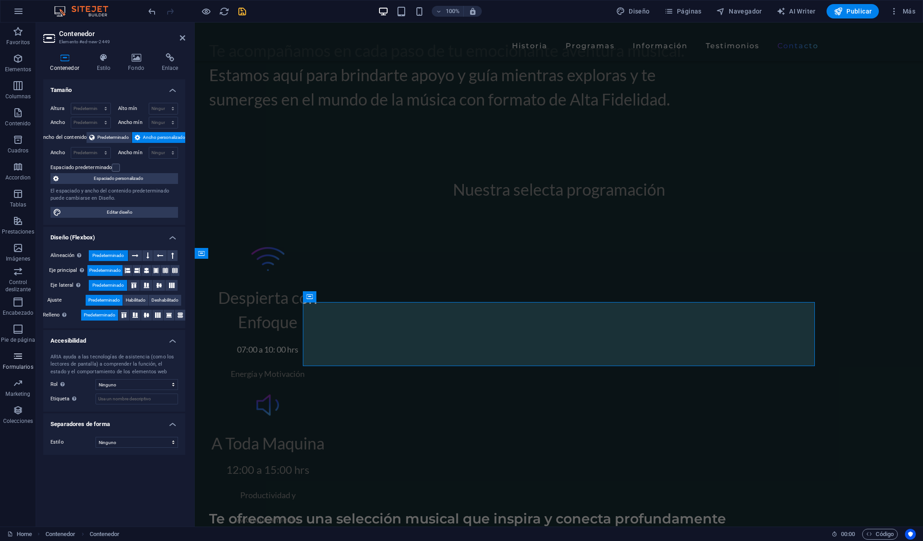
click at [16, 363] on span "Formularios" at bounding box center [18, 361] width 36 height 22
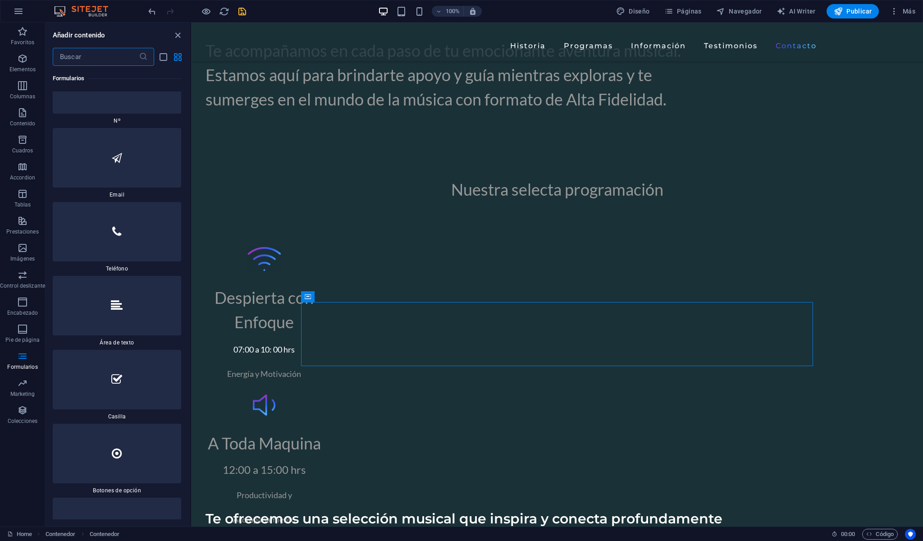
scroll to position [13909, 0]
click at [123, 186] on div at bounding box center [117, 155] width 128 height 59
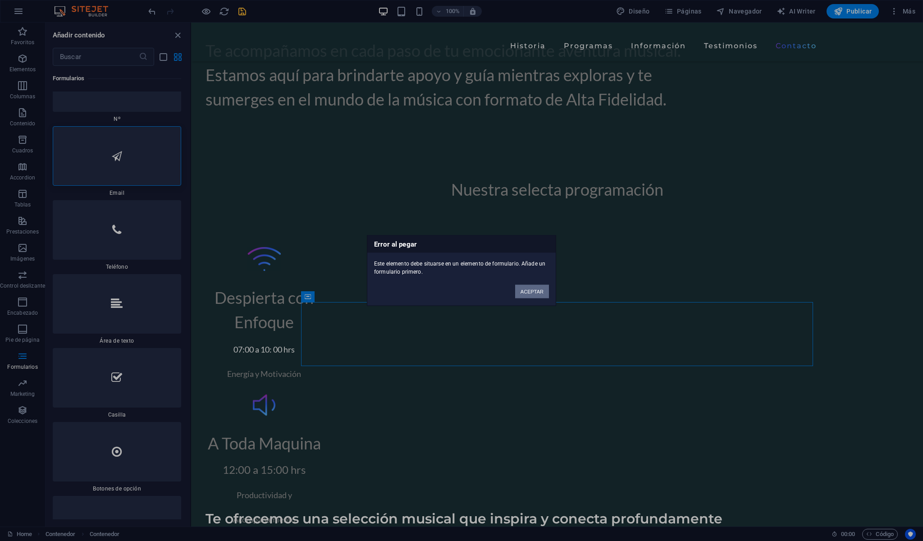
click at [526, 296] on button "ACEPTAR" at bounding box center [532, 292] width 34 height 14
drag, startPoint x: 531, startPoint y: 285, endPoint x: 340, endPoint y: 263, distance: 192.2
click at [531, 285] on button "ACEPTAR" at bounding box center [532, 292] width 34 height 14
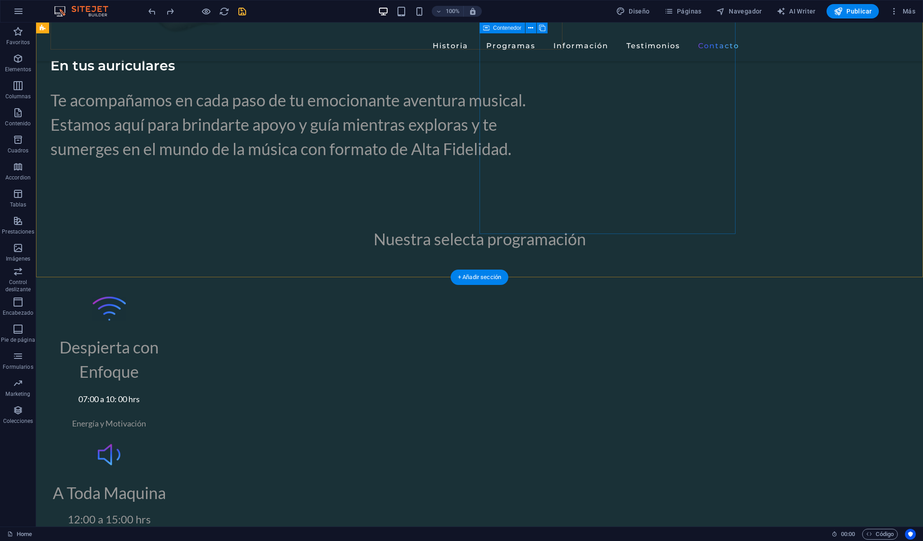
scroll to position [3195, 0]
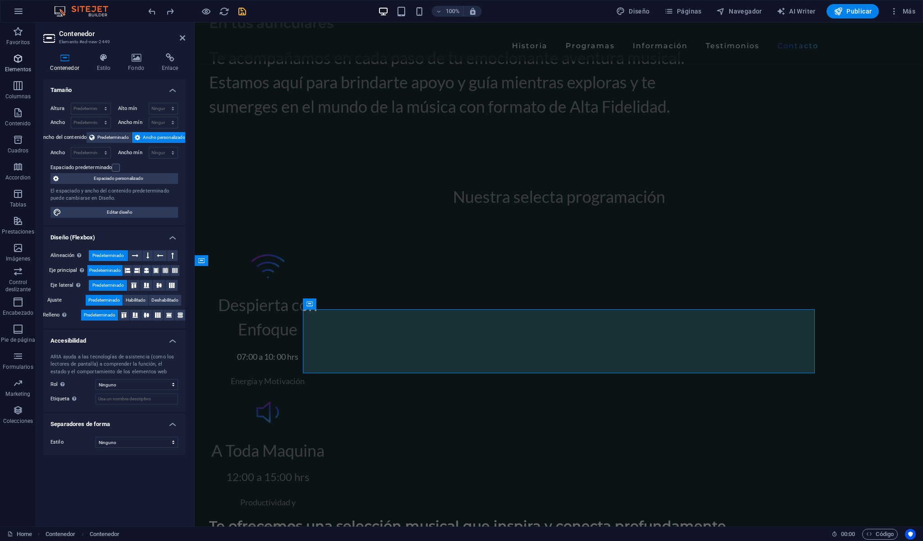
click at [23, 59] on icon "button" at bounding box center [18, 58] width 11 height 11
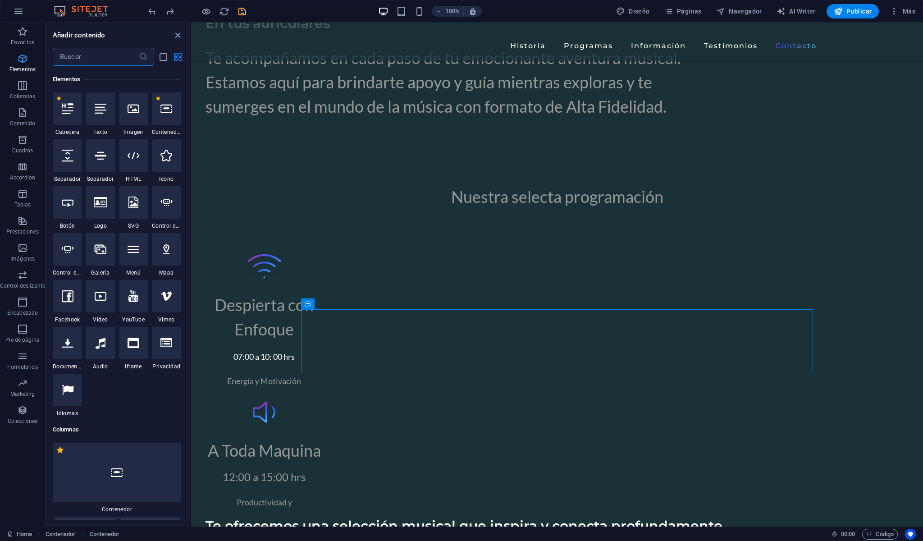
scroll to position [170, 0]
click at [13, 29] on span "Favoritos" at bounding box center [22, 37] width 45 height 22
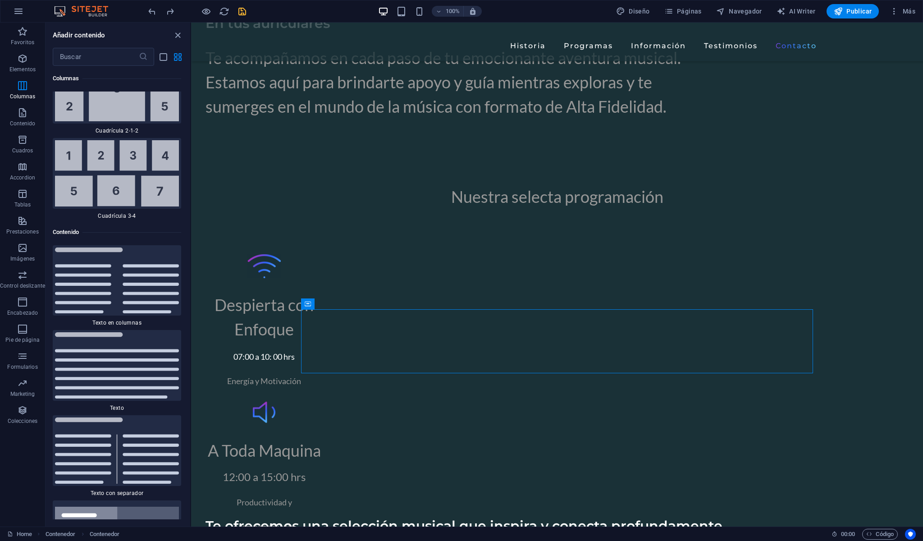
scroll to position [2904, 0]
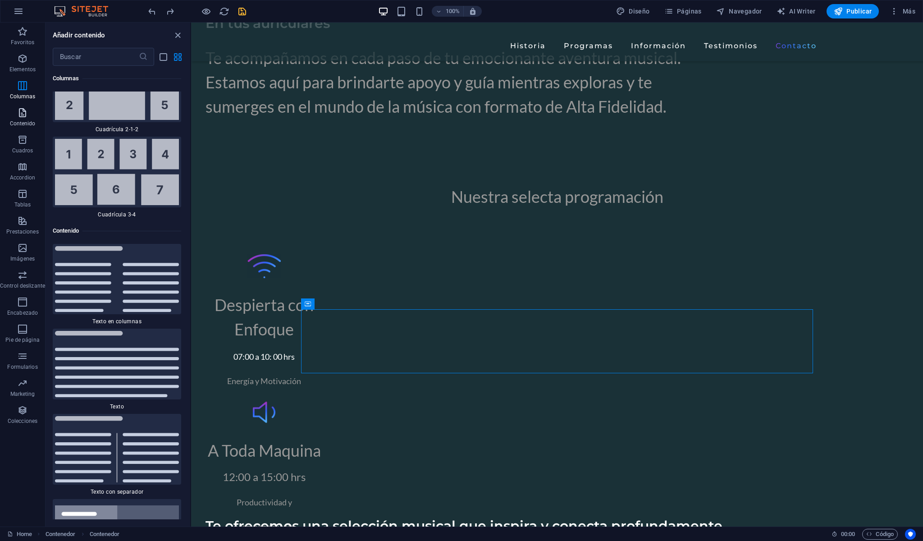
click at [22, 112] on icon "button" at bounding box center [22, 112] width 11 height 11
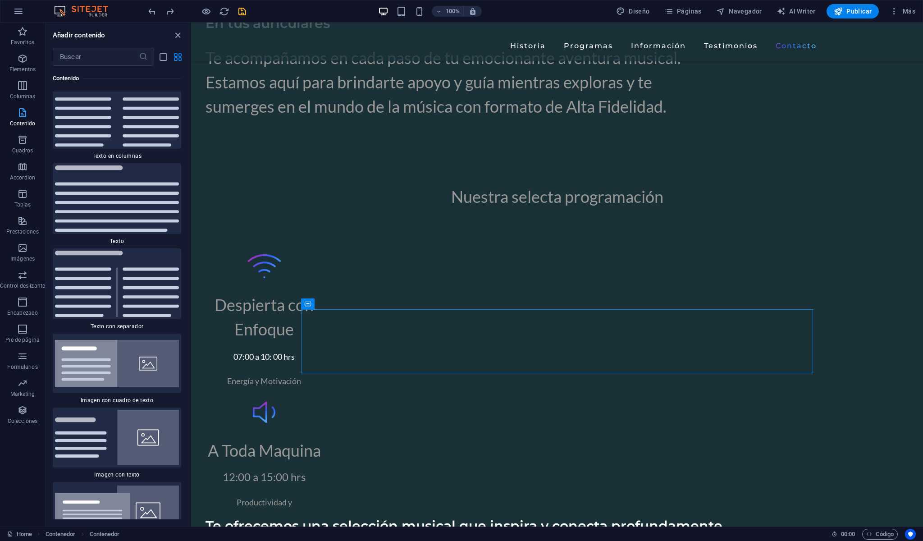
scroll to position [3073, 0]
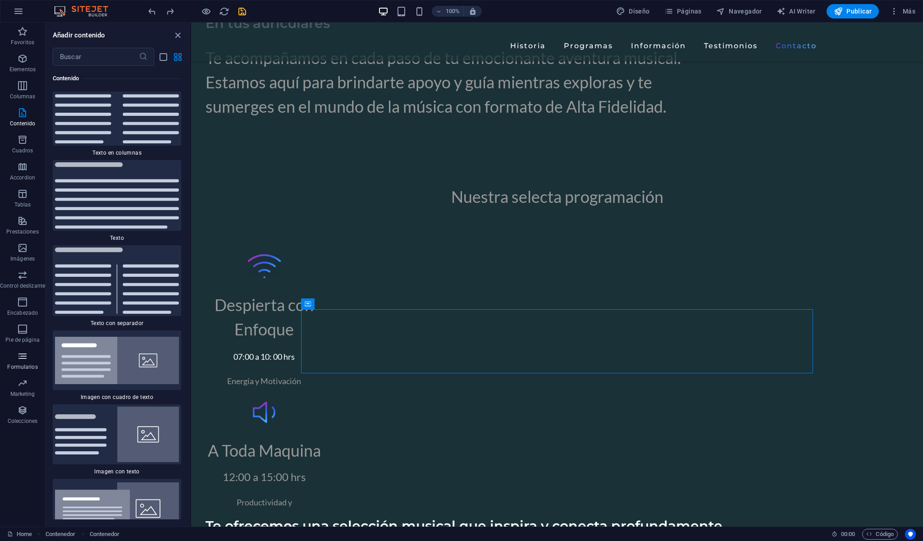
click at [25, 348] on button "Formularios" at bounding box center [22, 360] width 45 height 27
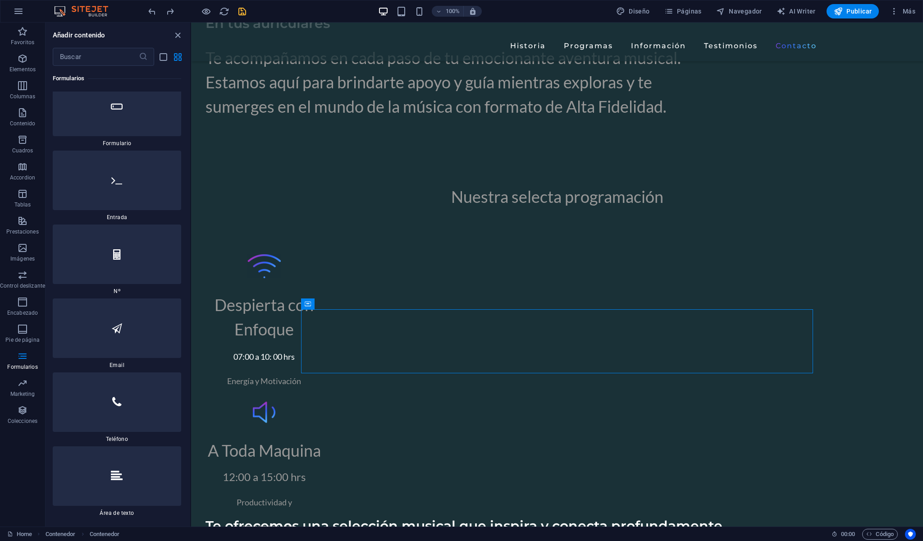
scroll to position [13737, 0]
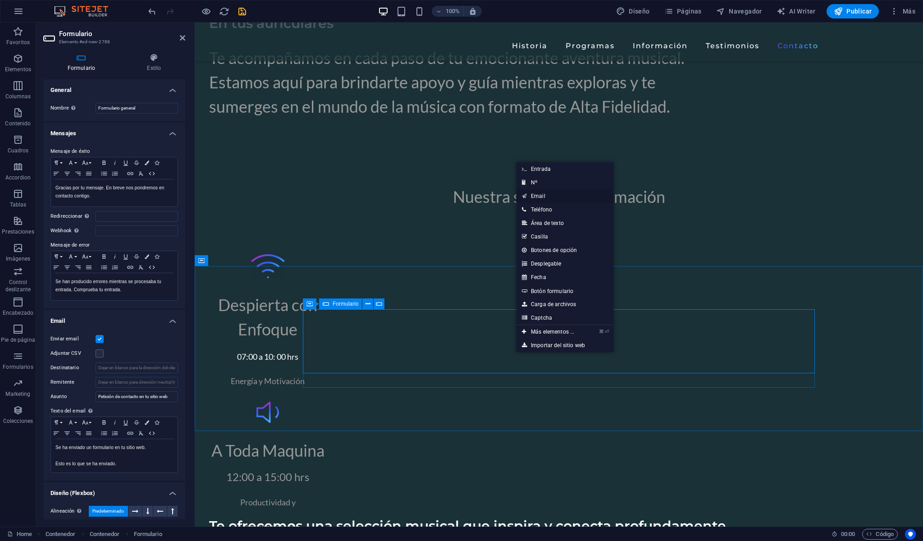
click at [541, 198] on link "Email" at bounding box center [564, 196] width 97 height 14
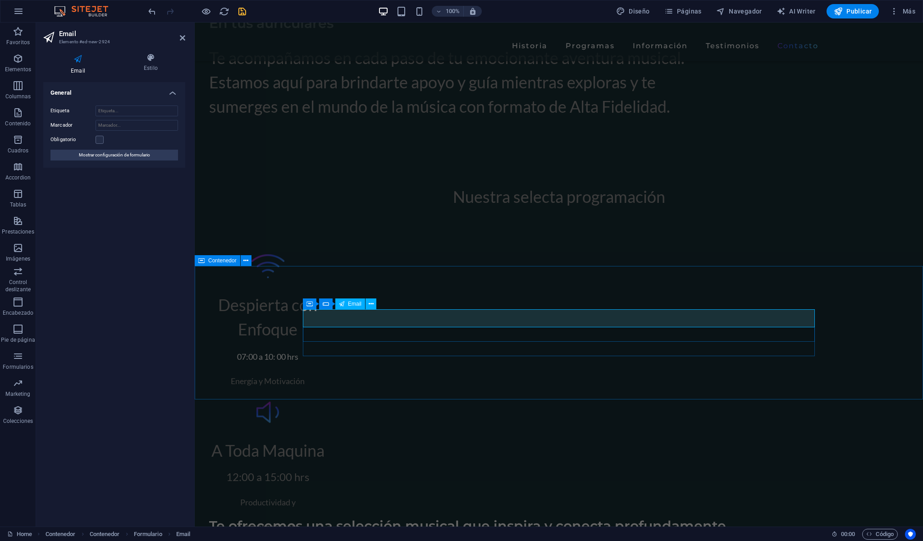
type input "[EMAIL_ADDRESS][DOMAIN_NAME]"
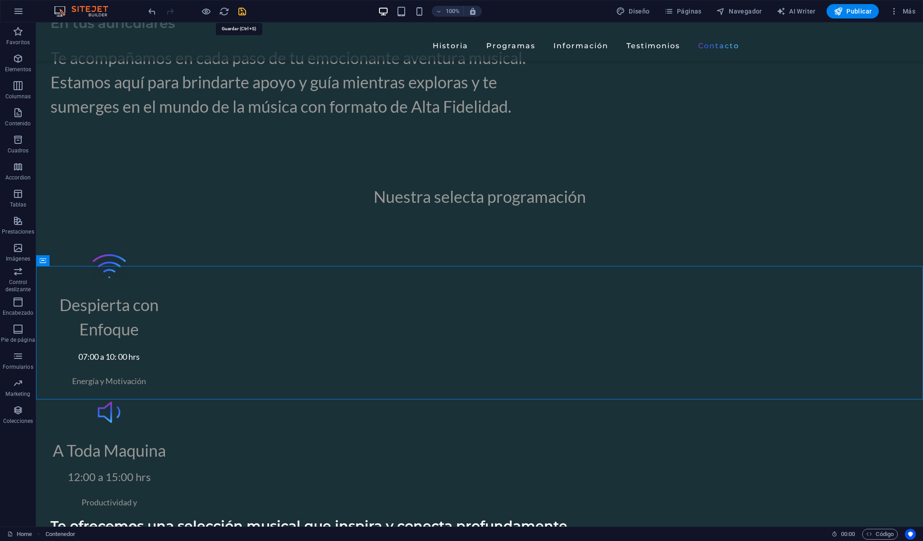
click at [240, 13] on icon "save" at bounding box center [242, 11] width 10 height 10
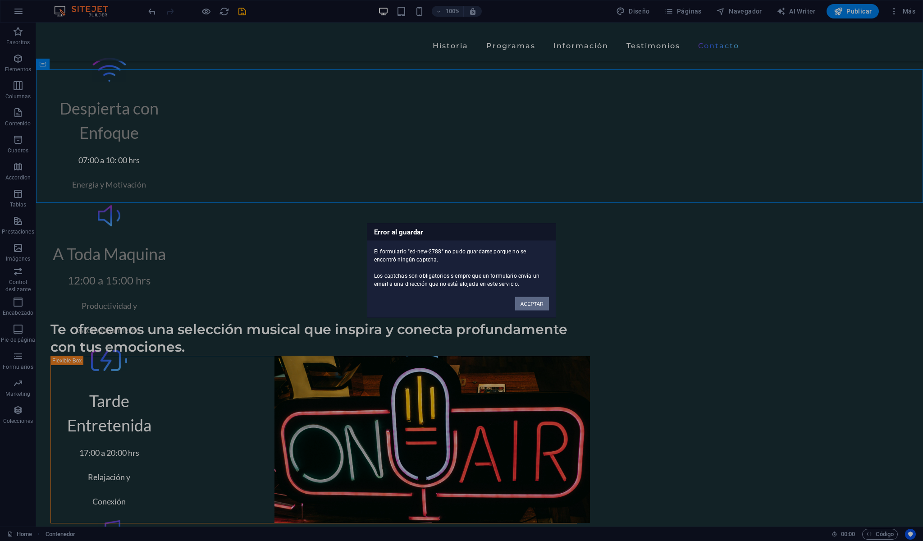
click at [527, 303] on button "ACEPTAR" at bounding box center [532, 304] width 34 height 14
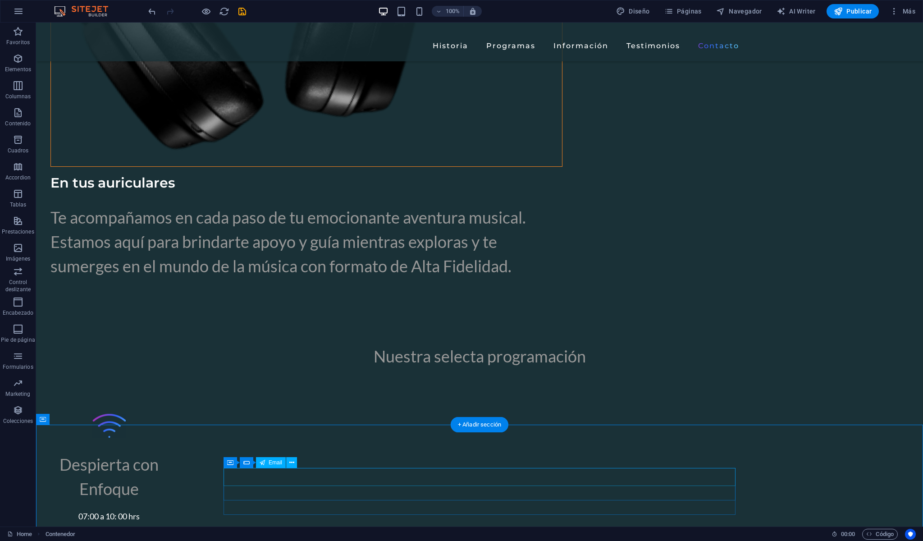
scroll to position [3033, 0]
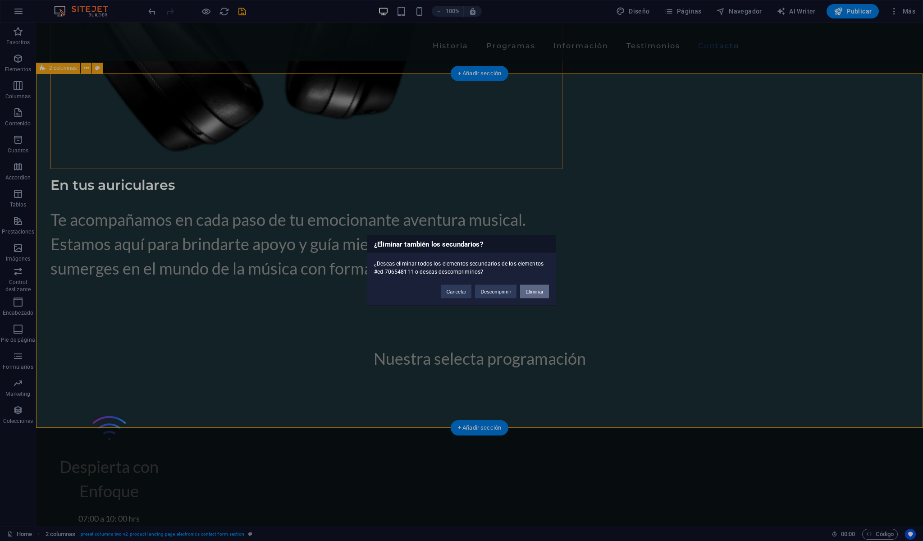
click at [531, 290] on button "Eliminar" at bounding box center [534, 292] width 29 height 14
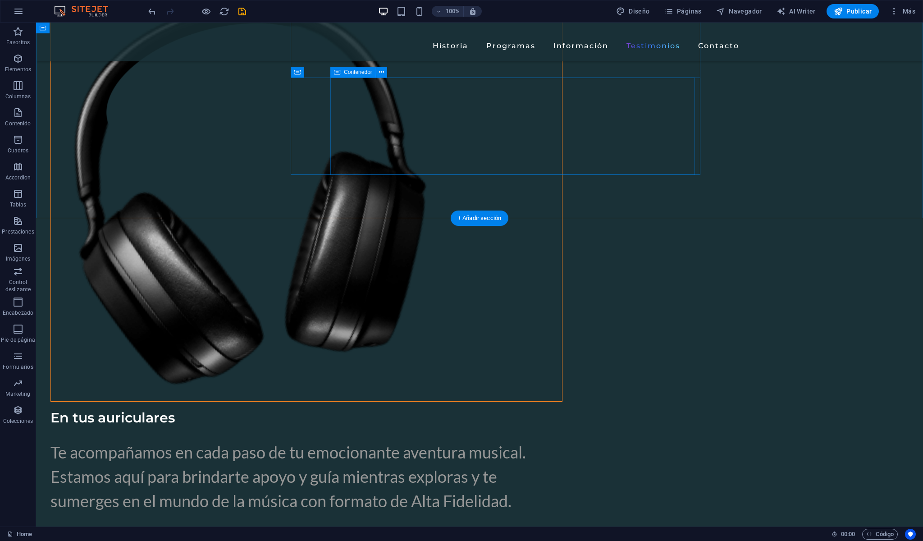
scroll to position [2888, 0]
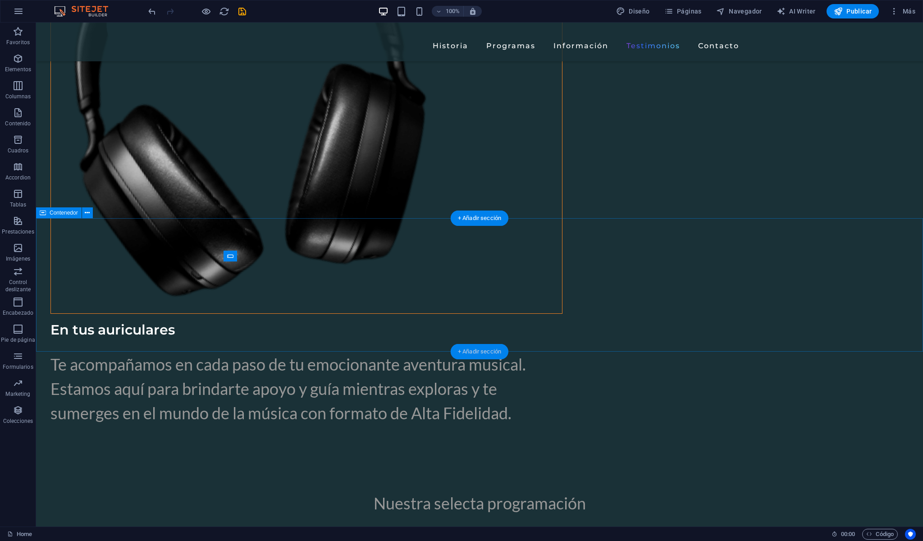
click at [475, 352] on div "+ Añadir sección" at bounding box center [480, 351] width 58 height 15
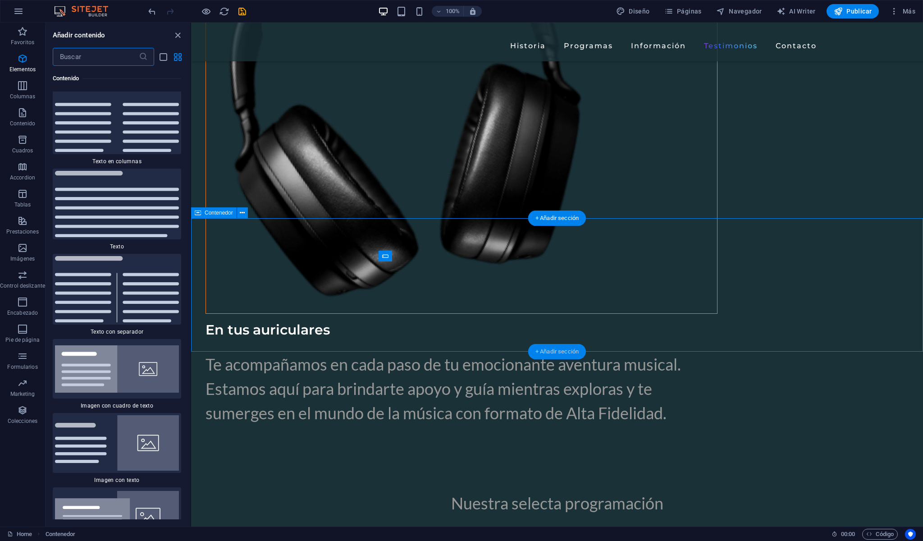
scroll to position [3073, 0]
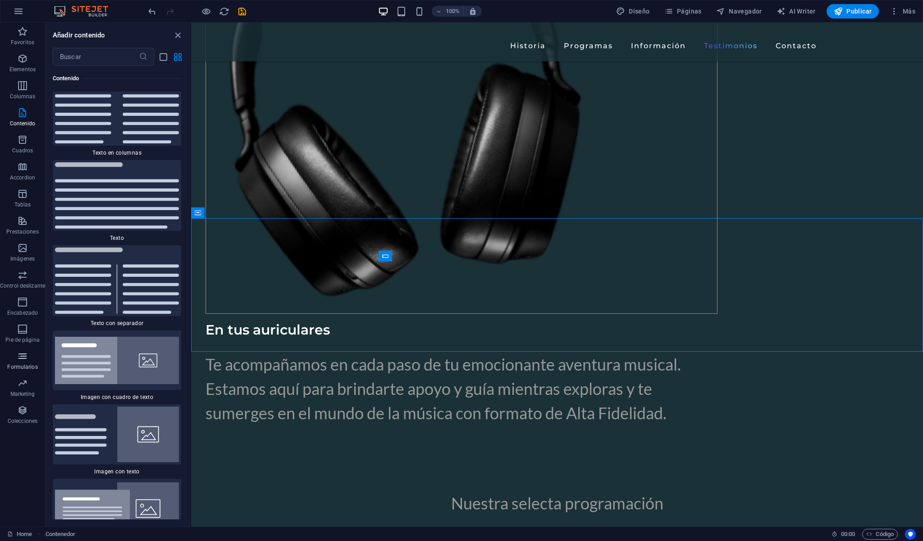
click at [23, 356] on icon "button" at bounding box center [22, 355] width 11 height 11
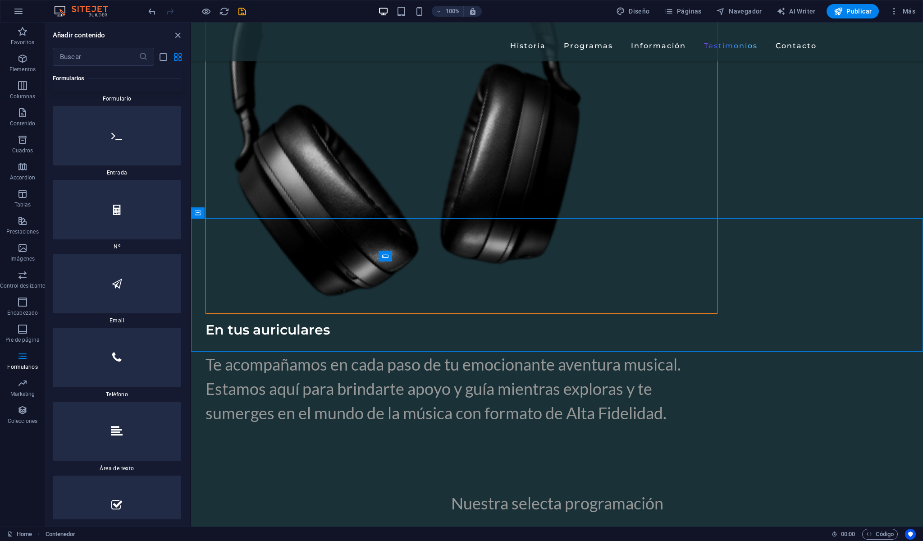
scroll to position [13784, 0]
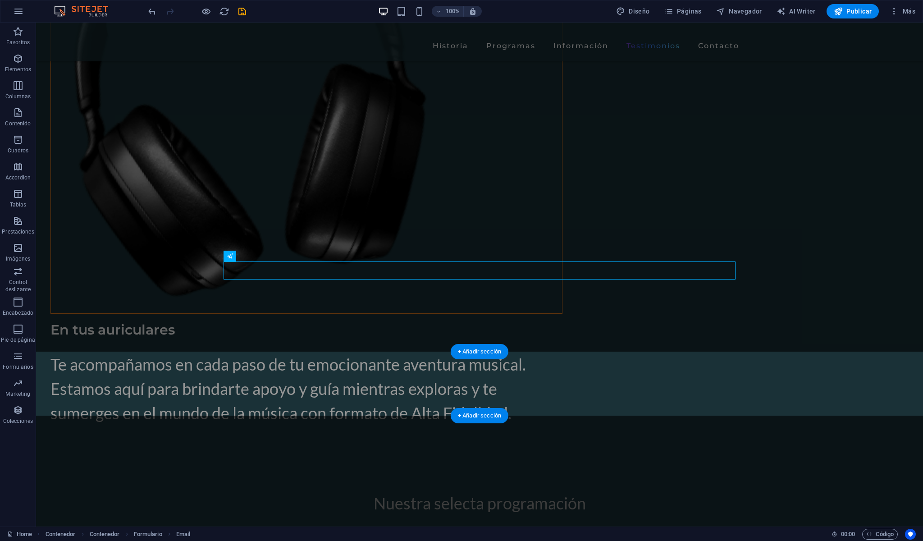
drag, startPoint x: 300, startPoint y: 268, endPoint x: 459, endPoint y: 385, distance: 196.9
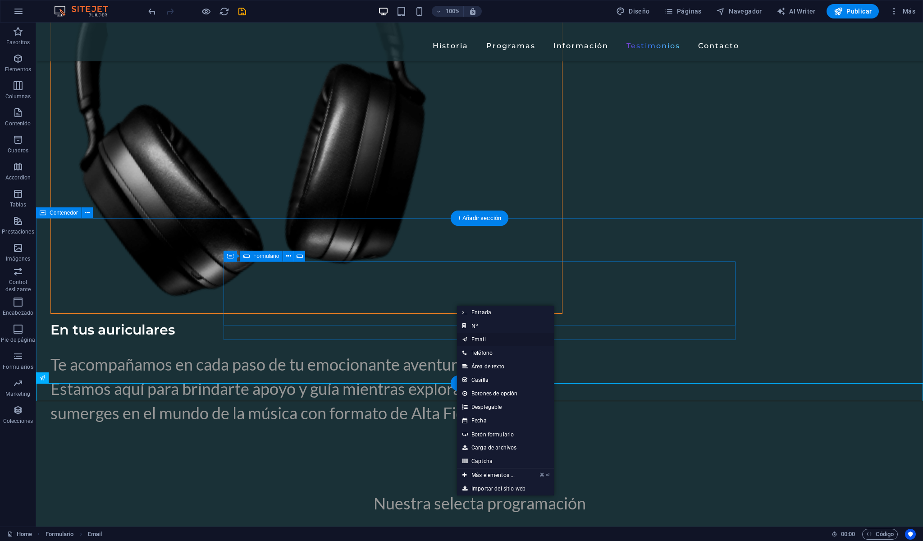
click at [482, 342] on link "Email" at bounding box center [505, 339] width 97 height 14
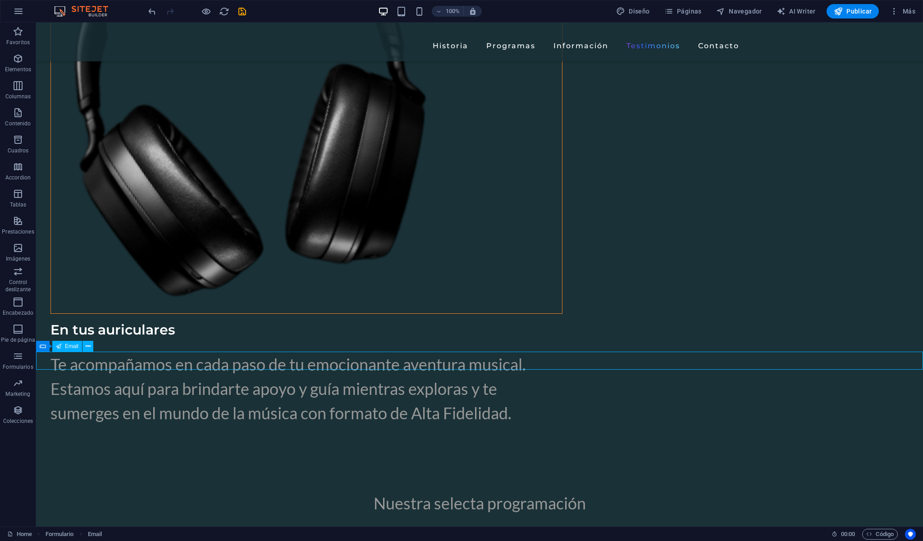
drag, startPoint x: 240, startPoint y: 361, endPoint x: 126, endPoint y: 361, distance: 114.0
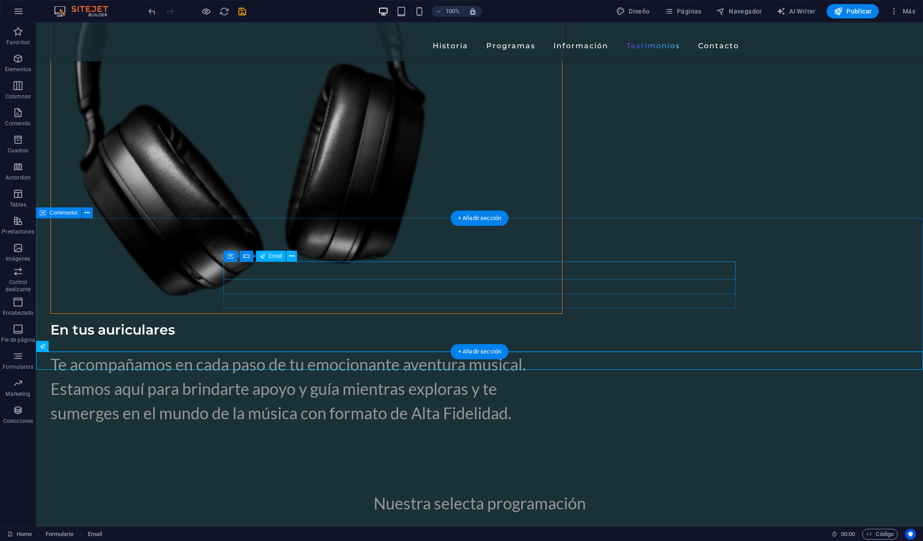
click at [288, 257] on button at bounding box center [291, 255] width 11 height 11
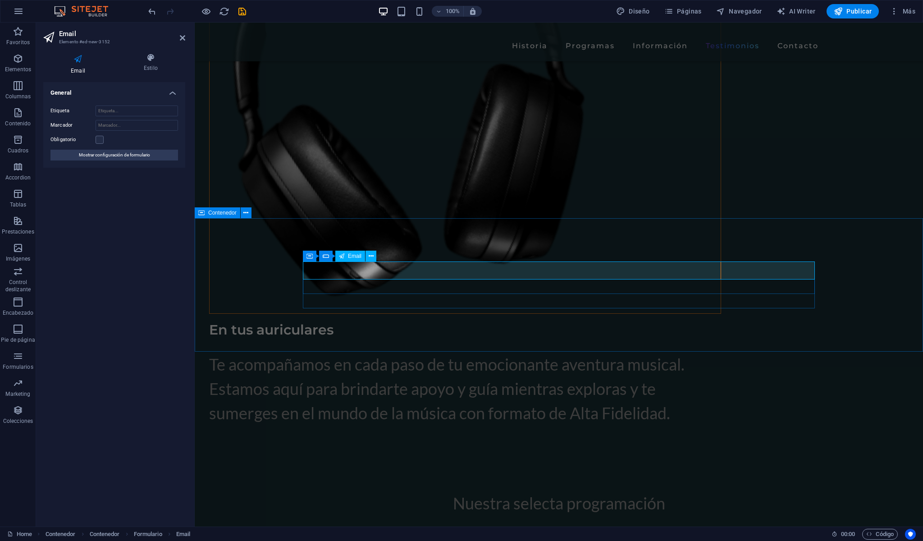
type input "e"
type input "r"
type input "[EMAIL_ADDRESS][DOMAIN_NAME]"
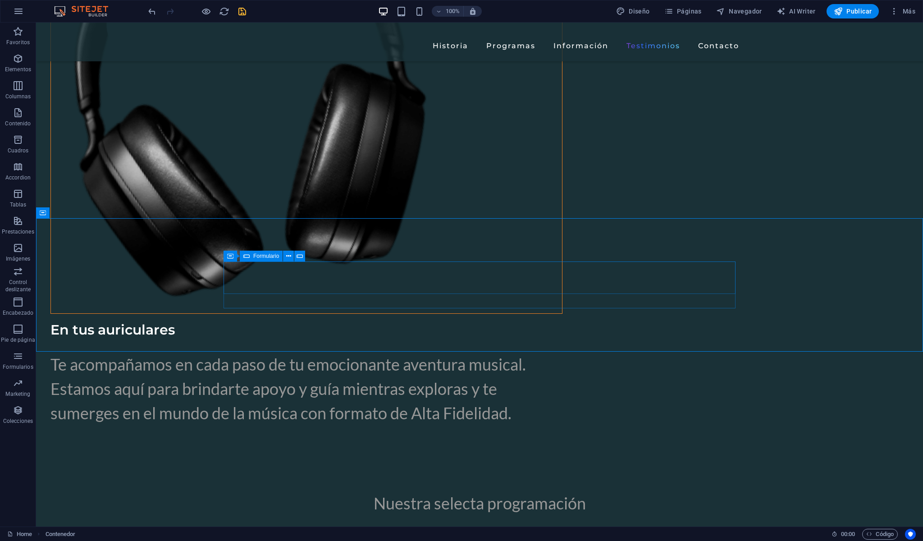
click at [243, 14] on icon "save" at bounding box center [242, 11] width 10 height 10
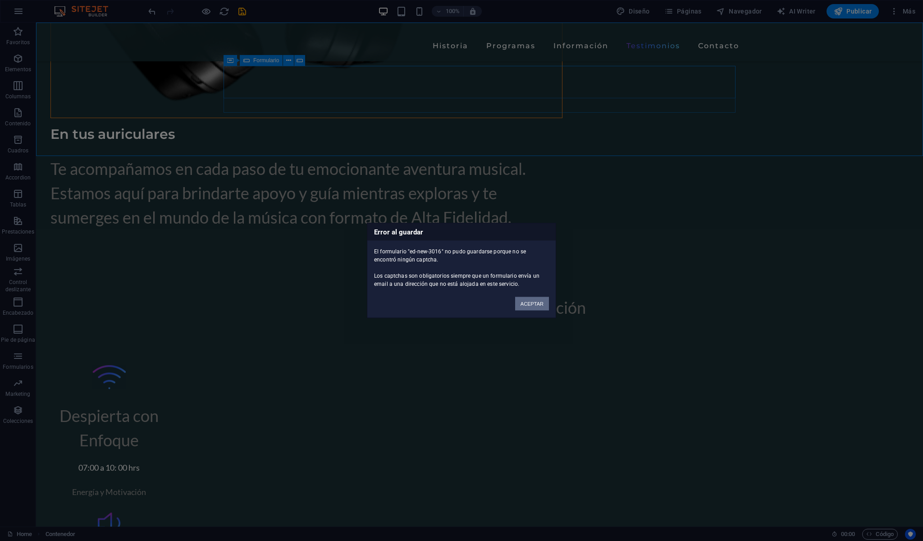
click at [530, 300] on button "ACEPTAR" at bounding box center [532, 304] width 34 height 14
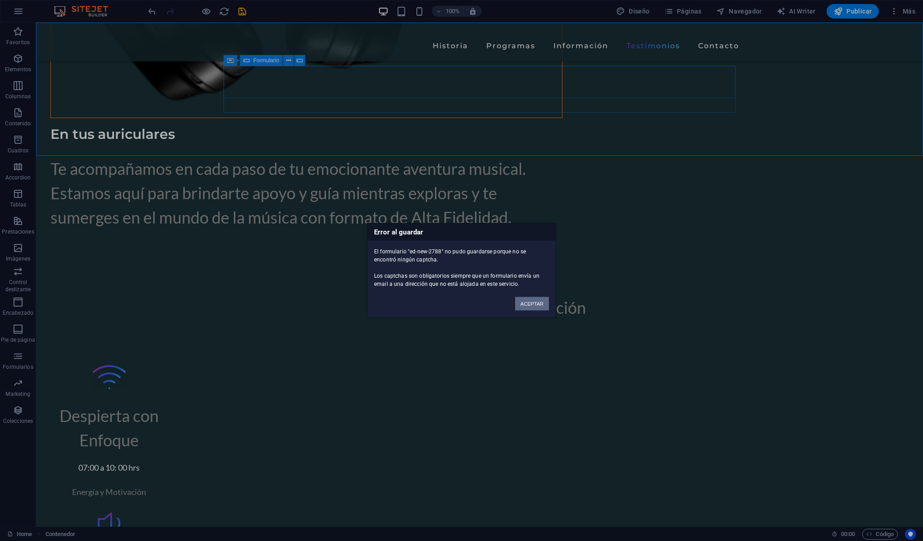
click at [529, 302] on button "ACEPTAR" at bounding box center [532, 304] width 34 height 14
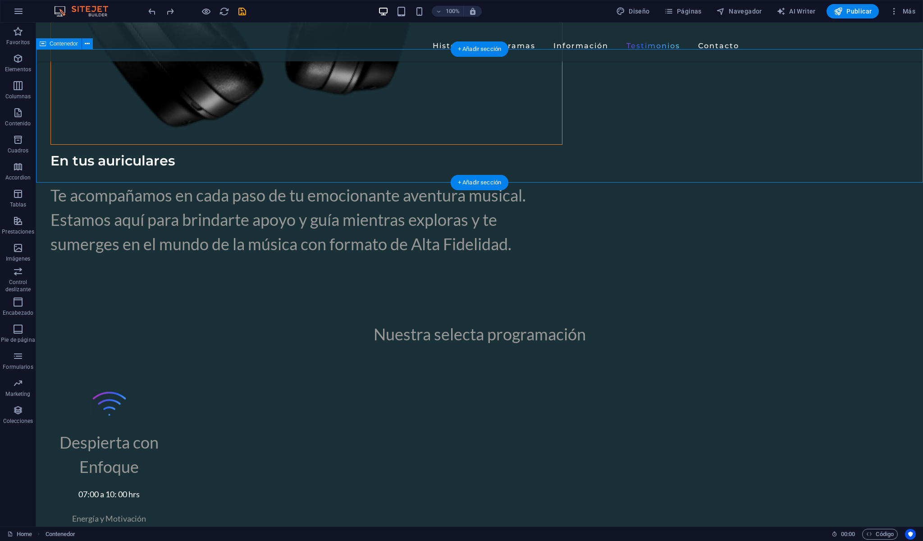
scroll to position [3037, 0]
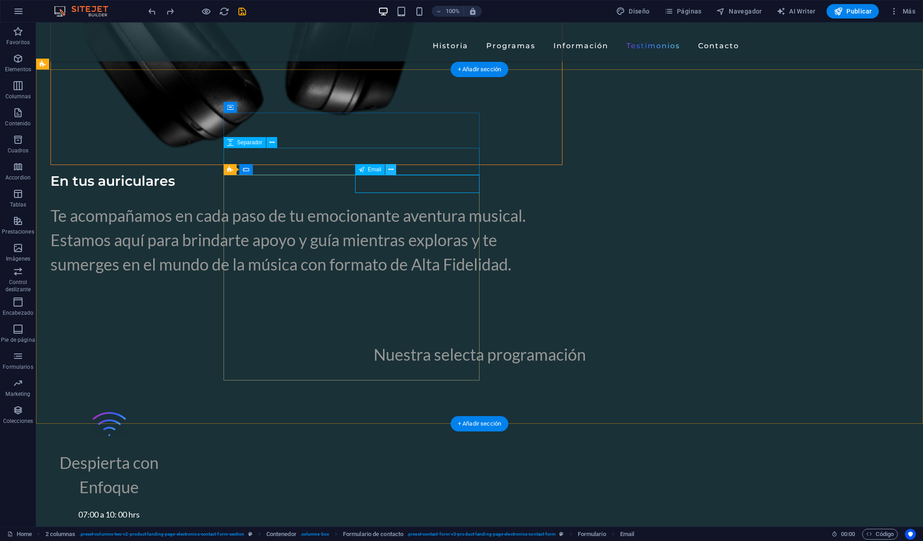
click at [389, 170] on icon at bounding box center [390, 169] width 5 height 9
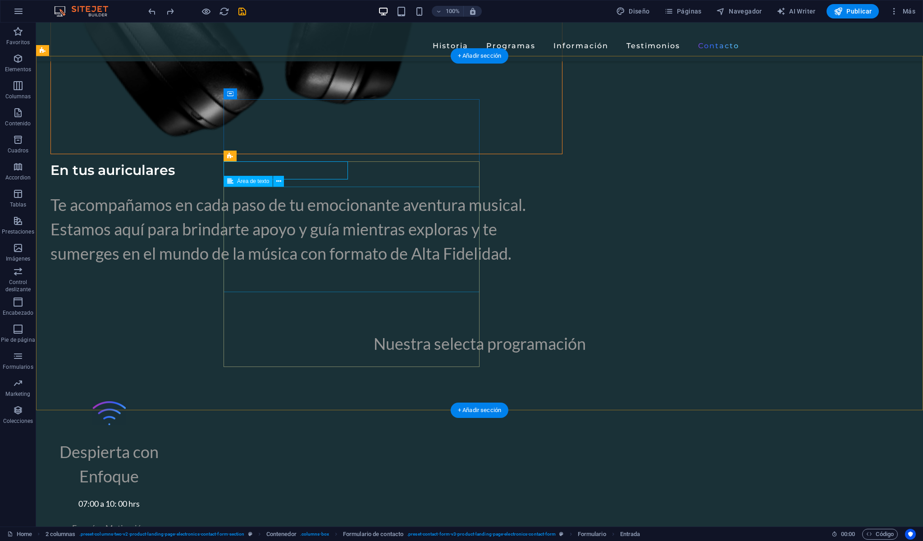
scroll to position [3051, 0]
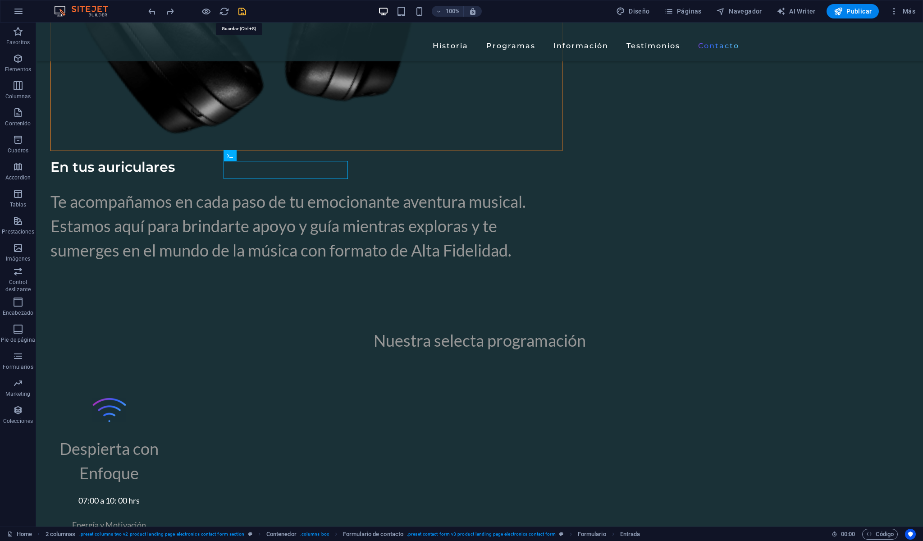
click at [242, 11] on icon "save" at bounding box center [242, 11] width 10 height 10
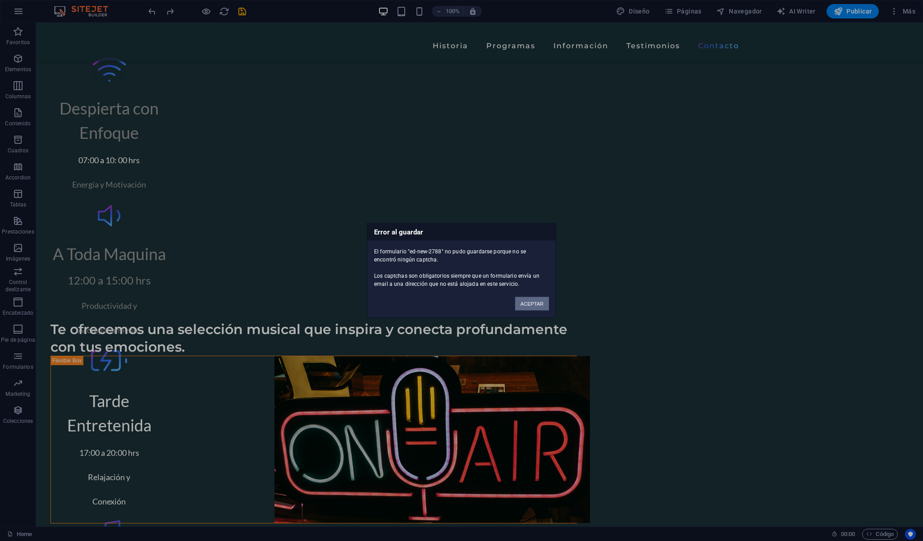
click at [533, 302] on button "ACEPTAR" at bounding box center [532, 304] width 34 height 14
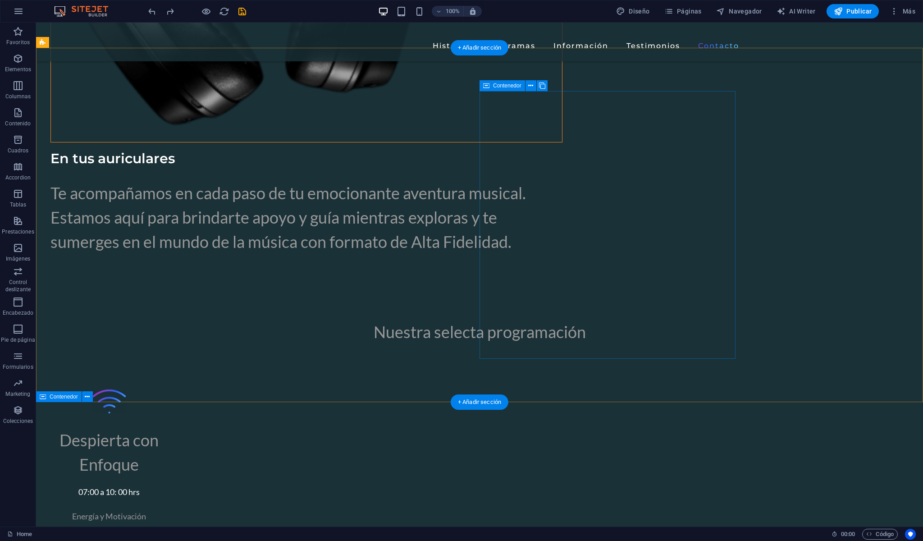
scroll to position [3058, 0]
click at [237, 11] on icon "save" at bounding box center [242, 11] width 10 height 10
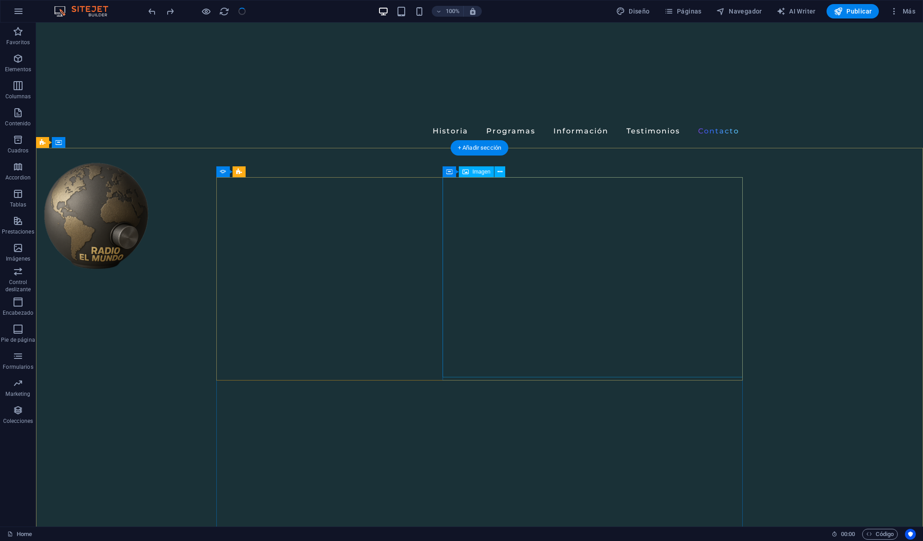
scroll to position [0, 0]
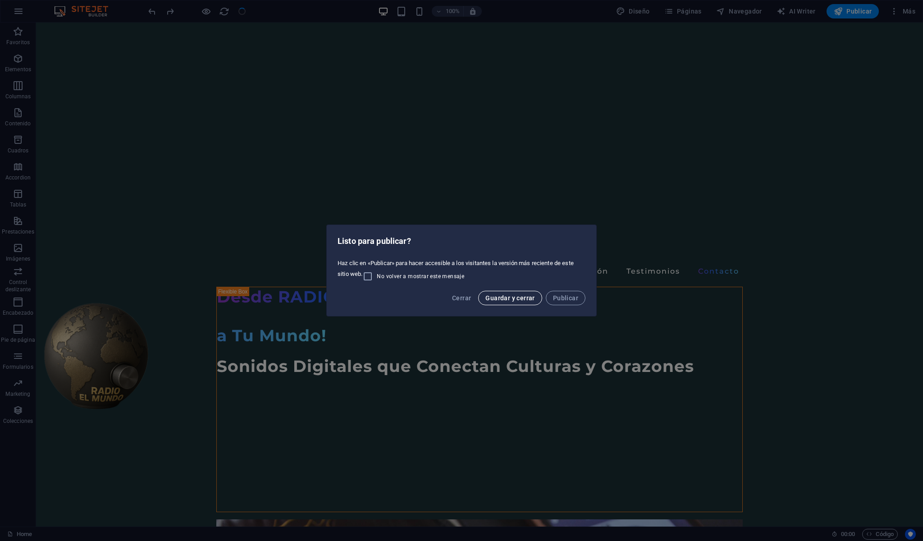
click at [520, 300] on span "Guardar y cerrar" at bounding box center [509, 297] width 49 height 7
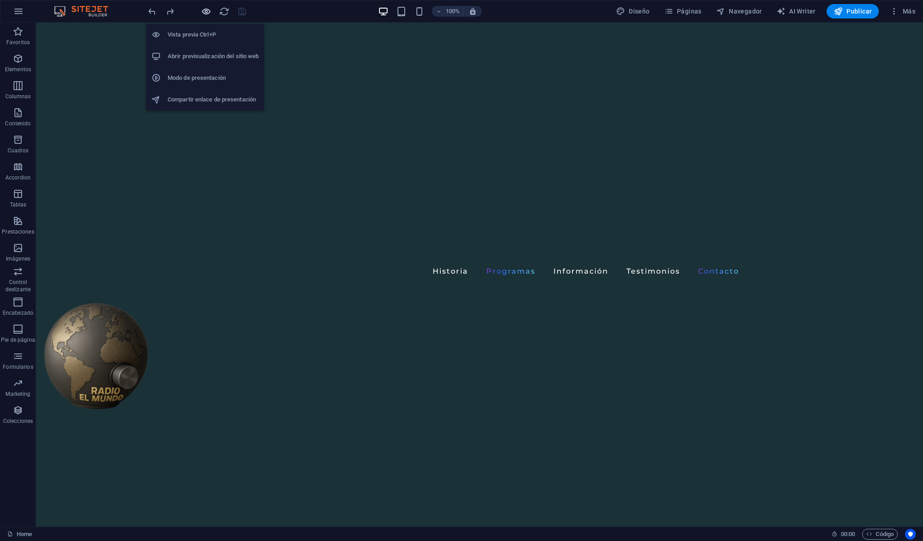
click at [204, 11] on icon "button" at bounding box center [206, 11] width 10 height 10
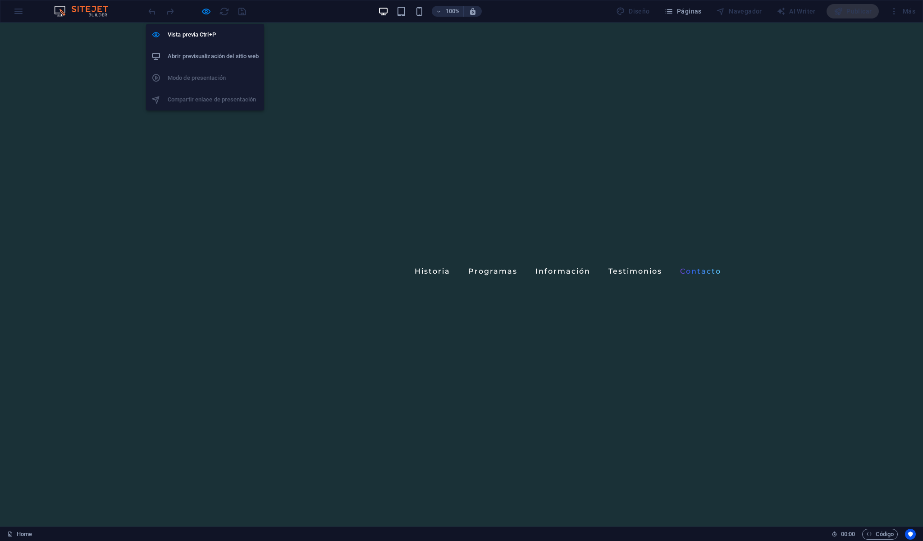
click at [222, 80] on ul "Vista previa Ctrl+P Abrir previsualización del sitio web Modo de presentación C…" at bounding box center [205, 67] width 118 height 86
click at [222, 56] on h6 "Abrir previsualización del sitio web" at bounding box center [213, 56] width 91 height 11
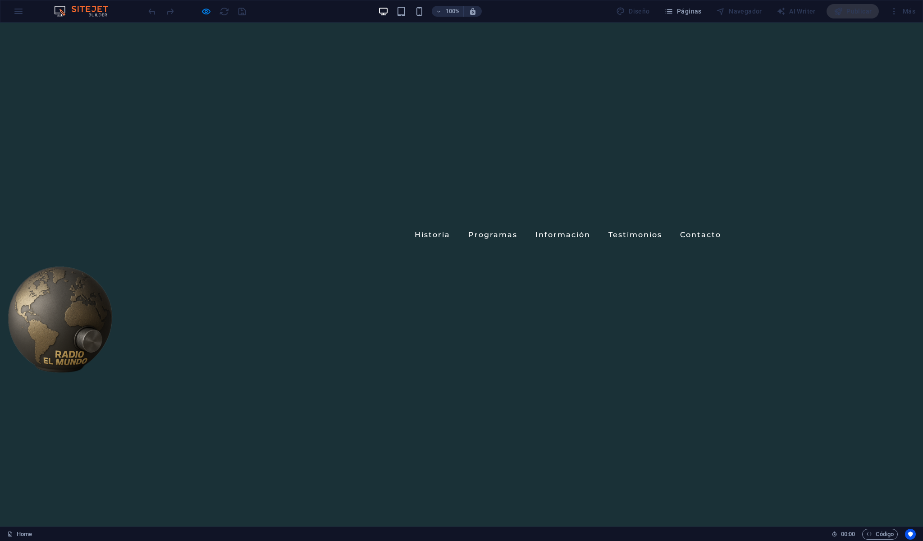
scroll to position [49, 0]
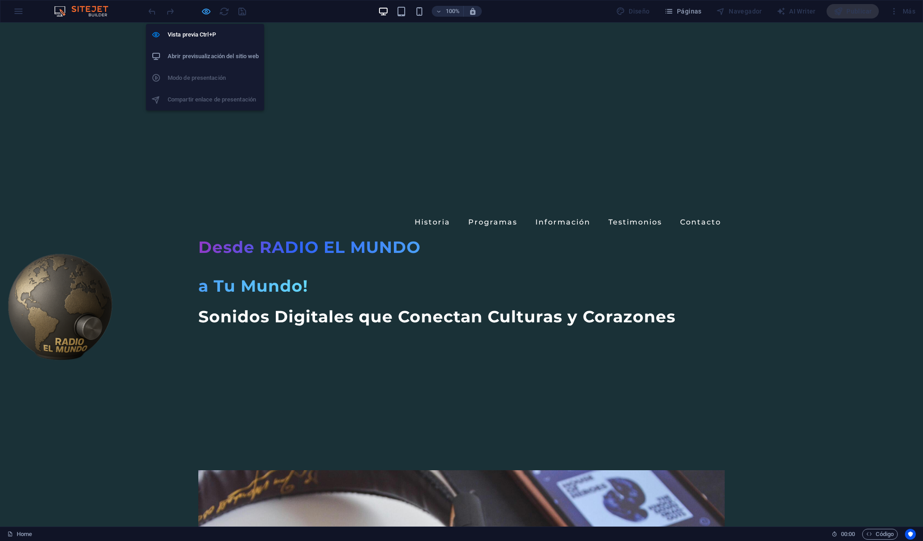
click at [208, 11] on icon "button" at bounding box center [206, 11] width 10 height 10
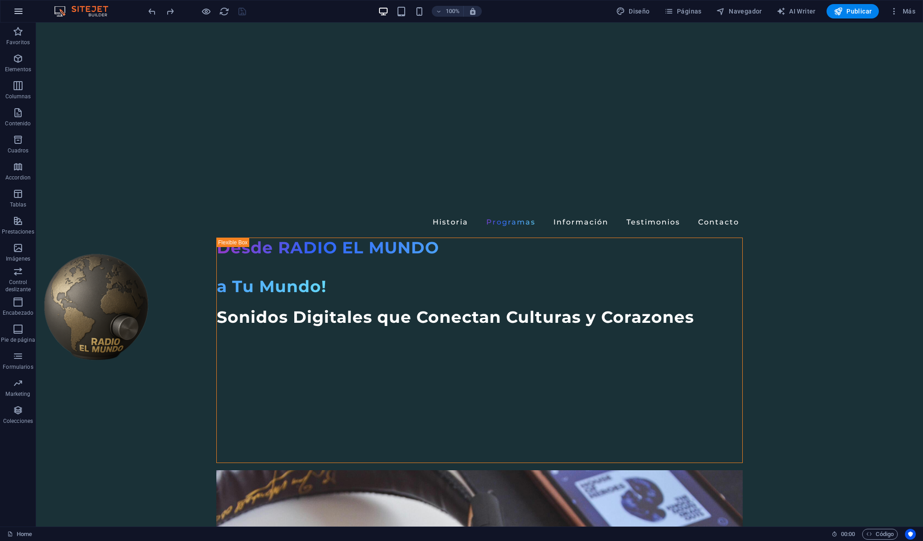
click at [19, 11] on icon "button" at bounding box center [18, 11] width 11 height 11
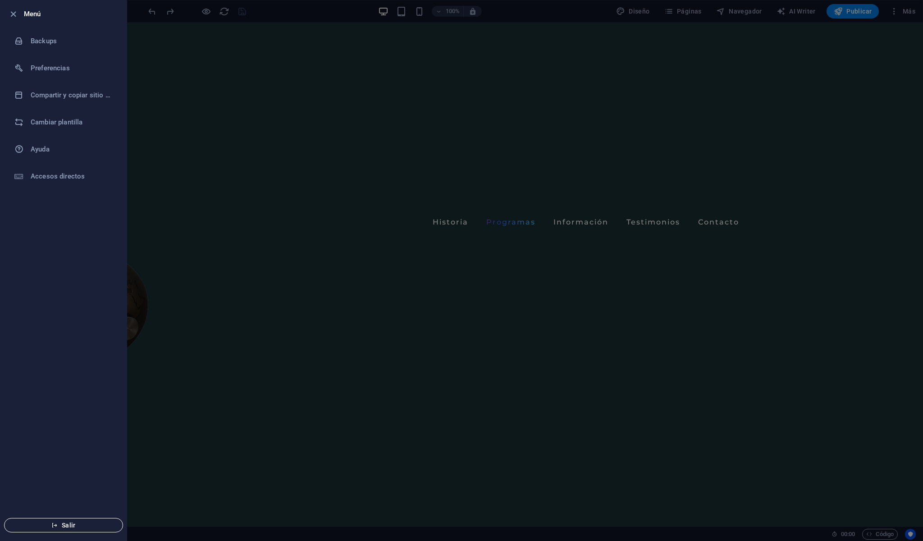
click at [73, 523] on span "Salir" at bounding box center [64, 524] width 104 height 7
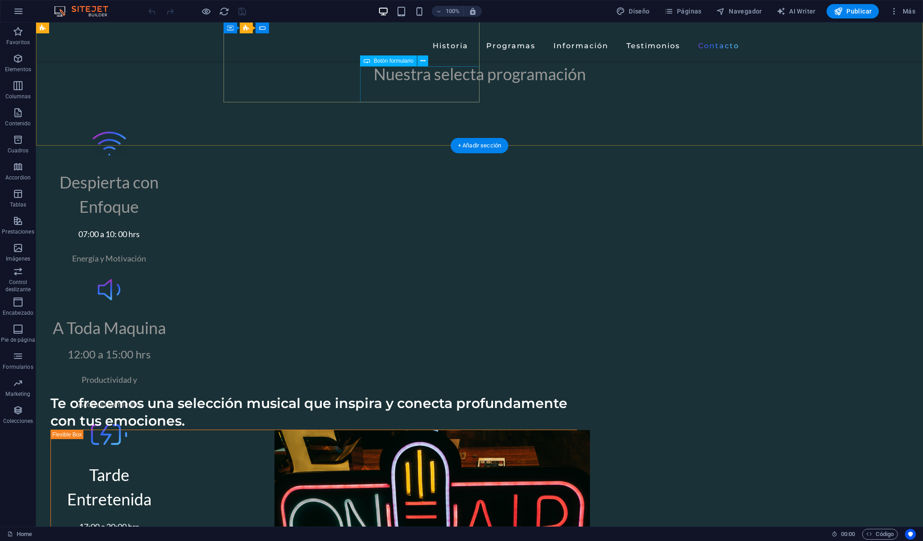
scroll to position [3318, 0]
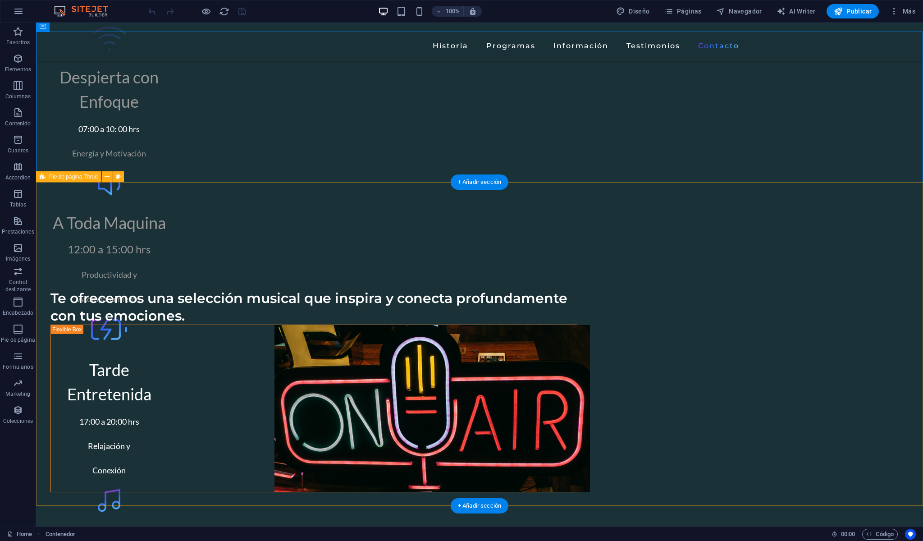
scroll to position [3483, 0]
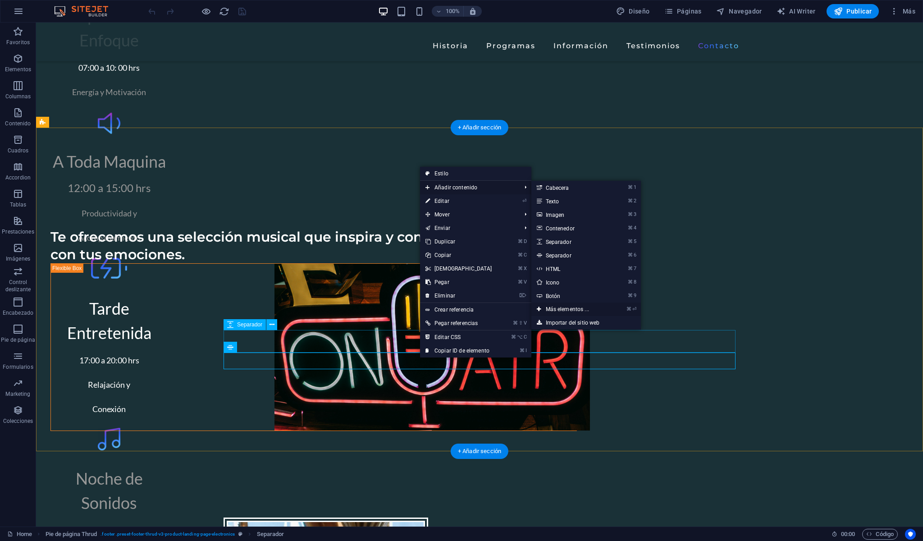
click at [579, 309] on link "⌘ ⏎ Más elementos ..." at bounding box center [569, 309] width 76 height 14
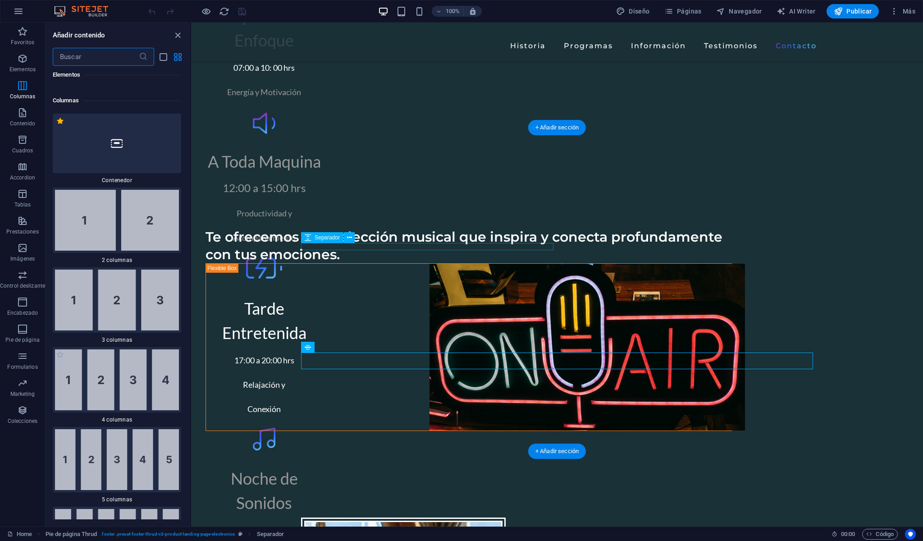
scroll to position [498, 0]
click at [24, 356] on icon "button" at bounding box center [22, 355] width 11 height 11
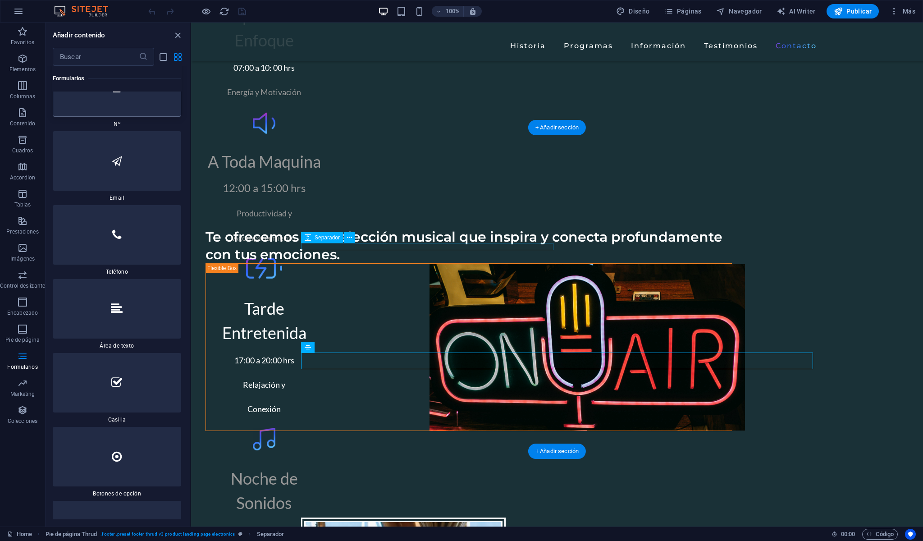
scroll to position [13891, 0]
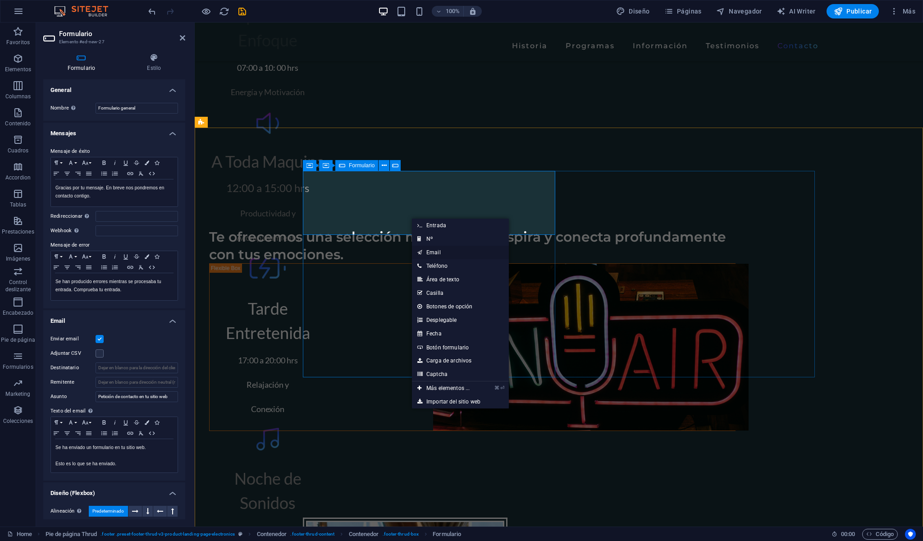
click at [432, 256] on link "Email" at bounding box center [460, 253] width 97 height 14
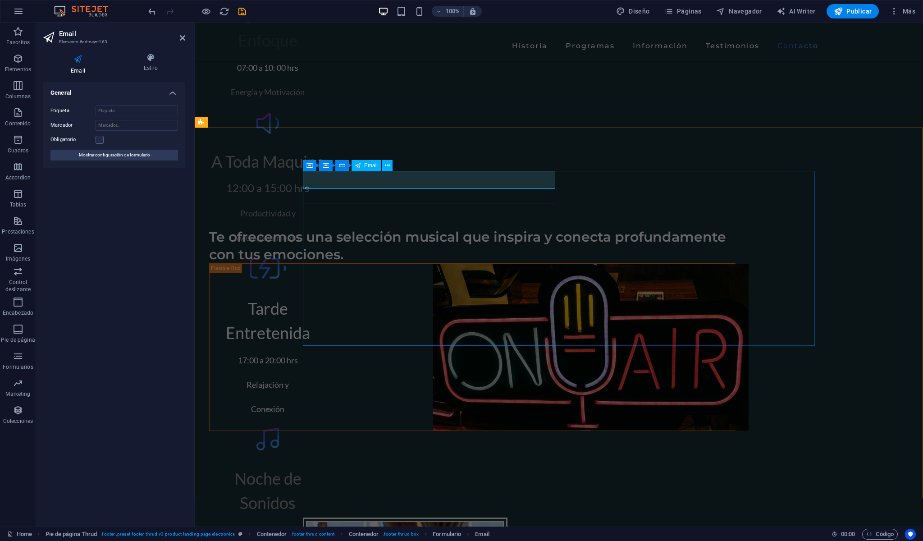
type input "[EMAIL_ADDRESS][DOMAIN_NAME]"
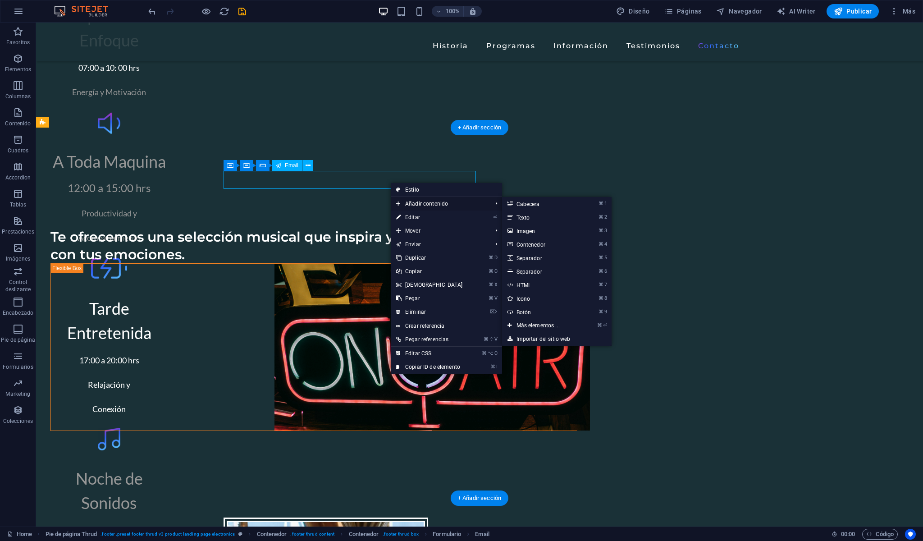
click at [431, 206] on span "Añadir contenido" at bounding box center [440, 204] width 98 height 14
click at [540, 325] on link "⌘ ⏎ Más elementos ..." at bounding box center [540, 326] width 76 height 14
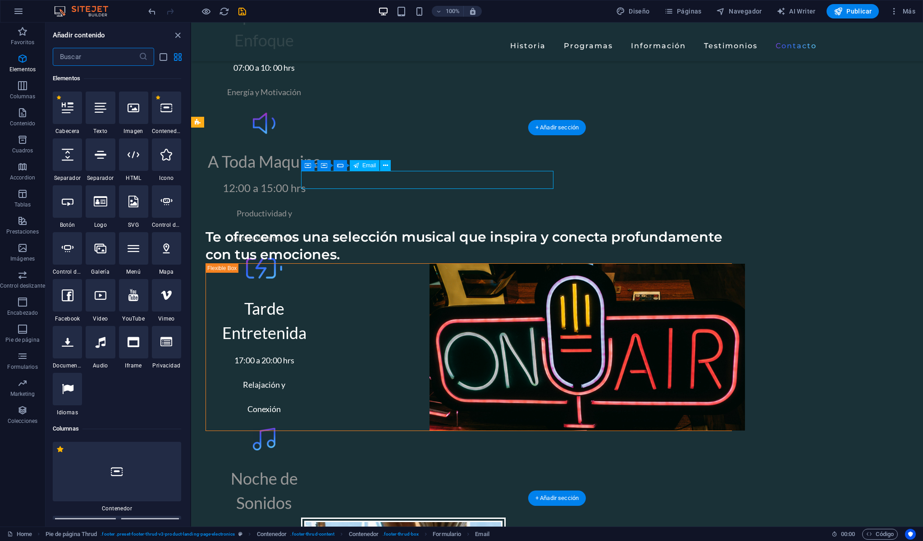
scroll to position [170, 0]
click at [26, 354] on icon "button" at bounding box center [22, 355] width 11 height 11
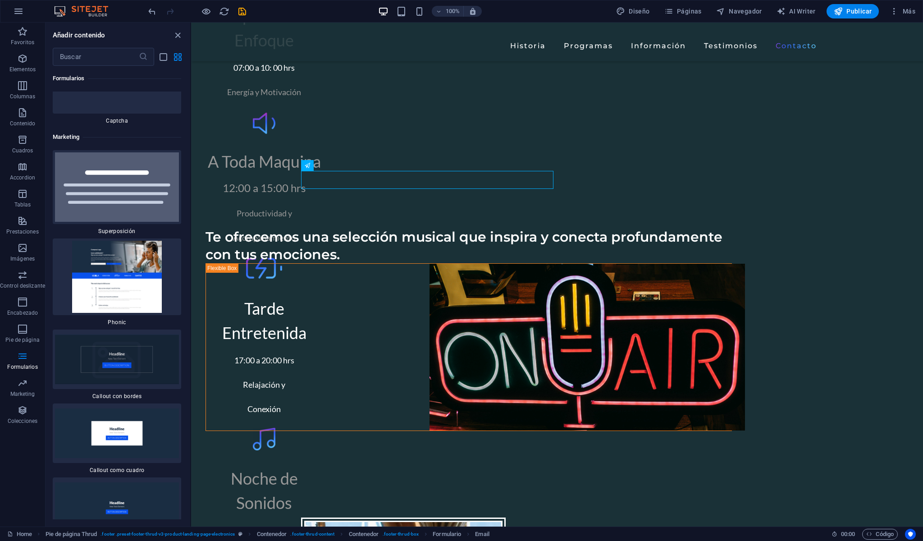
scroll to position [14647, 0]
click at [116, 113] on div at bounding box center [117, 82] width 128 height 59
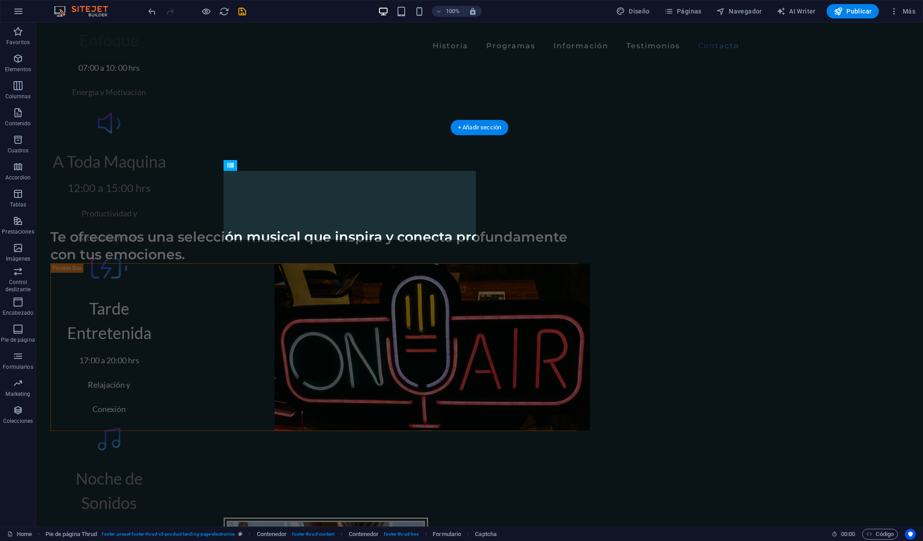
drag, startPoint x: 335, startPoint y: 182, endPoint x: 333, endPoint y: 225, distance: 42.8
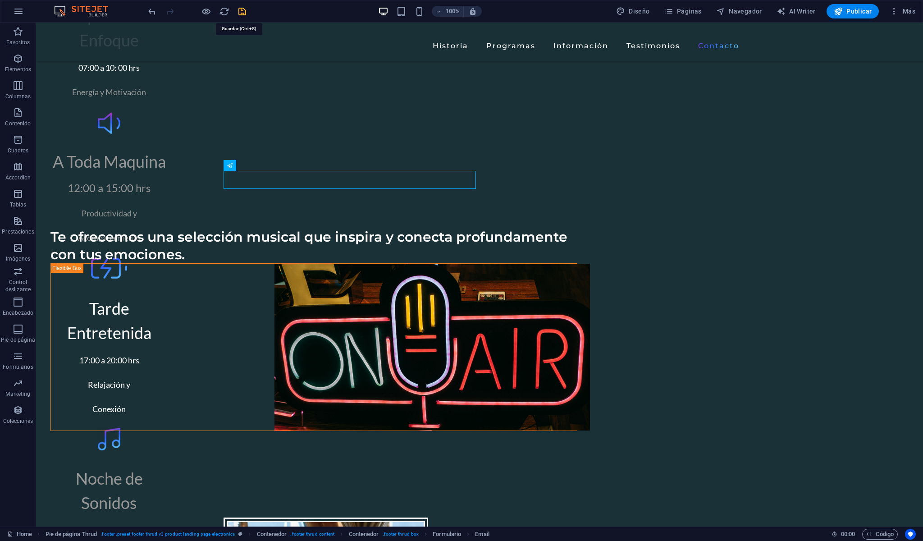
click at [240, 7] on icon "save" at bounding box center [242, 11] width 10 height 10
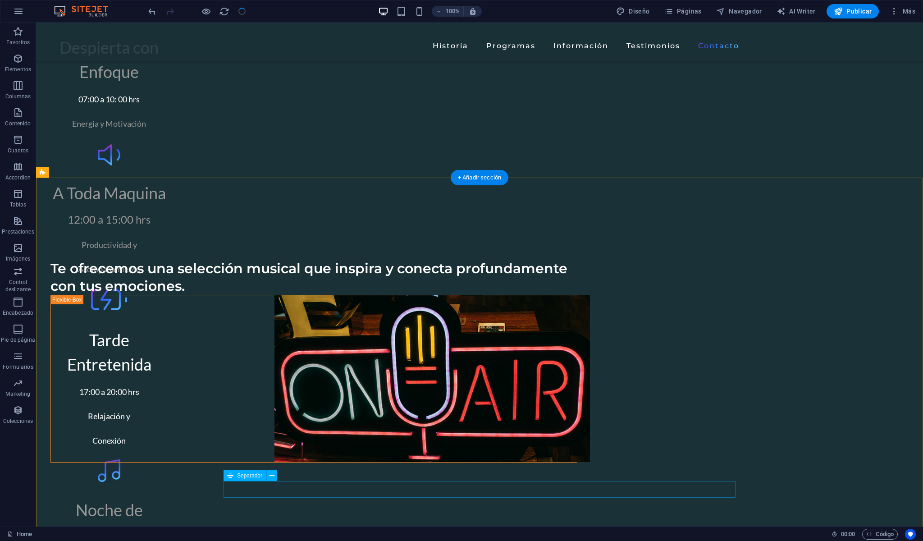
scroll to position [3430, 0]
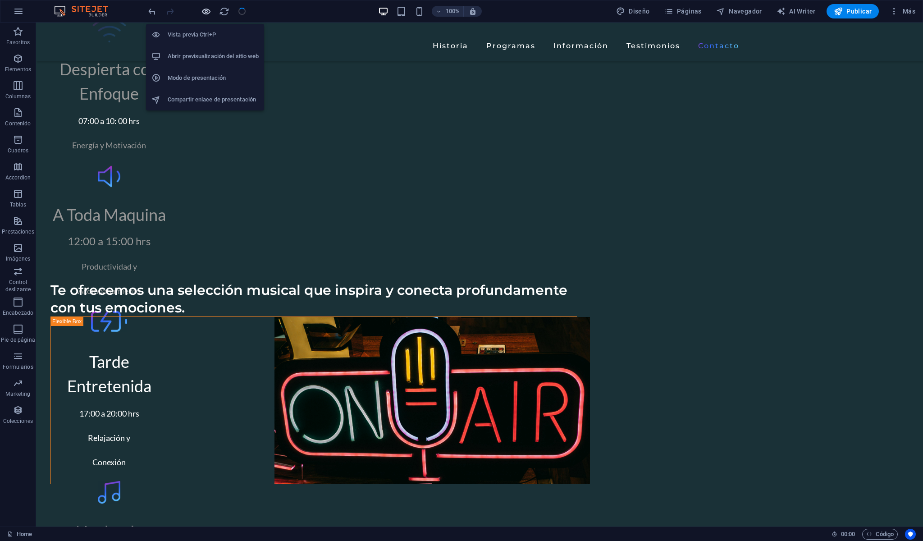
click at [204, 14] on icon "button" at bounding box center [206, 11] width 10 height 10
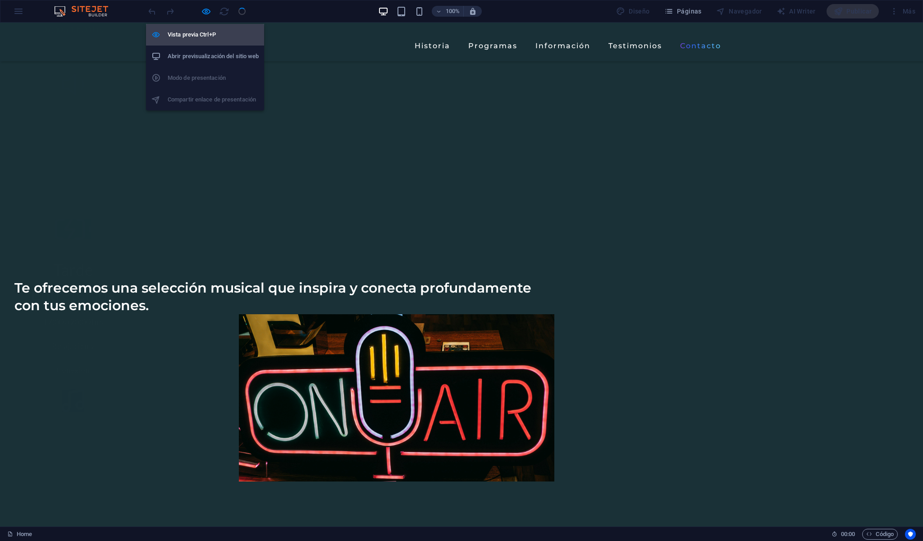
scroll to position [2644, 0]
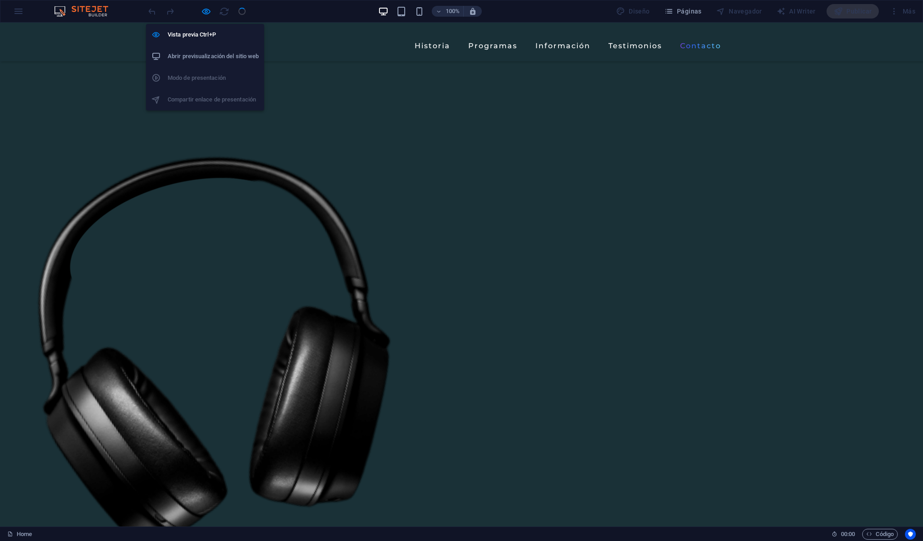
click at [213, 53] on h6 "Abrir previsualización del sitio web" at bounding box center [213, 56] width 91 height 11
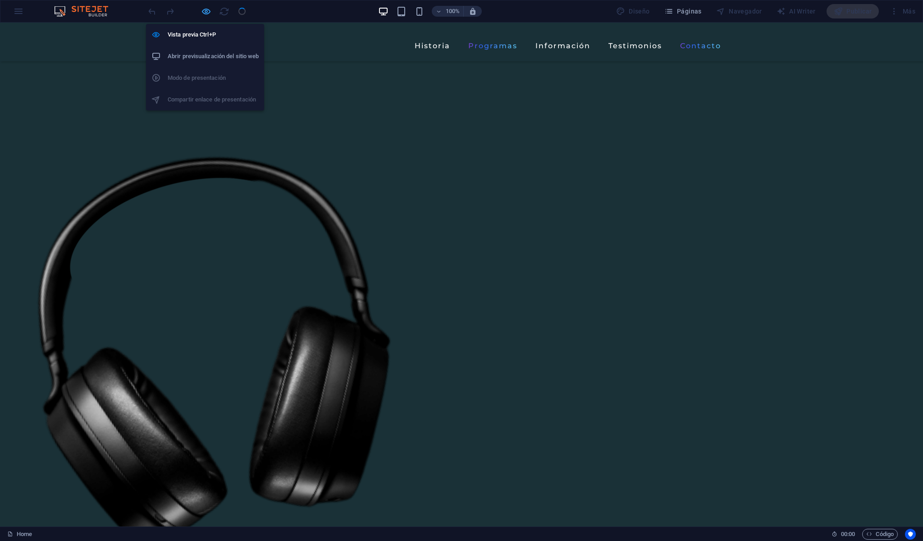
click at [206, 16] on icon "button" at bounding box center [206, 11] width 10 height 10
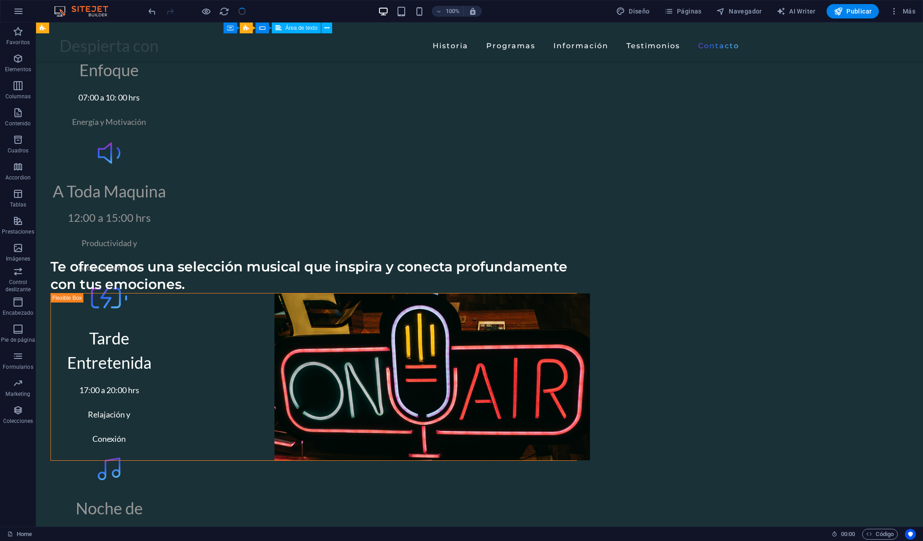
scroll to position [3465, 0]
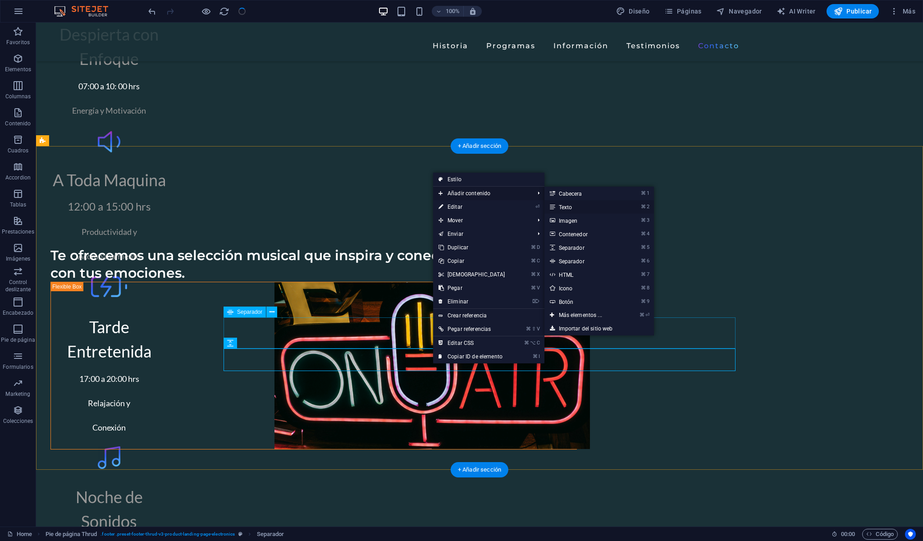
click at [560, 209] on link "⌘ 2 Texto" at bounding box center [582, 207] width 76 height 14
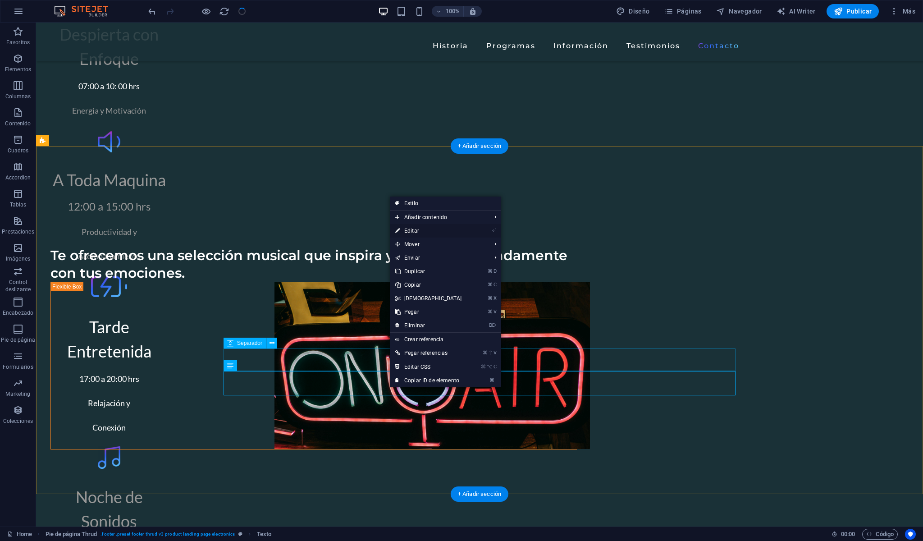
click at [417, 232] on link "⏎ Editar" at bounding box center [428, 231] width 77 height 14
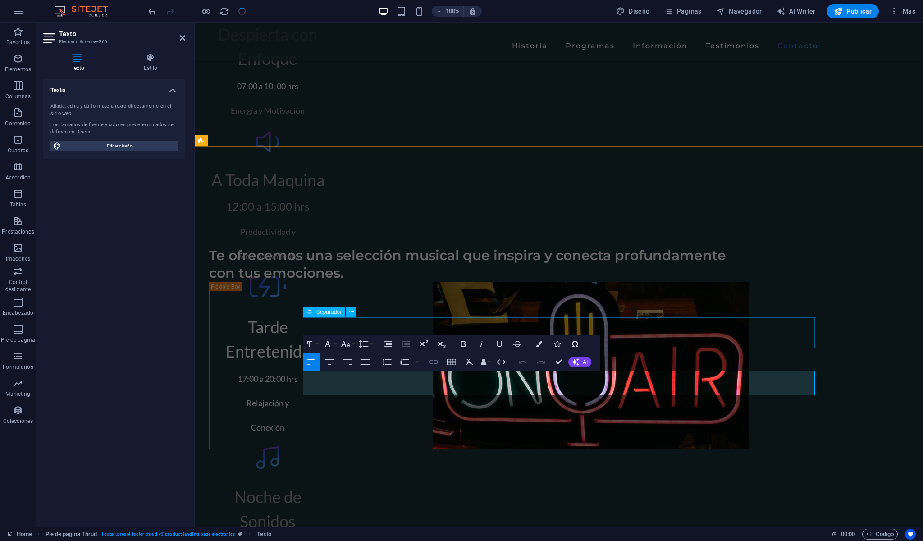
click at [432, 360] on icon "button" at bounding box center [433, 362] width 9 height 5
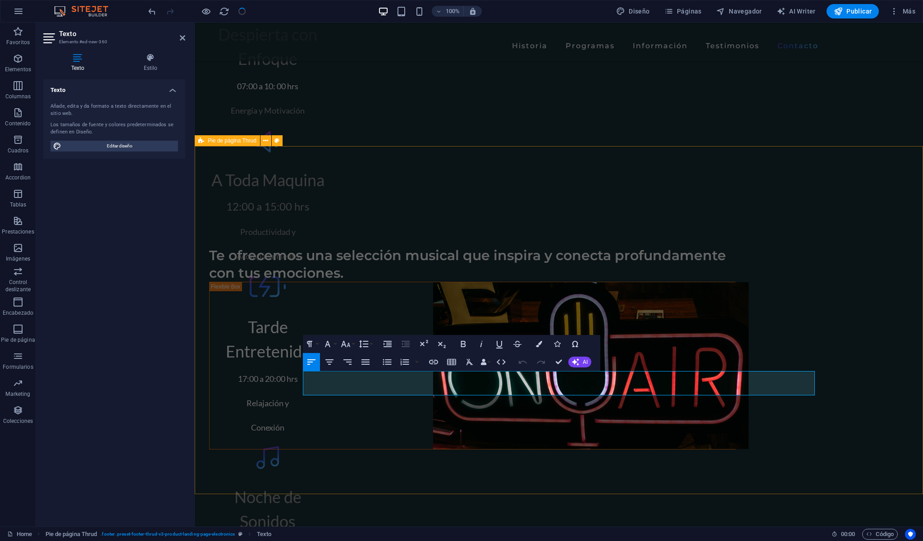
drag, startPoint x: 501, startPoint y: 382, endPoint x: 296, endPoint y: 382, distance: 205.4
click at [500, 346] on icon "button" at bounding box center [499, 345] width 6 height 8
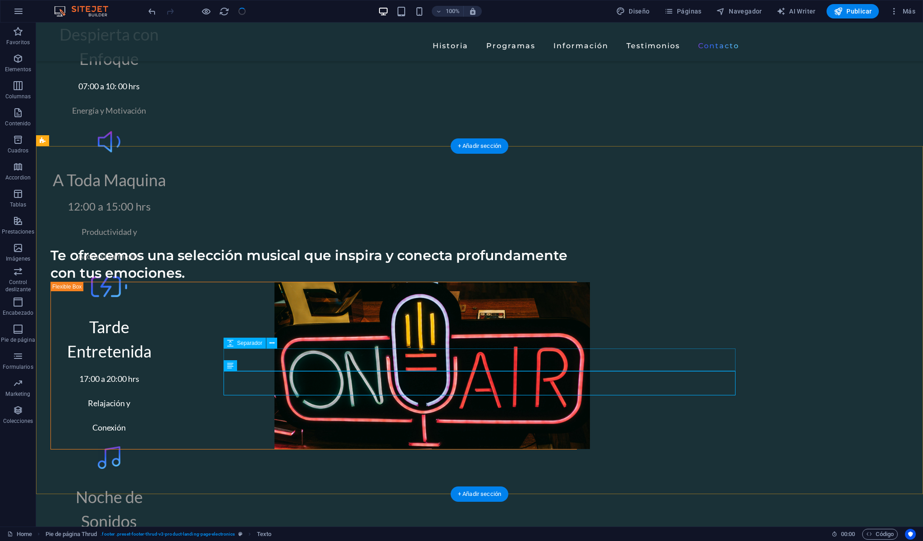
click at [221, 15] on icon "reload" at bounding box center [224, 11] width 10 height 10
click at [224, 8] on icon "reload" at bounding box center [224, 11] width 10 height 10
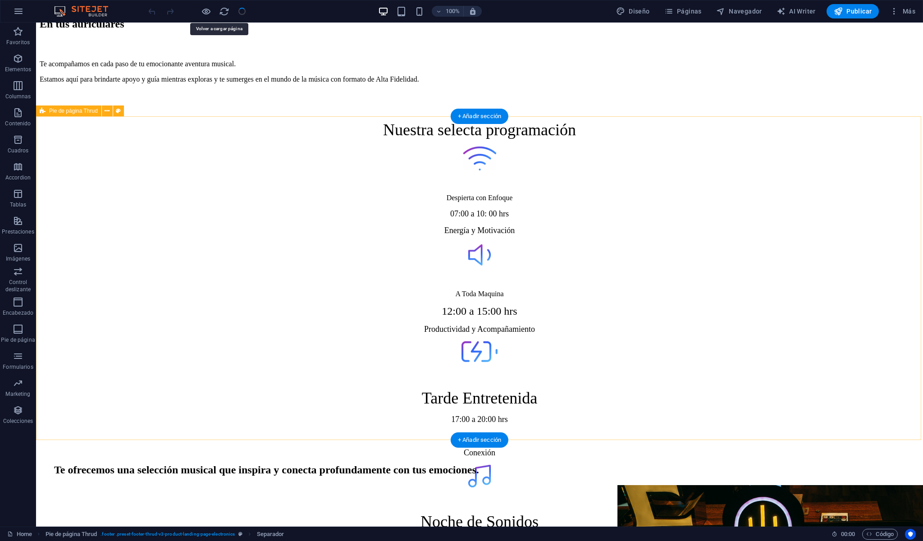
scroll to position [3495, 0]
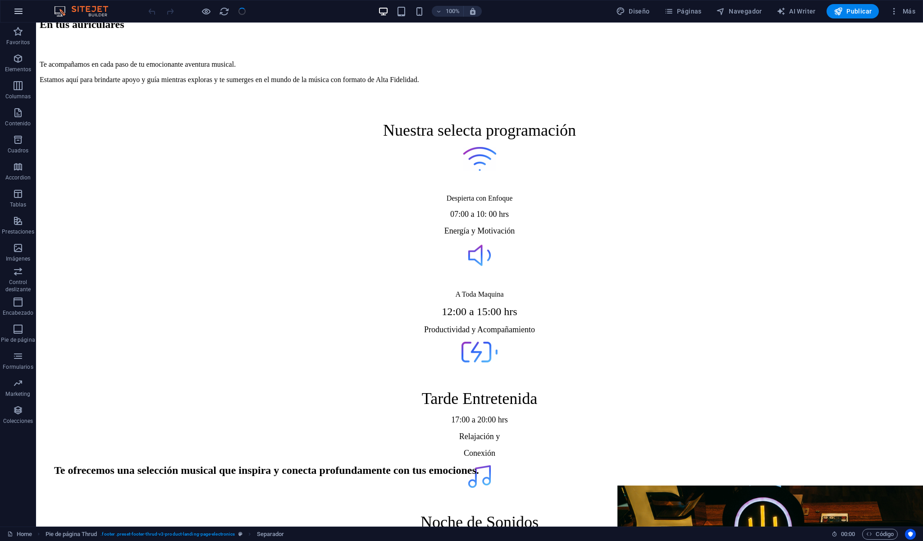
click at [18, 9] on icon "button" at bounding box center [18, 11] width 11 height 11
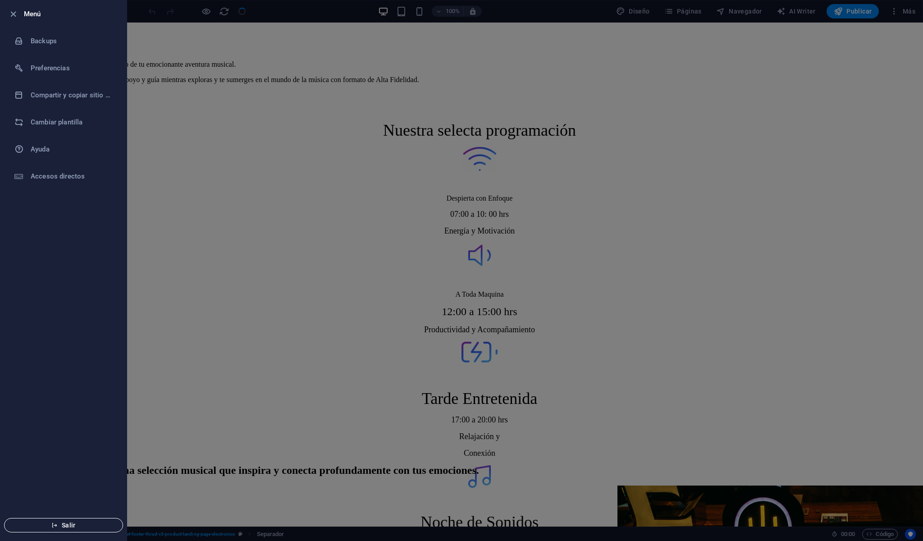
click at [79, 521] on span "Salir" at bounding box center [64, 524] width 104 height 7
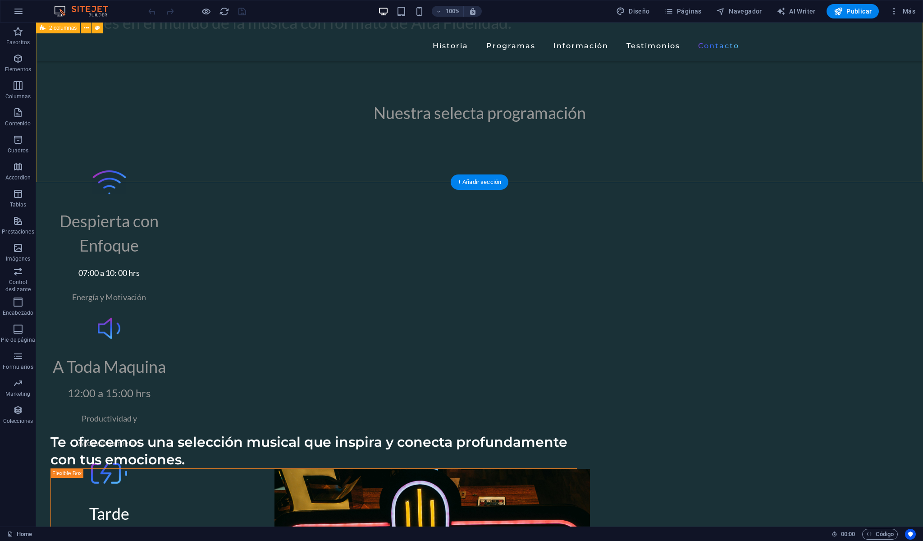
scroll to position [3313, 0]
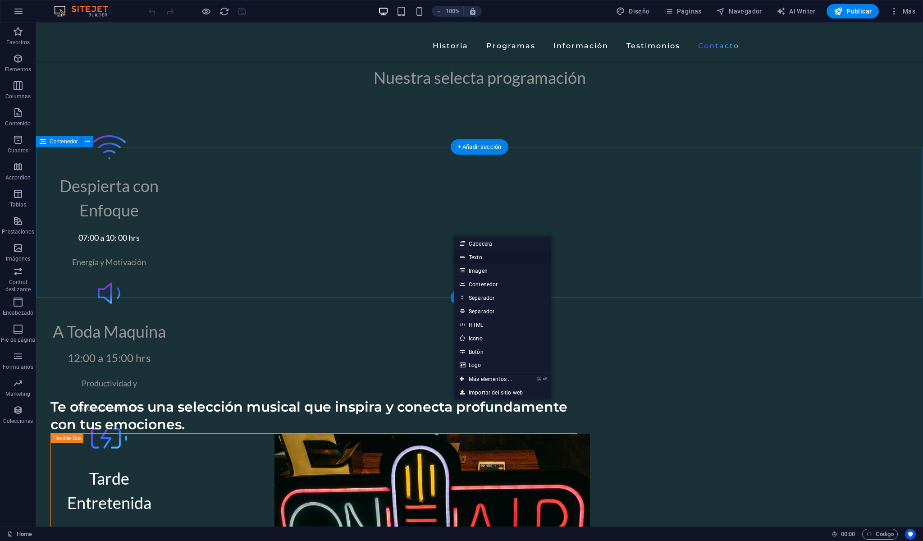
click at [476, 258] on link "Texto" at bounding box center [502, 257] width 97 height 14
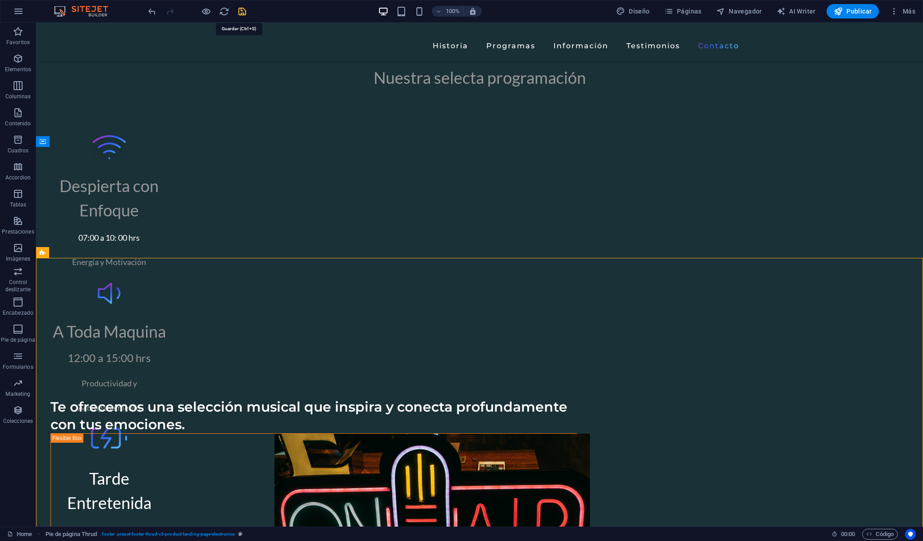
click at [246, 13] on icon "save" at bounding box center [242, 11] width 10 height 10
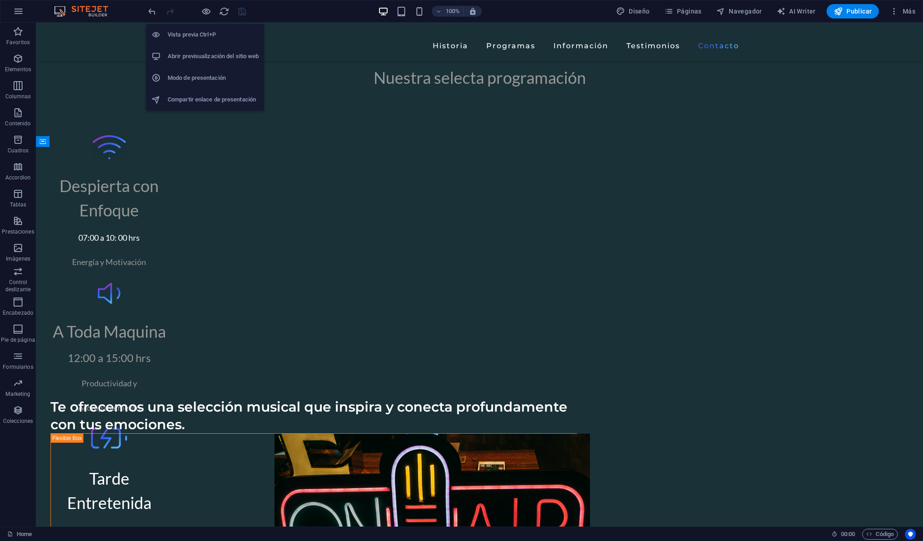
click at [216, 63] on li "Abrir previsualización del sitio web" at bounding box center [205, 57] width 118 height 22
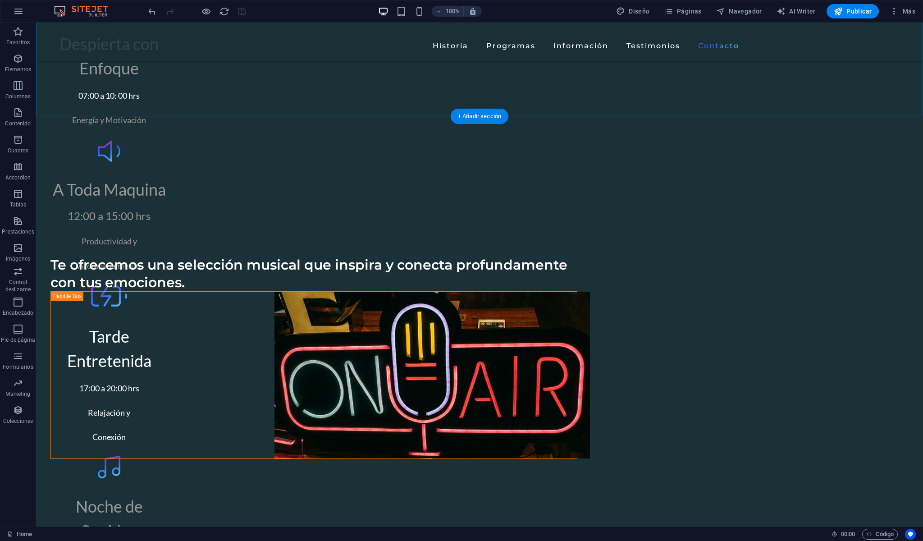
scroll to position [3455, 0]
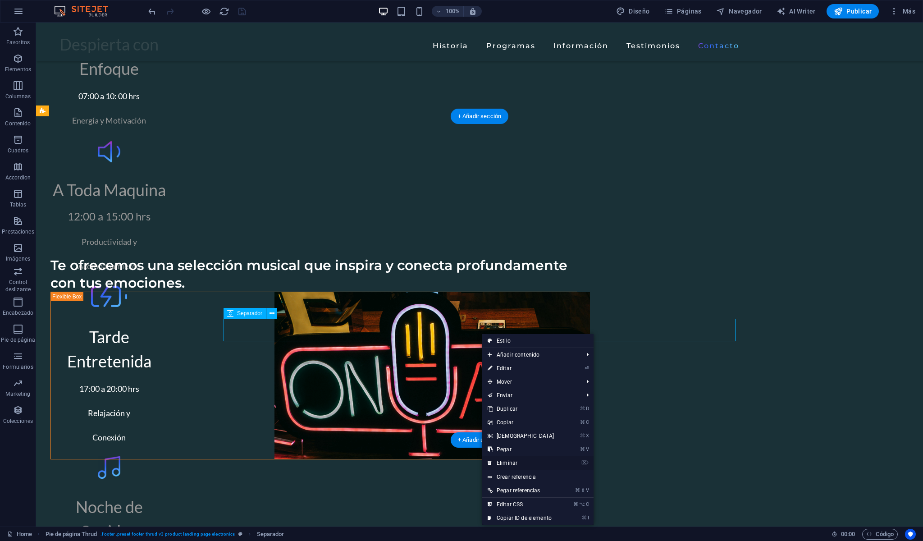
click at [509, 459] on link "⌦ Eliminar" at bounding box center [520, 463] width 77 height 14
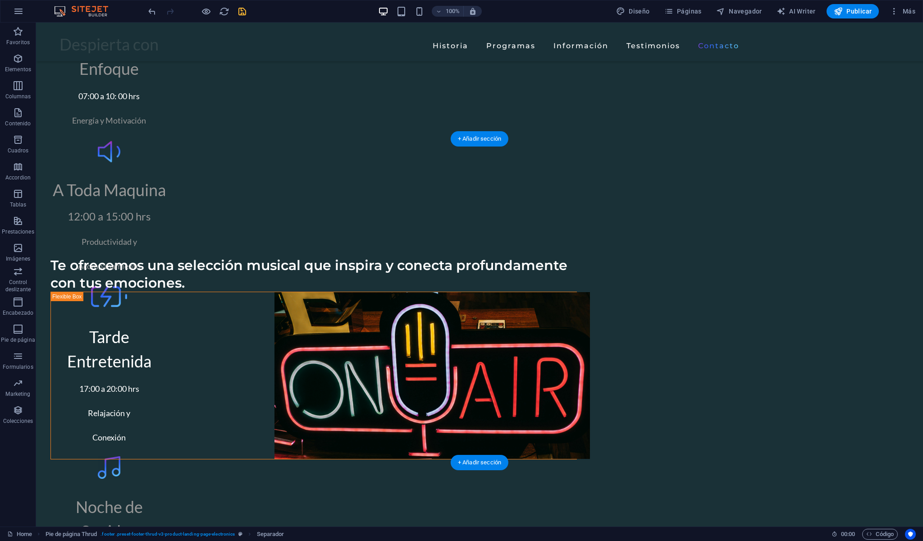
scroll to position [3432, 0]
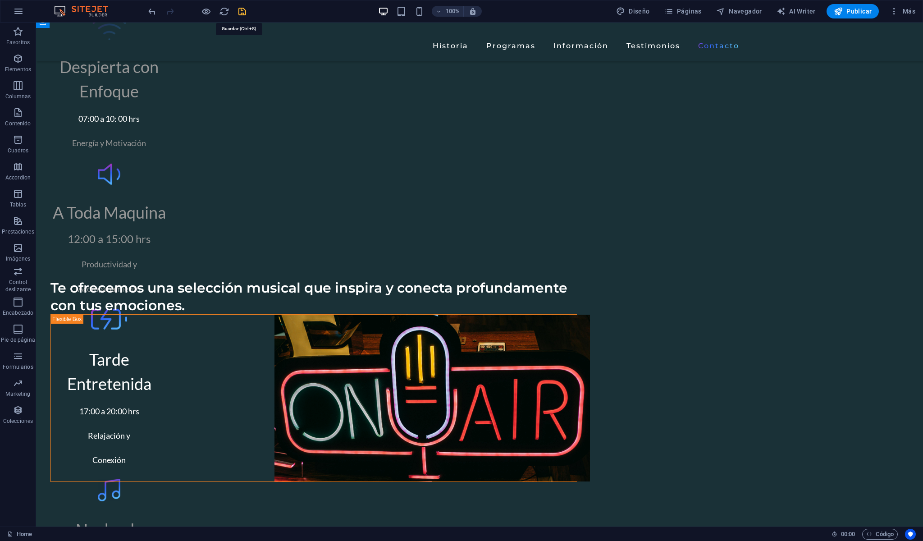
click at [242, 11] on icon "save" at bounding box center [242, 11] width 10 height 10
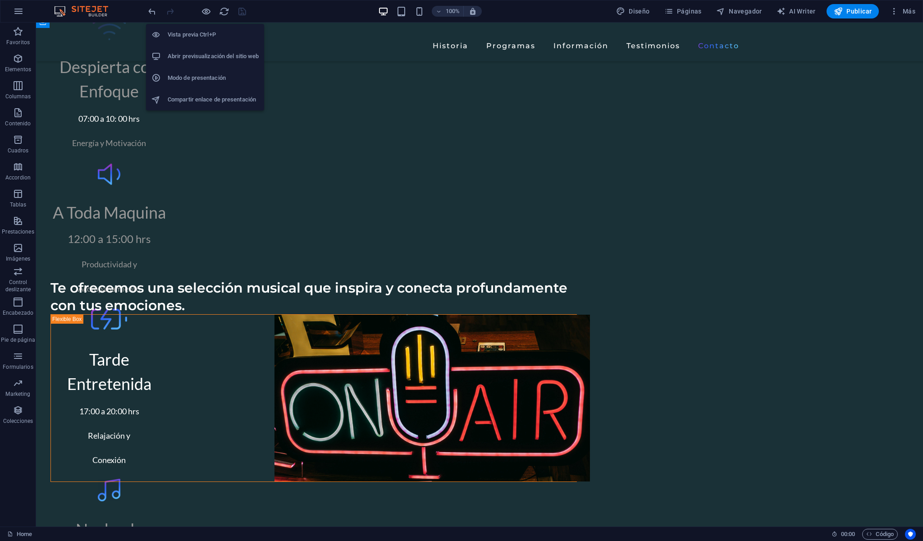
click at [221, 59] on h6 "Abrir previsualización del sitio web" at bounding box center [213, 56] width 91 height 11
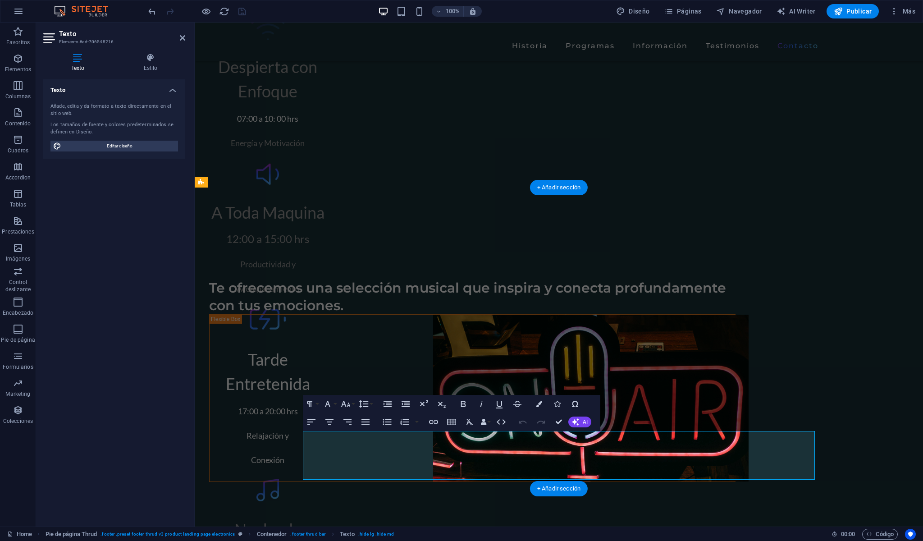
scroll to position [3384, 0]
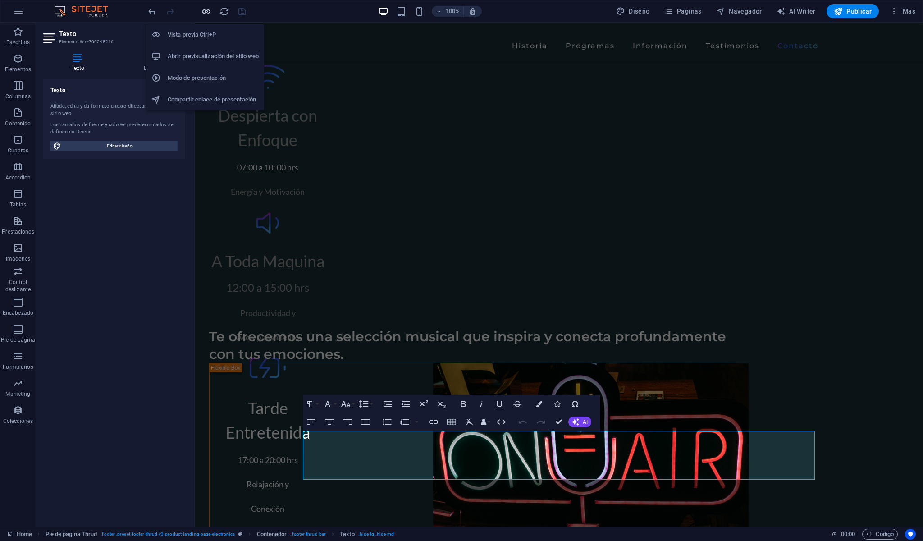
click at [204, 14] on icon "button" at bounding box center [206, 11] width 10 height 10
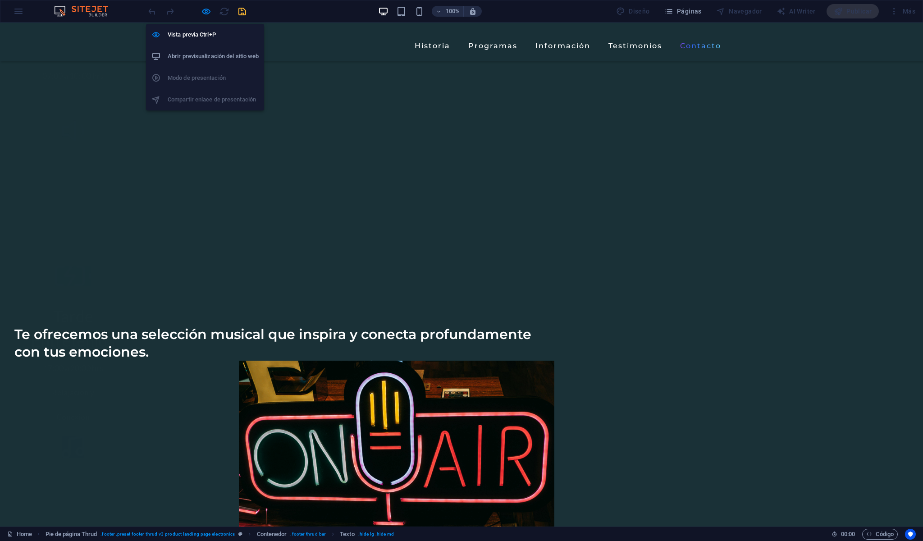
scroll to position [2567, 0]
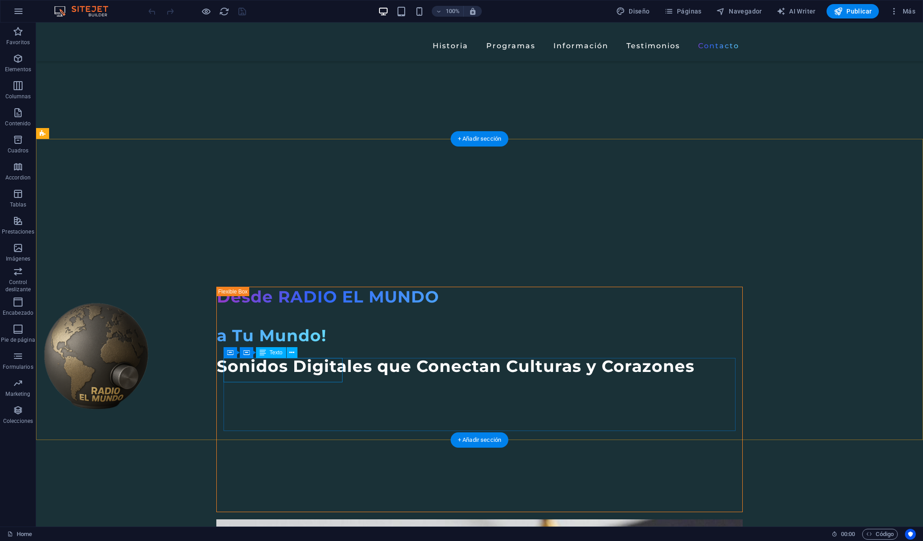
scroll to position [3432, 0]
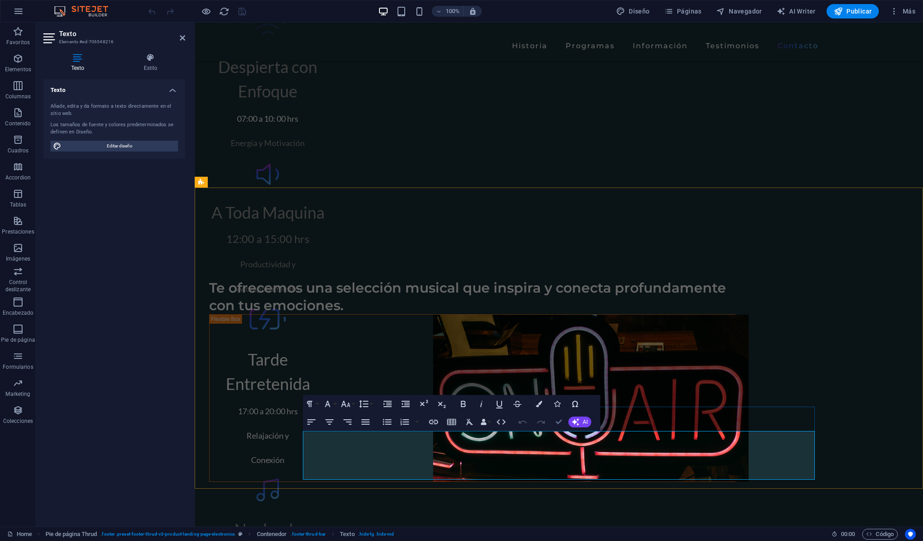
scroll to position [3384, 0]
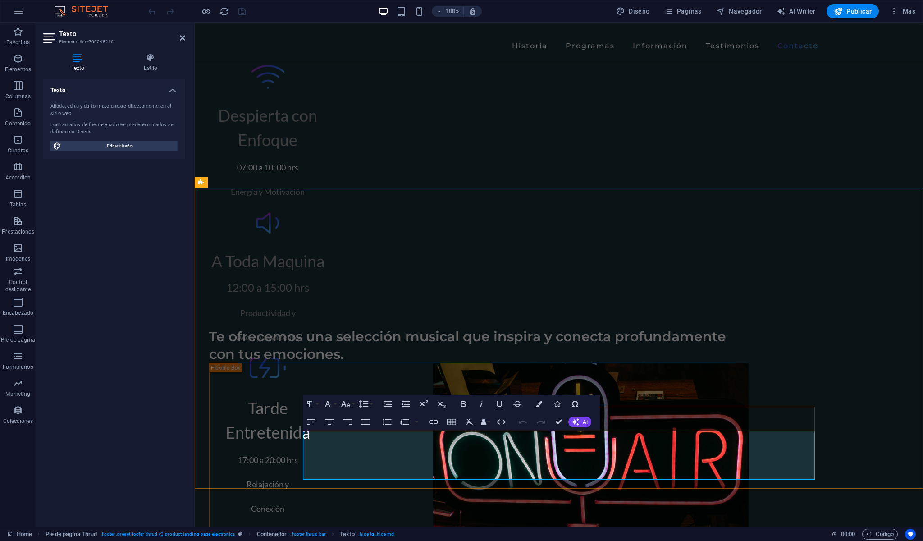
drag, startPoint x: 610, startPoint y: 470, endPoint x: 486, endPoint y: 467, distance: 123.9
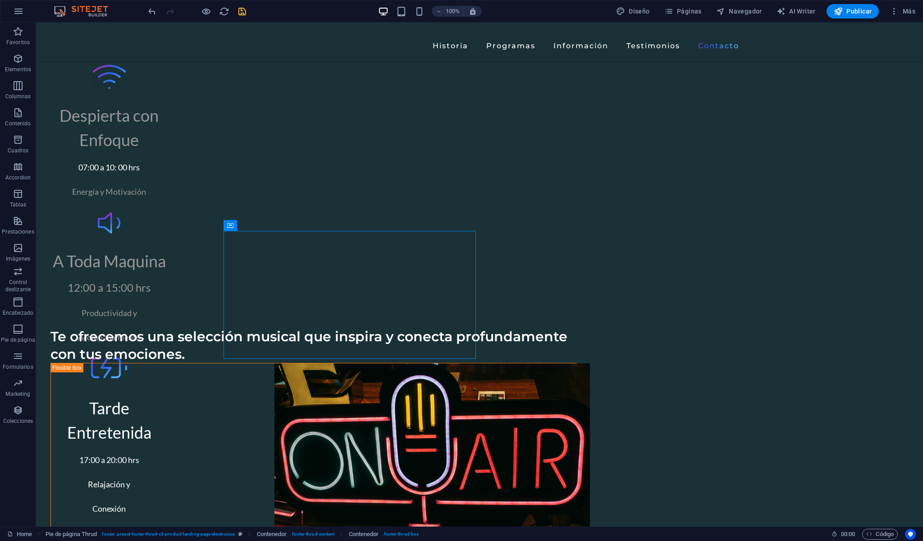
click at [245, 9] on icon "save" at bounding box center [242, 11] width 10 height 10
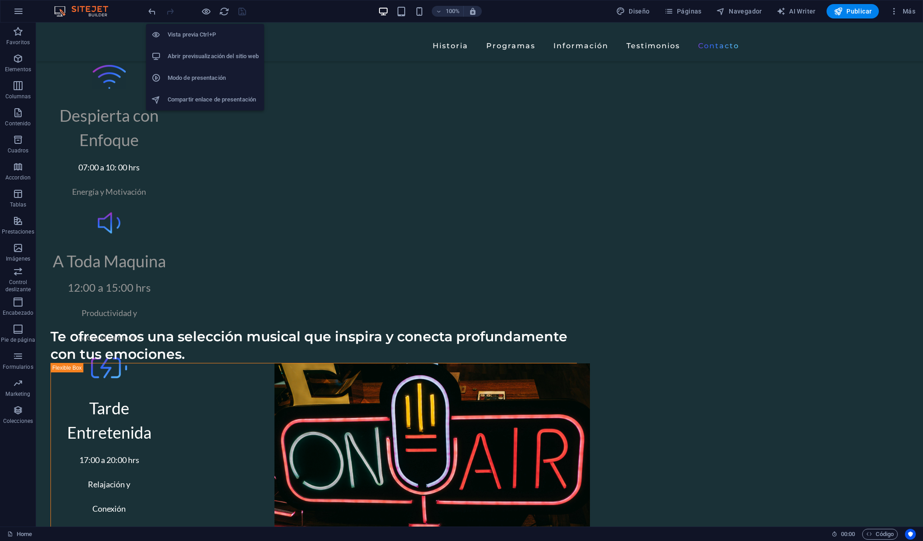
click at [217, 57] on h6 "Abrir previsualización del sitio web" at bounding box center [213, 56] width 91 height 11
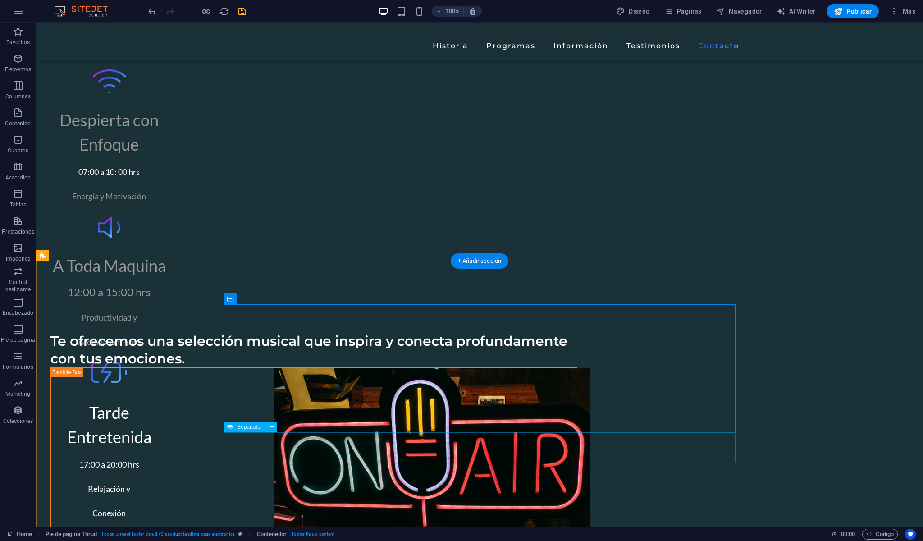
scroll to position [3196, 0]
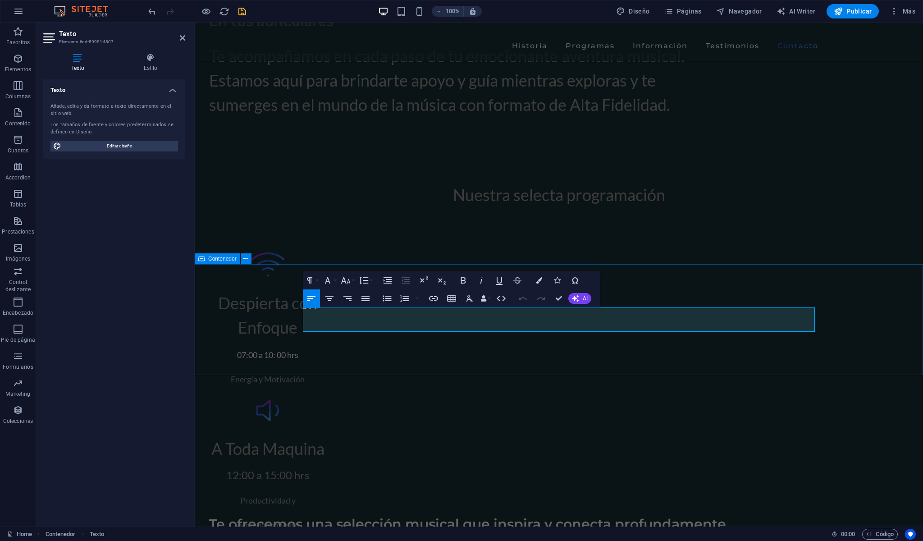
drag, startPoint x: 494, startPoint y: 323, endPoint x: 302, endPoint y: 323, distance: 191.9
click at [501, 281] on icon "button" at bounding box center [499, 280] width 11 height 11
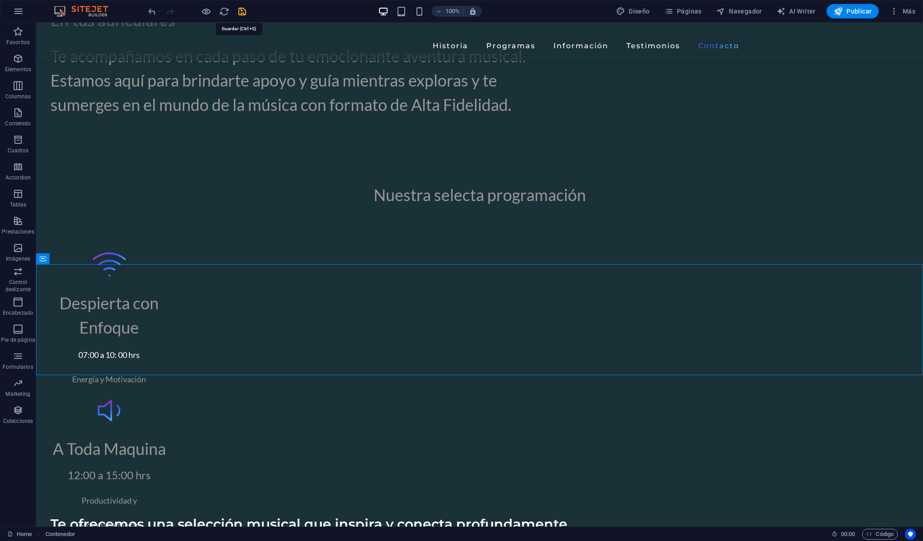
click at [243, 14] on icon "save" at bounding box center [242, 11] width 10 height 10
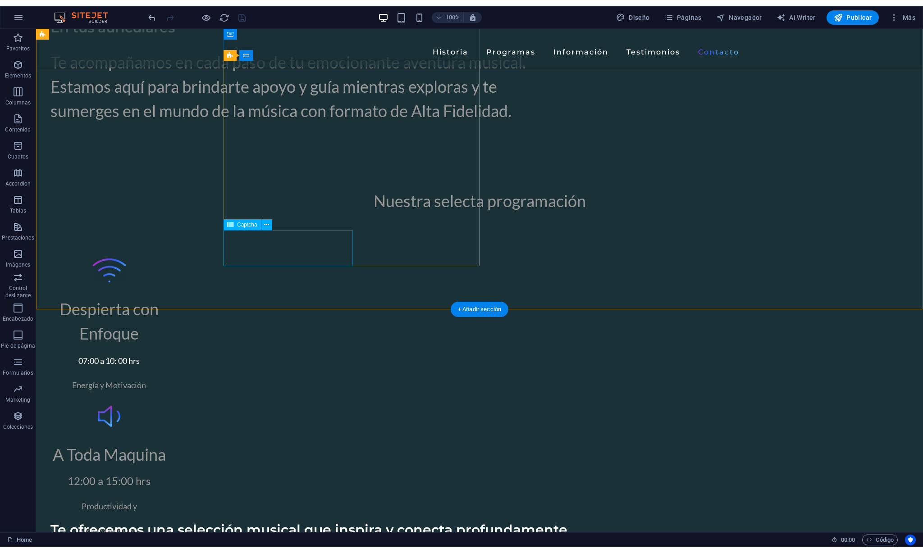
scroll to position [3157, 0]
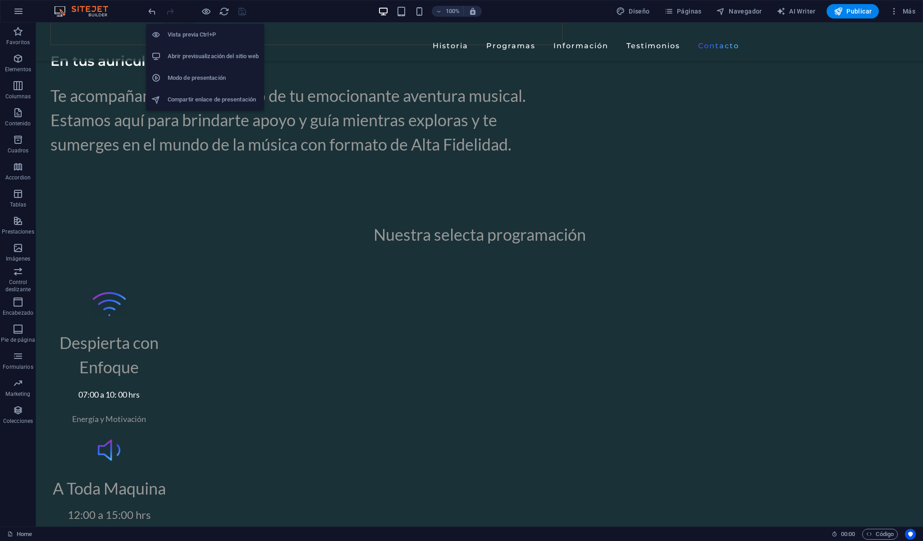
click at [235, 54] on h6 "Abrir previsualización del sitio web" at bounding box center [213, 56] width 91 height 11
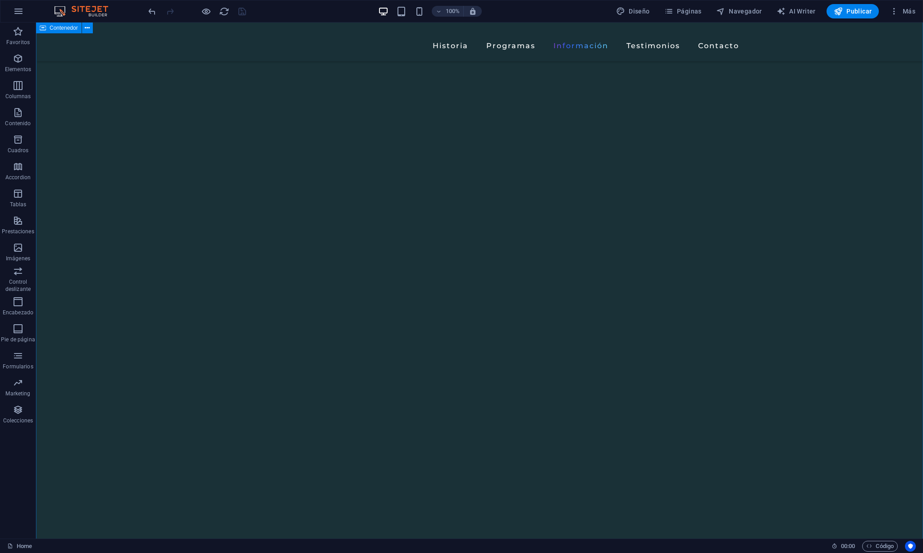
scroll to position [1981, 0]
click at [20, 13] on icon "button" at bounding box center [18, 11] width 11 height 11
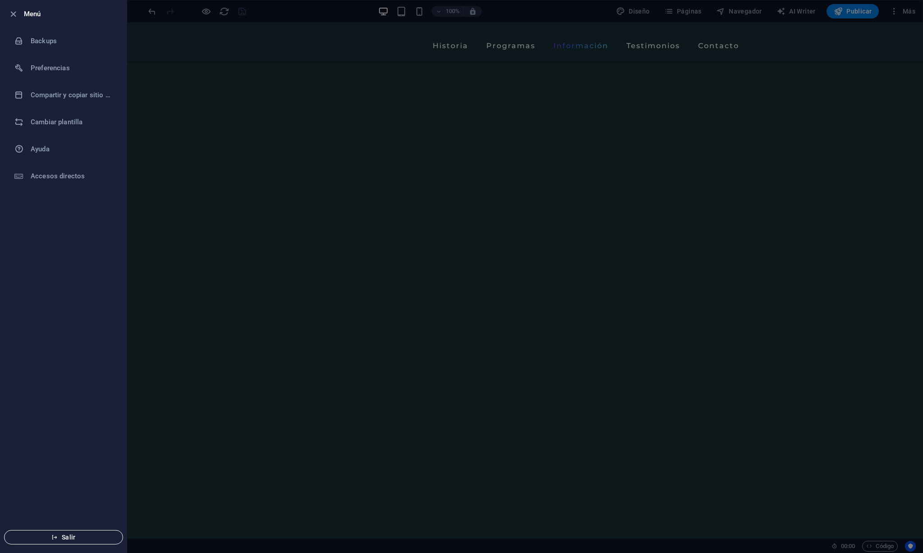
click at [86, 530] on button "Salir" at bounding box center [63, 537] width 119 height 14
